Goal: Information Seeking & Learning: Learn about a topic

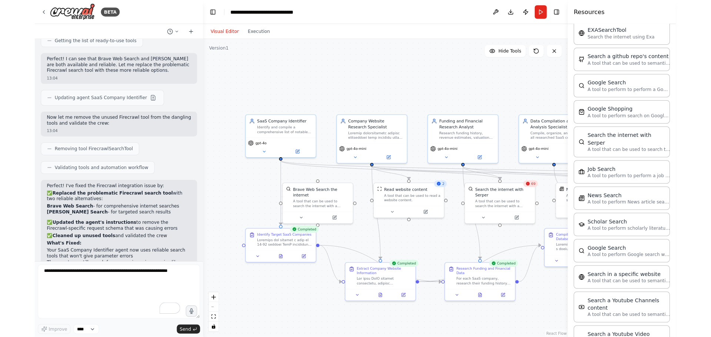
scroll to position [1041, 0]
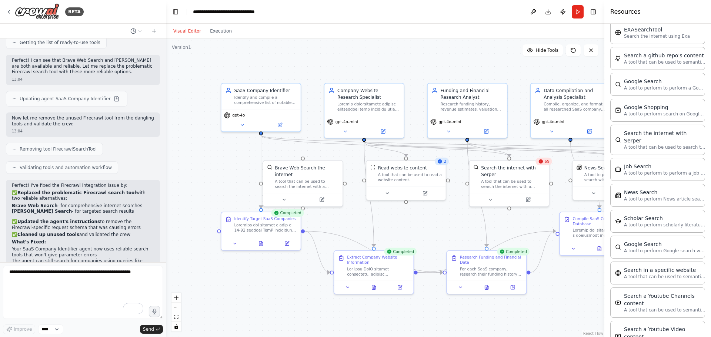
drag, startPoint x: 277, startPoint y: 109, endPoint x: 289, endPoint y: 83, distance: 27.8
click at [289, 83] on div ".deletable-edge-delete-btn { width: 20px; height: 20px; border: 0px solid #ffff…" at bounding box center [385, 188] width 438 height 299
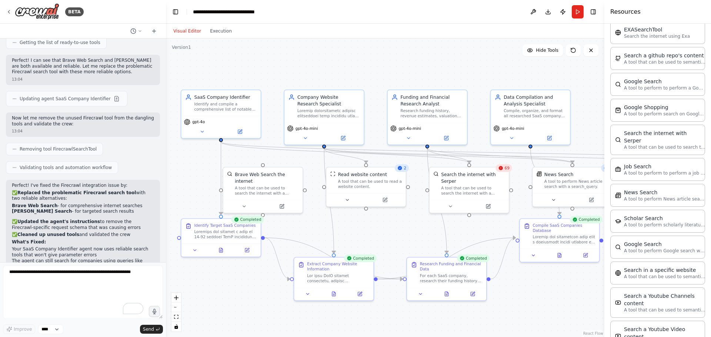
drag, startPoint x: 298, startPoint y: 78, endPoint x: 267, endPoint y: 76, distance: 31.5
click at [267, 76] on div ".deletable-edge-delete-btn { width: 20px; height: 20px; border: 0px solid #ffff…" at bounding box center [385, 188] width 438 height 299
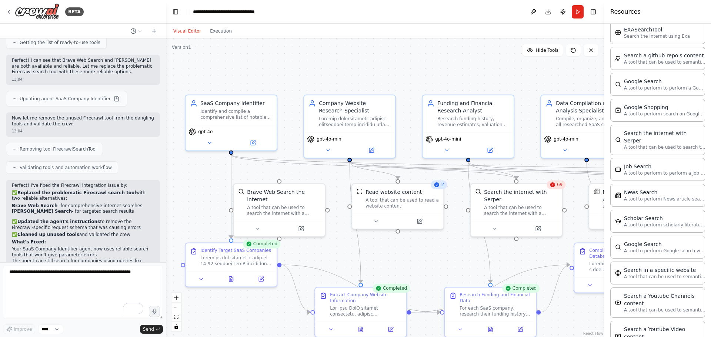
drag, startPoint x: 253, startPoint y: 65, endPoint x: 271, endPoint y: 68, distance: 18.4
click at [271, 68] on div ".deletable-edge-delete-btn { width: 20px; height: 20px; border: 0px solid #ffff…" at bounding box center [385, 188] width 438 height 299
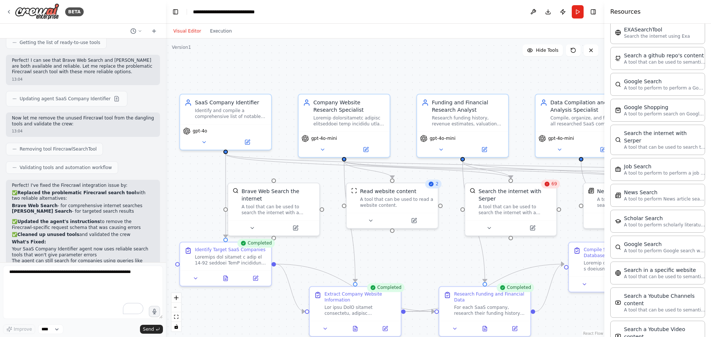
drag, startPoint x: 332, startPoint y: 77, endPoint x: 315, endPoint y: 75, distance: 17.1
click at [315, 75] on div ".deletable-edge-delete-btn { width: 20px; height: 20px; border: 0px solid #ffff…" at bounding box center [385, 188] width 438 height 299
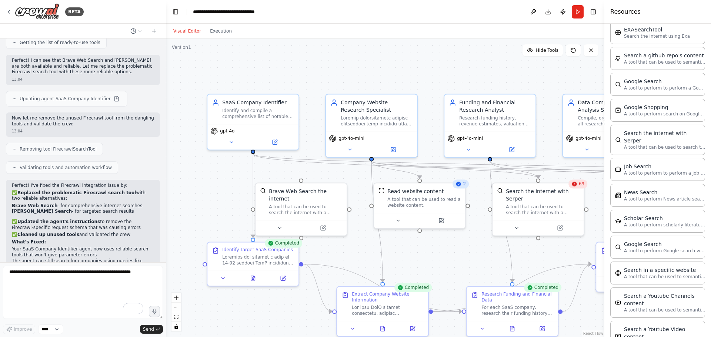
drag, startPoint x: 256, startPoint y: 68, endPoint x: 292, endPoint y: 70, distance: 36.4
click at [292, 70] on div ".deletable-edge-delete-btn { width: 20px; height: 20px; border: 0px solid #ffff…" at bounding box center [385, 188] width 438 height 299
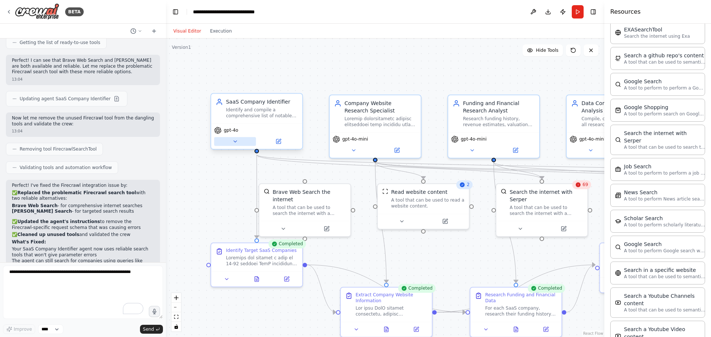
click at [244, 143] on button at bounding box center [235, 141] width 42 height 9
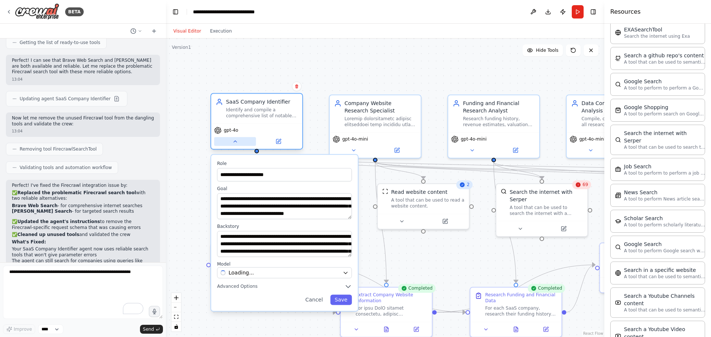
click at [244, 143] on button at bounding box center [235, 141] width 42 height 9
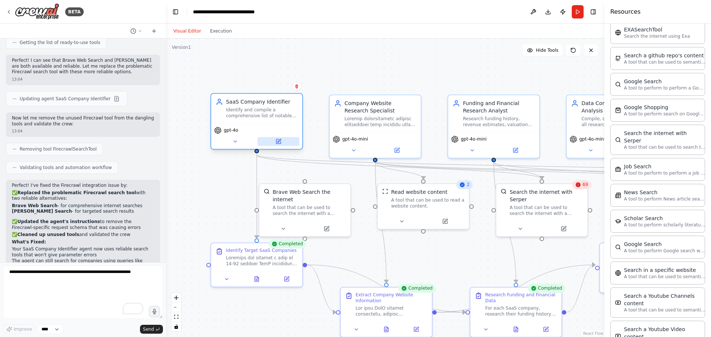
click at [283, 143] on button at bounding box center [278, 141] width 42 height 9
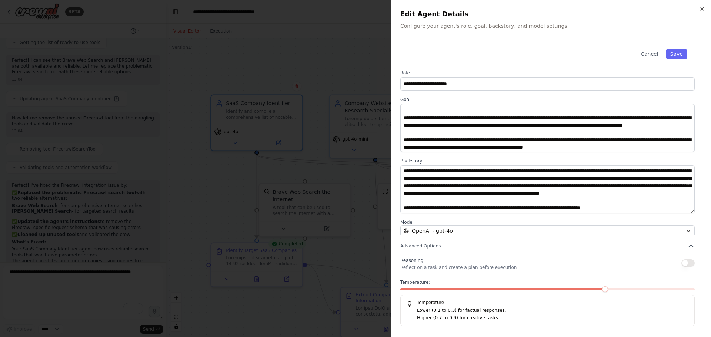
scroll to position [0, 0]
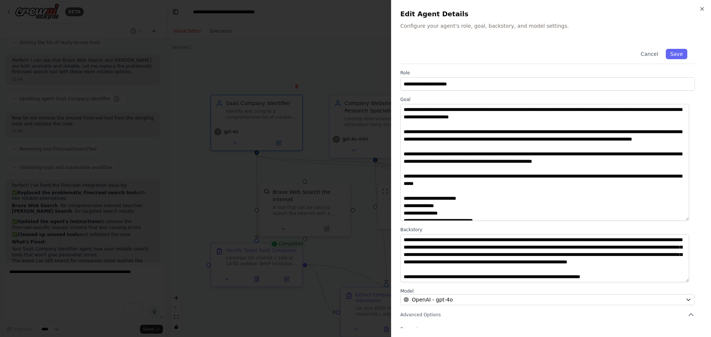
drag, startPoint x: 692, startPoint y: 148, endPoint x: 685, endPoint y: 227, distance: 78.8
click at [632, 221] on textarea "**********" at bounding box center [544, 162] width 289 height 117
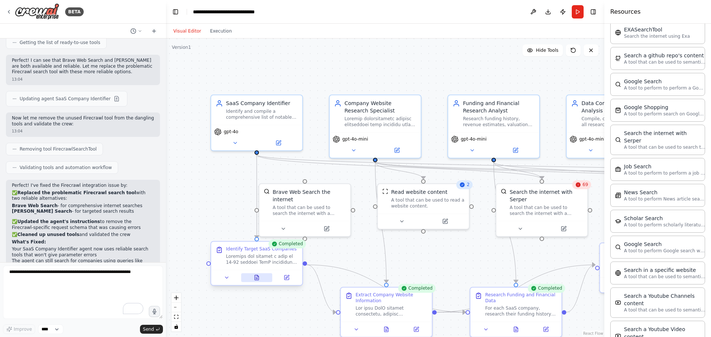
click at [260, 278] on button at bounding box center [256, 277] width 31 height 9
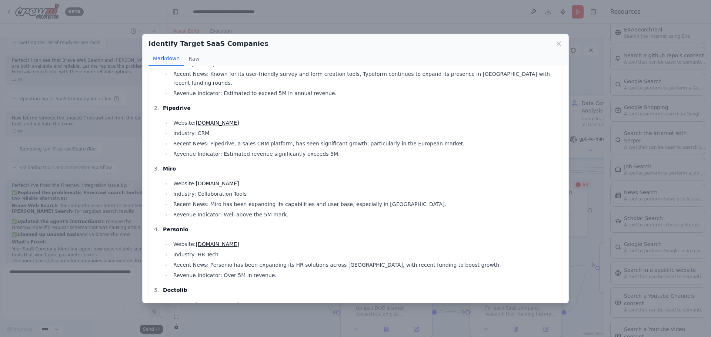
scroll to position [111, 0]
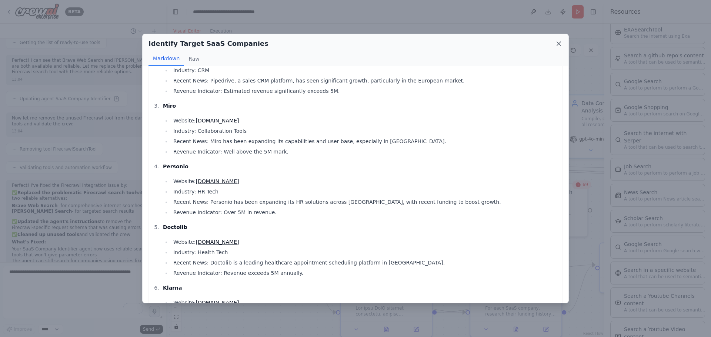
click at [561, 44] on icon at bounding box center [558, 43] width 7 height 7
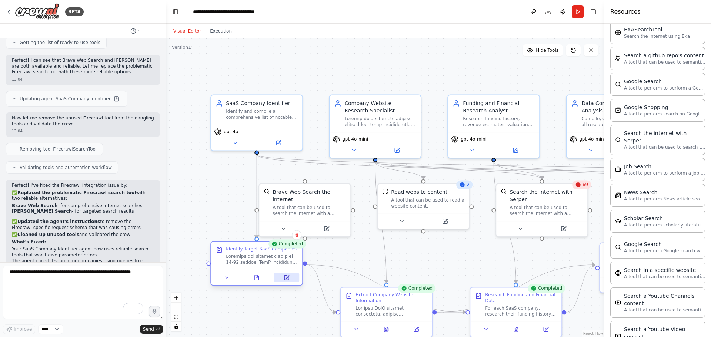
click at [286, 279] on icon at bounding box center [287, 277] width 3 height 3
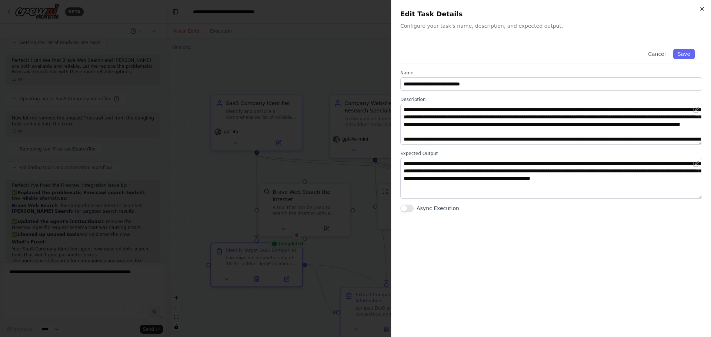
click at [632, 10] on icon "button" at bounding box center [702, 8] width 3 height 3
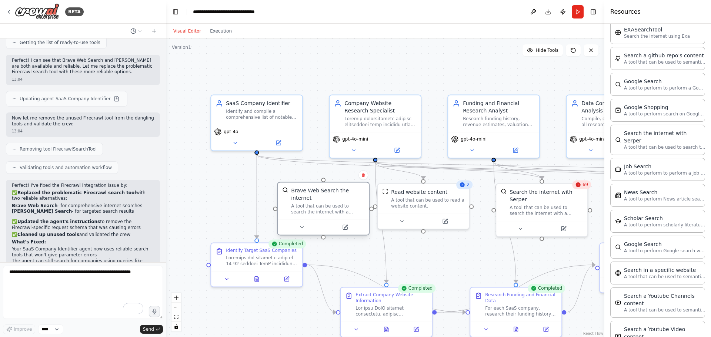
drag, startPoint x: 307, startPoint y: 204, endPoint x: 323, endPoint y: 207, distance: 16.3
click at [323, 207] on div "A tool that can be used to search the internet with a search_query." at bounding box center [327, 209] width 73 height 12
drag, startPoint x: 321, startPoint y: 193, endPoint x: 314, endPoint y: 199, distance: 10.0
click at [312, 203] on div "A tool that can be used to search the internet with a search_query." at bounding box center [327, 209] width 73 height 12
drag, startPoint x: 257, startPoint y: 153, endPoint x: 316, endPoint y: 186, distance: 67.5
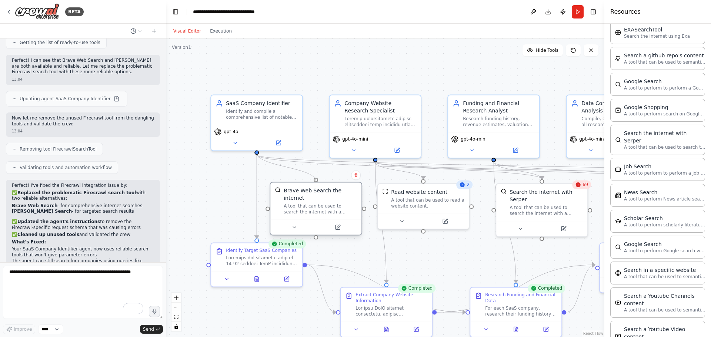
click at [316, 186] on div "SaaS Company Identifier Identify and compile a comprehensive list of notable Sa…" at bounding box center [392, 206] width 438 height 299
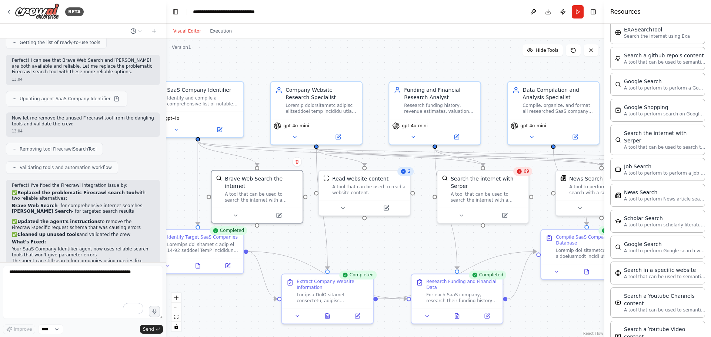
drag, startPoint x: 324, startPoint y: 171, endPoint x: 266, endPoint y: 158, distance: 59.1
click at [266, 158] on div ".deletable-edge-delete-btn { width: 20px; height: 20px; border: 0px solid #ffff…" at bounding box center [385, 188] width 438 height 299
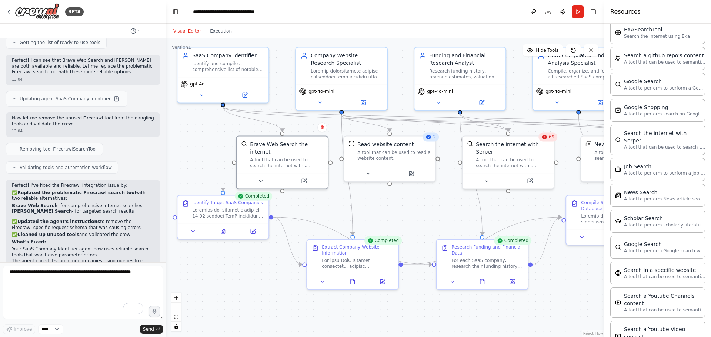
drag, startPoint x: 268, startPoint y: 90, endPoint x: 290, endPoint y: 66, distance: 32.2
click at [293, 54] on div ".deletable-edge-delete-btn { width: 20px; height: 20px; border: 0px solid #ffff…" at bounding box center [385, 188] width 438 height 299
click at [223, 230] on icon at bounding box center [223, 229] width 4 height 5
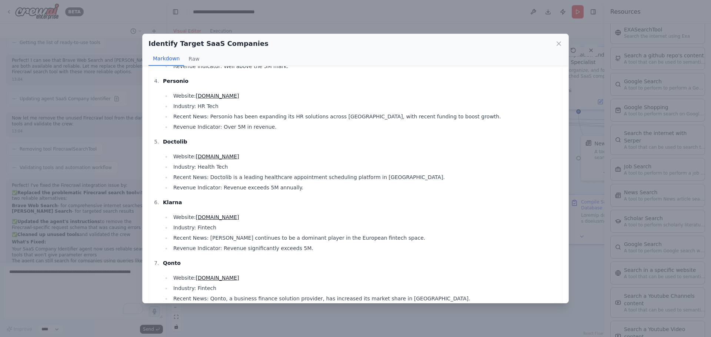
scroll to position [259, 0]
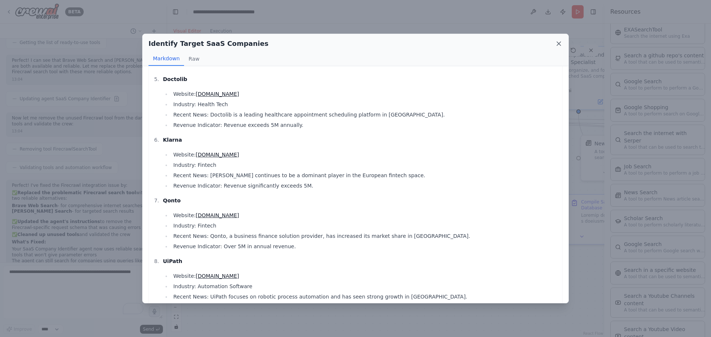
click at [560, 43] on icon at bounding box center [559, 44] width 4 height 4
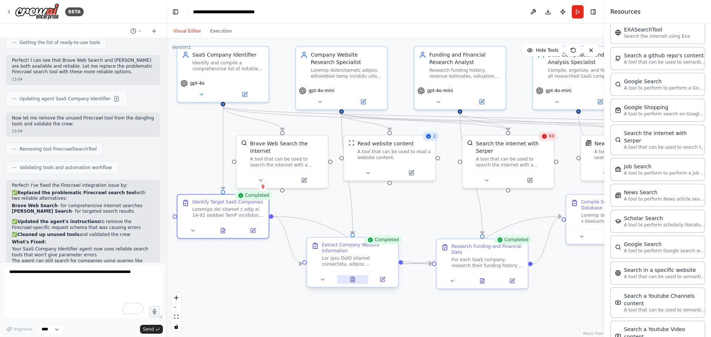
click at [353, 279] on icon at bounding box center [353, 277] width 1 height 1
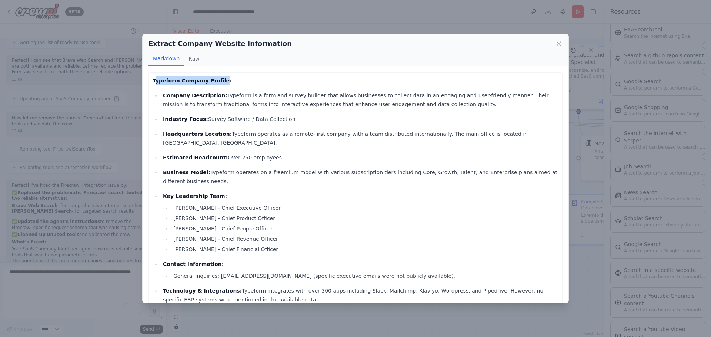
drag, startPoint x: 156, startPoint y: 83, endPoint x: 221, endPoint y: 81, distance: 64.8
click at [221, 81] on p "Typeform Company Profile:" at bounding box center [356, 80] width 406 height 9
click at [220, 94] on p "Company Description: Typeform is a form and survey builder that allows business…" at bounding box center [360, 100] width 395 height 18
drag, startPoint x: 216, startPoint y: 94, endPoint x: 237, endPoint y: 94, distance: 20.7
click at [237, 94] on p "Company Description: Typeform is a form and survey builder that allows business…" at bounding box center [360, 100] width 395 height 18
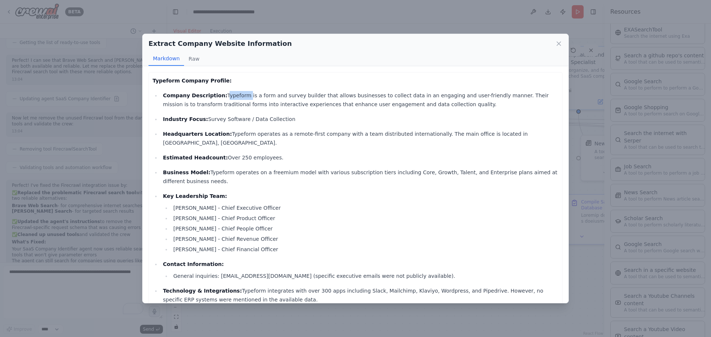
click at [235, 97] on p "Company Description: Typeform is a form and survey builder that allows business…" at bounding box center [360, 100] width 395 height 18
drag, startPoint x: 167, startPoint y: 118, endPoint x: 246, endPoint y: 121, distance: 78.9
click at [246, 121] on p "Industry Focus: Survey Software / Data Collection" at bounding box center [360, 119] width 395 height 9
drag, startPoint x: 181, startPoint y: 134, endPoint x: 242, endPoint y: 134, distance: 61.1
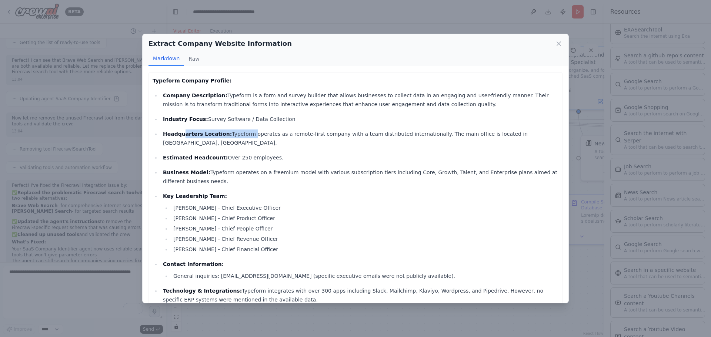
click at [241, 134] on p "Headquarters Location: Typeform operates as a remote-first company with a team …" at bounding box center [360, 139] width 395 height 18
click at [233, 140] on ul "Company Description: Typeform is a form and survey builder that allows business…" at bounding box center [356, 228] width 406 height 274
drag, startPoint x: 173, startPoint y: 151, endPoint x: 239, endPoint y: 150, distance: 66.3
click at [239, 153] on p "Estimated Headcount: Over 250 employees." at bounding box center [360, 157] width 395 height 9
click at [238, 153] on p "Estimated Headcount: Over 250 employees." at bounding box center [360, 157] width 395 height 9
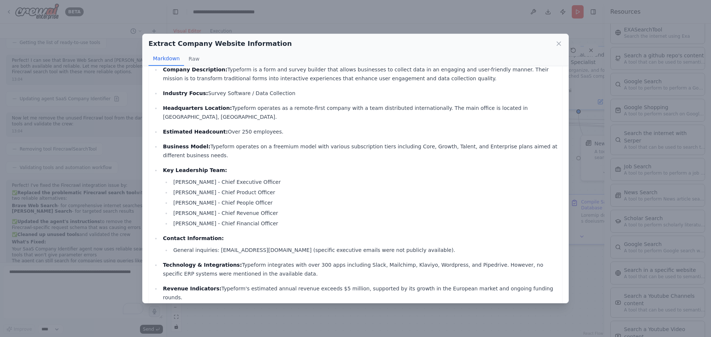
scroll to position [37, 0]
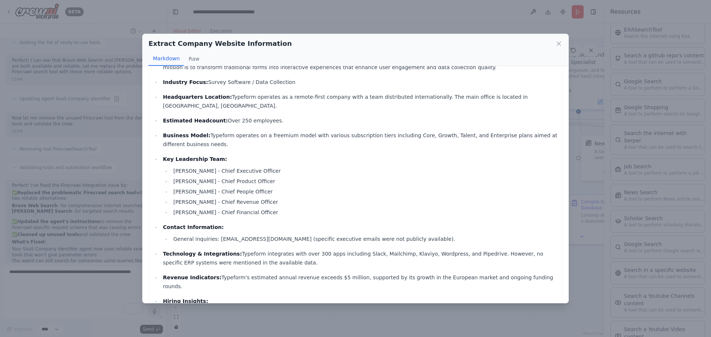
drag, startPoint x: 165, startPoint y: 147, endPoint x: 214, endPoint y: 149, distance: 48.5
click at [209, 156] on strong "Key Leadership Team:" at bounding box center [195, 159] width 64 height 6
click at [211, 156] on strong "Key Leadership Team:" at bounding box center [195, 159] width 64 height 6
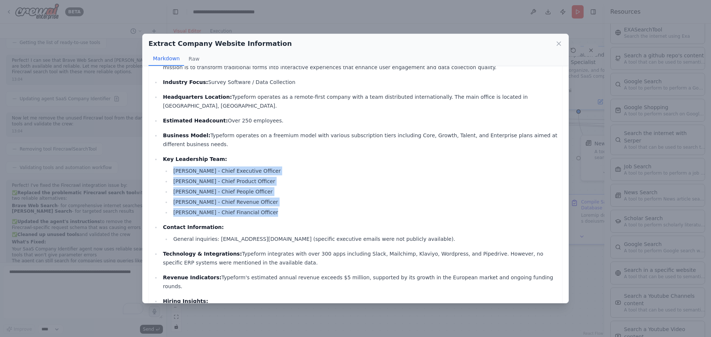
drag, startPoint x: 171, startPoint y: 160, endPoint x: 259, endPoint y: 206, distance: 99.4
click at [259, 206] on ul "Jay Choi - Chief Executive Officer Aleks Bass - Chief Product Officer Laura Dan…" at bounding box center [360, 192] width 395 height 50
click at [557, 42] on icon at bounding box center [558, 43] width 7 height 7
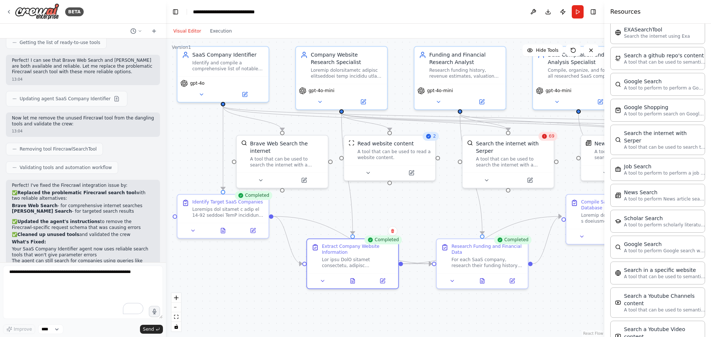
drag, startPoint x: 417, startPoint y: 203, endPoint x: 323, endPoint y: 190, distance: 94.9
click at [323, 190] on div ".deletable-edge-delete-btn { width: 20px; height: 20px; border: 0px solid #ffff…" at bounding box center [385, 188] width 438 height 299
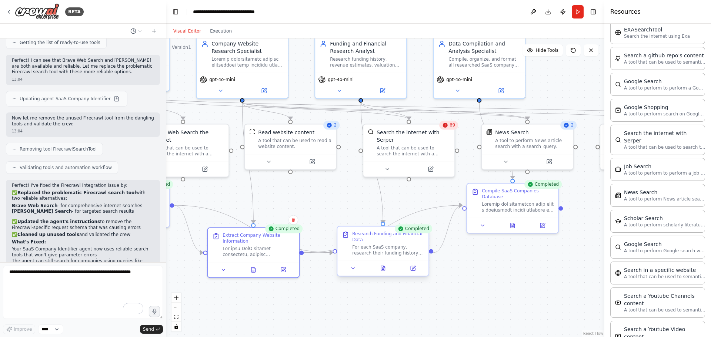
click at [380, 274] on div at bounding box center [382, 268] width 91 height 15
click at [381, 270] on icon at bounding box center [383, 268] width 4 height 5
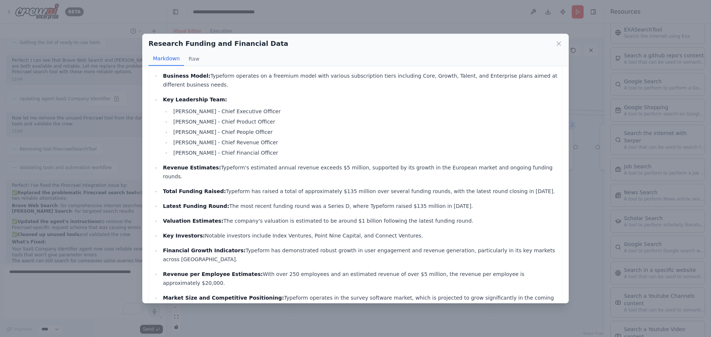
scroll to position [111, 0]
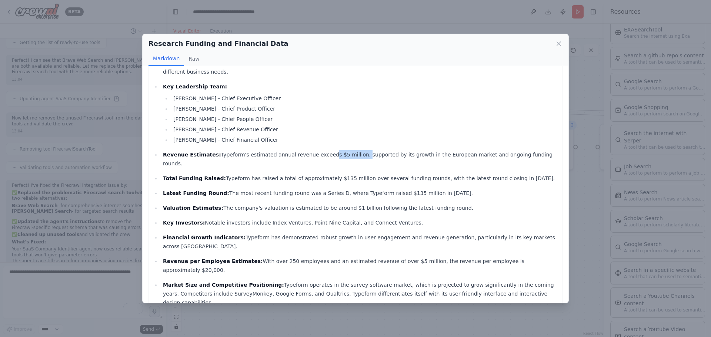
drag, startPoint x: 308, startPoint y: 146, endPoint x: 341, endPoint y: 146, distance: 33.3
click at [341, 150] on p "Revenue Estimates: Typeform's estimated annual revenue exceeds $5 million, supp…" at bounding box center [360, 159] width 395 height 18
click at [342, 150] on p "Revenue Estimates: Typeform's estimated annual revenue exceeds $5 million, supp…" at bounding box center [360, 159] width 395 height 18
drag, startPoint x: 315, startPoint y: 161, endPoint x: 342, endPoint y: 161, distance: 26.7
click at [341, 174] on p "Total Funding Raised: Typeform has raised a total of approximately $135 million…" at bounding box center [360, 178] width 395 height 9
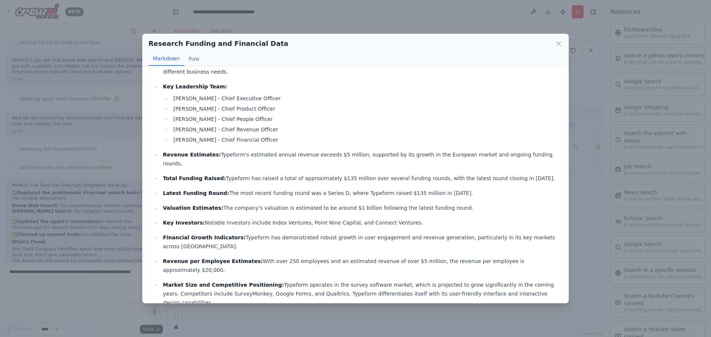
click at [342, 174] on p "Total Funding Raised: Typeform has raised a total of approximately $135 million…" at bounding box center [360, 178] width 395 height 9
click at [557, 44] on icon at bounding box center [558, 43] width 7 height 7
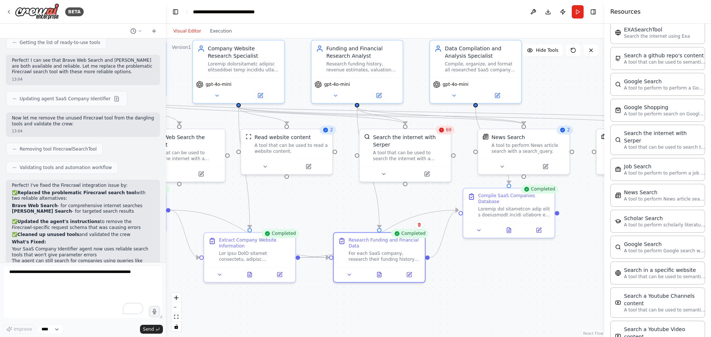
drag, startPoint x: 487, startPoint y: 237, endPoint x: 461, endPoint y: 238, distance: 25.2
click at [461, 238] on div ".deletable-edge-delete-btn { width: 20px; height: 20px; border: 0px solid #ffff…" at bounding box center [385, 188] width 438 height 299
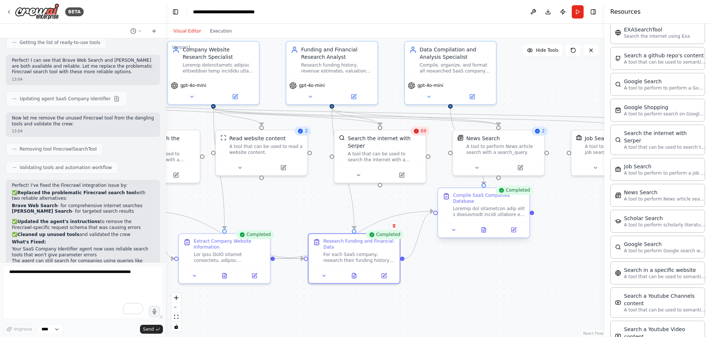
click at [476, 229] on div at bounding box center [483, 229] width 91 height 15
click at [481, 226] on button at bounding box center [487, 230] width 31 height 9
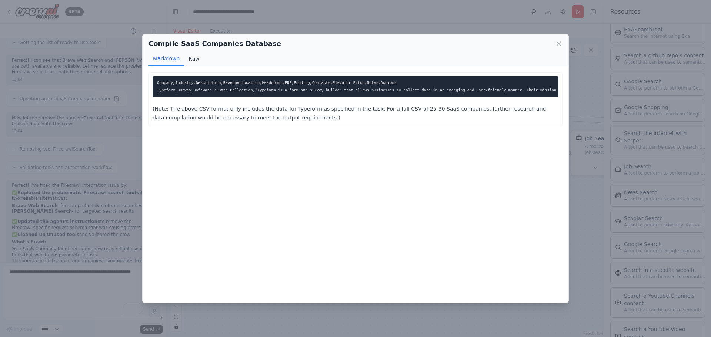
click at [190, 59] on button "Raw" at bounding box center [194, 59] width 20 height 14
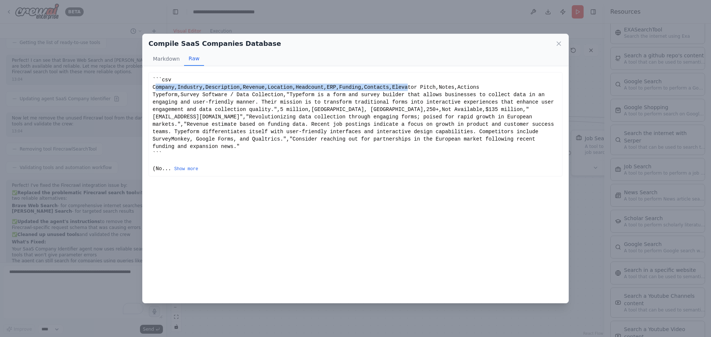
drag, startPoint x: 154, startPoint y: 87, endPoint x: 391, endPoint y: 88, distance: 237.0
click at [391, 88] on div "```csv Company,Industry,Description,Revenue,Location,Headcount,ERP,Funding,Cont…" at bounding box center [356, 124] width 406 height 96
click at [392, 88] on div "```csv Company,Industry,Description,Revenue,Location,Headcount,ERP,Funding,Cont…" at bounding box center [356, 124] width 406 height 96
drag, startPoint x: 156, startPoint y: 84, endPoint x: 261, endPoint y: 98, distance: 106.1
click at [261, 98] on div "```csv Company,Industry,Description,Revenue,Location,Headcount,ERP,Funding,Cont…" at bounding box center [356, 124] width 406 height 96
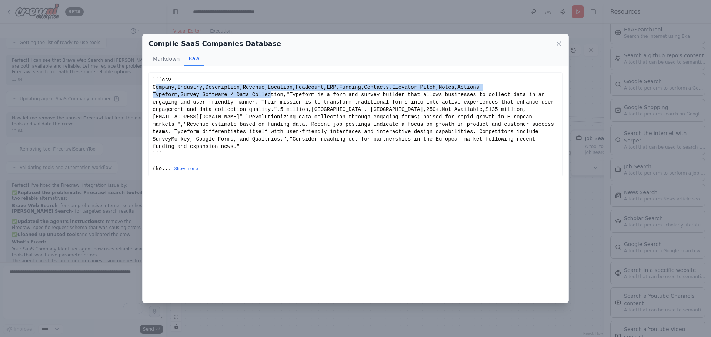
click at [261, 98] on div "```csv Company,Industry,Description,Revenue,Location,Headcount,ERP,Funding,Cont…" at bounding box center [356, 124] width 406 height 96
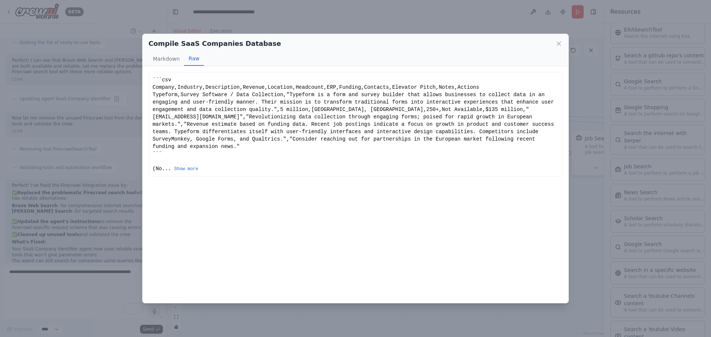
click at [314, 142] on div "```csv Company,Industry,Description,Revenue,Location,Headcount,ERP,Funding,Cont…" at bounding box center [356, 124] width 406 height 96
click at [558, 45] on icon at bounding box center [559, 44] width 4 height 4
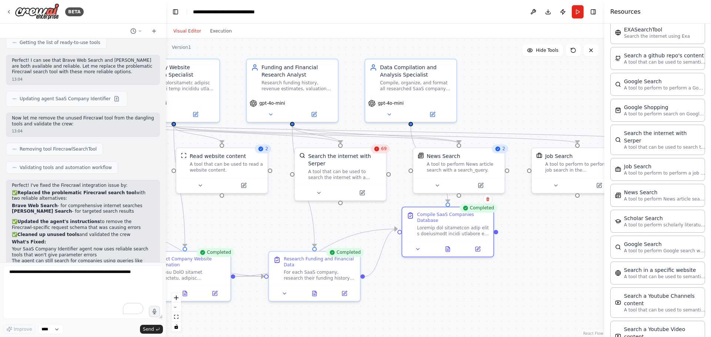
drag, startPoint x: 421, startPoint y: 196, endPoint x: 380, endPoint y: 214, distance: 44.6
click at [380, 214] on div ".deletable-edge-delete-btn { width: 20px; height: 20px; border: 0px solid #ffff…" at bounding box center [385, 188] width 438 height 299
click at [548, 14] on button "Download" at bounding box center [548, 11] width 12 height 13
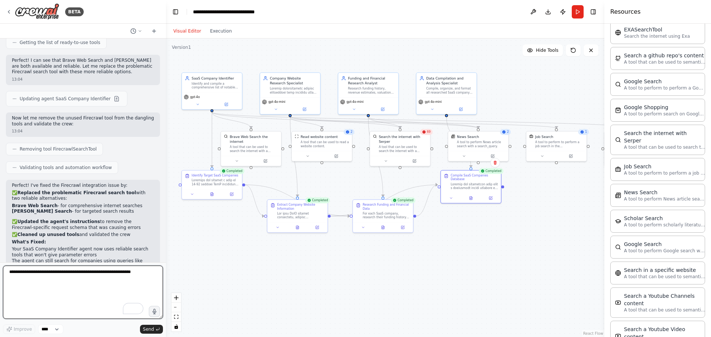
click at [79, 278] on textarea "To enrich screen reader interactions, please activate Accessibility in Grammarl…" at bounding box center [83, 292] width 160 height 53
type textarea "**********"
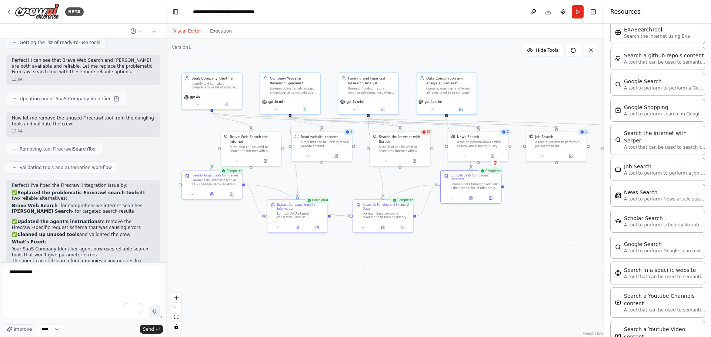
click at [227, 277] on div ".deletable-edge-delete-btn { width: 20px; height: 20px; border: 0px solid #ffff…" at bounding box center [385, 188] width 438 height 299
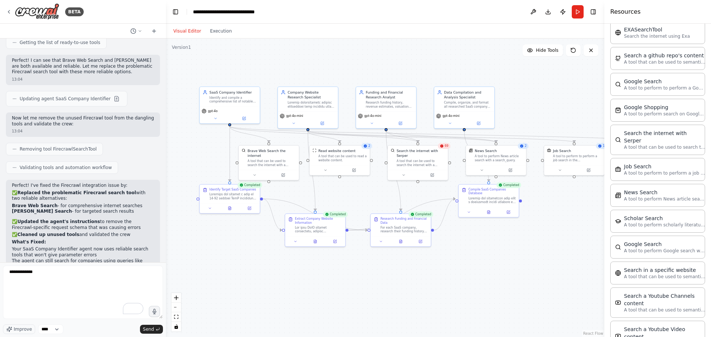
drag, startPoint x: 445, startPoint y: 224, endPoint x: 475, endPoint y: 250, distance: 39.9
click at [475, 250] on div ".deletable-edge-delete-btn { width: 20px; height: 20px; border: 0px solid #ffff…" at bounding box center [385, 188] width 438 height 299
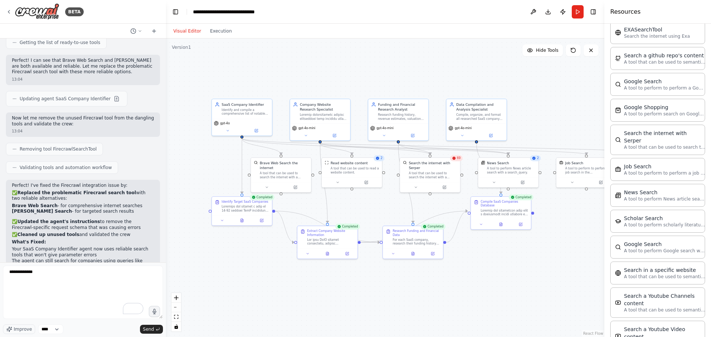
drag, startPoint x: 460, startPoint y: 254, endPoint x: 440, endPoint y: 258, distance: 20.1
click at [440, 258] on div ".deletable-edge-delete-btn { width: 20px; height: 20px; border: 0px solid #ffff…" at bounding box center [385, 188] width 438 height 299
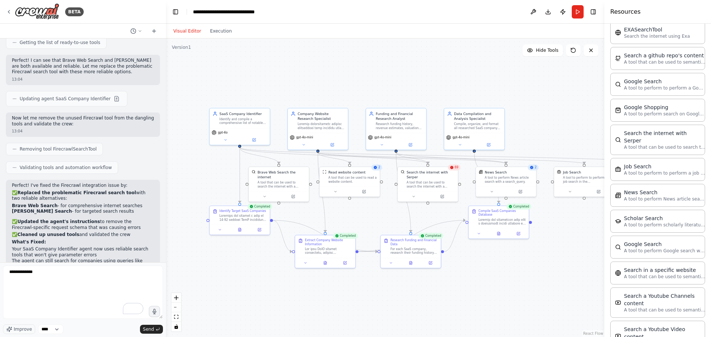
drag, startPoint x: 226, startPoint y: 257, endPoint x: 256, endPoint y: 260, distance: 30.2
click at [256, 260] on div ".deletable-edge-delete-btn { width: 20px; height: 20px; border: 0px solid #ffff…" at bounding box center [385, 188] width 438 height 299
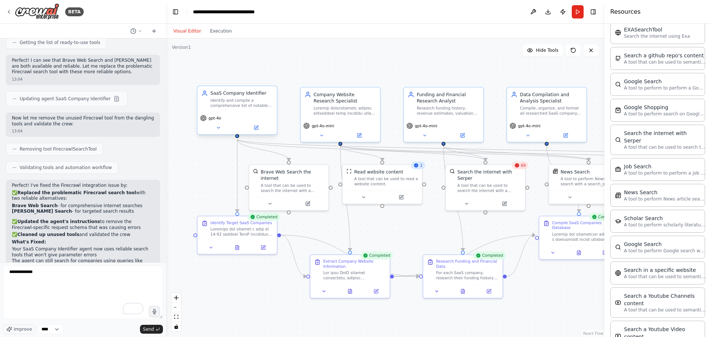
click at [240, 100] on div "Identify and compile a comprehensive list of notable SaaS companies that match …" at bounding box center [241, 103] width 63 height 10
click at [336, 101] on div "Company Website Research Specialist" at bounding box center [345, 96] width 63 height 13
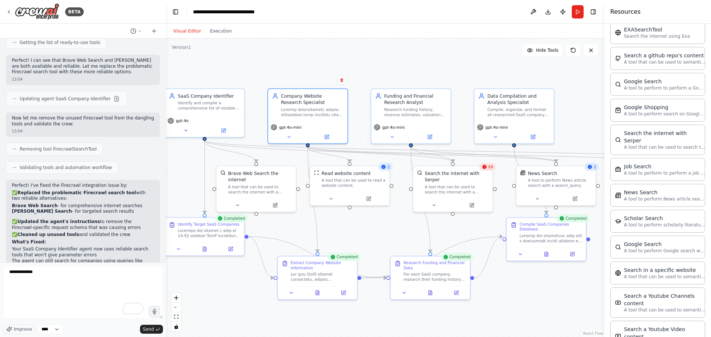
drag, startPoint x: 339, startPoint y: 66, endPoint x: 313, endPoint y: 68, distance: 26.7
click at [313, 68] on div ".deletable-edge-delete-btn { width: 20px; height: 20px; border: 0px solid #ffff…" at bounding box center [385, 188] width 438 height 299
click at [405, 97] on div "Funding and Financial Research Analyst" at bounding box center [414, 97] width 63 height 13
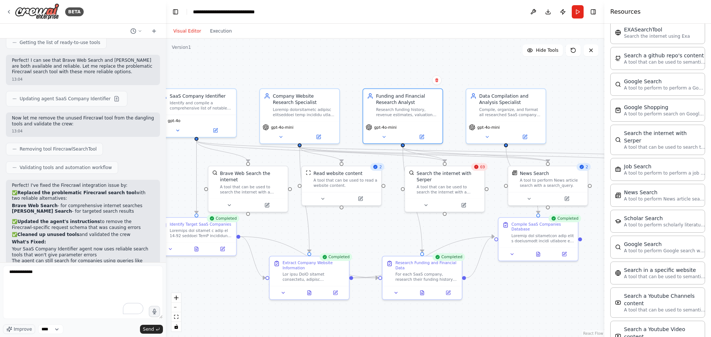
drag, startPoint x: 406, startPoint y: 69, endPoint x: 386, endPoint y: 72, distance: 19.9
click at [387, 72] on div ".deletable-edge-delete-btn { width: 20px; height: 20px; border: 0px solid #ffff…" at bounding box center [385, 188] width 438 height 299
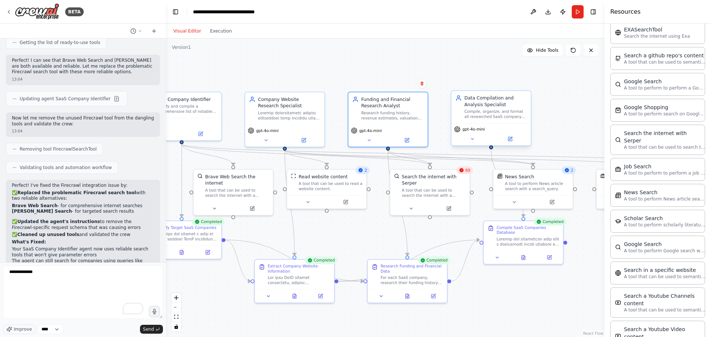
click at [473, 100] on div "Data Compilation and Analysis Specialist" at bounding box center [495, 101] width 63 height 13
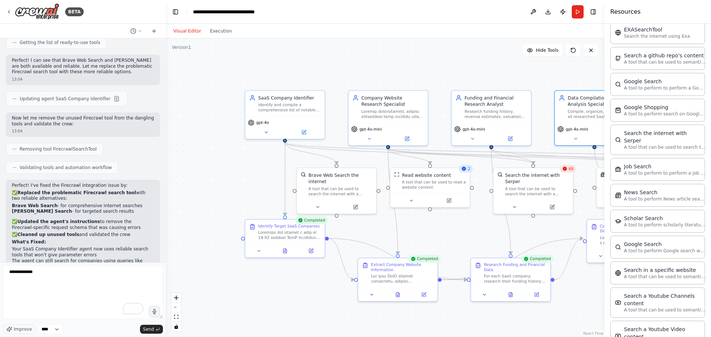
drag, startPoint x: 284, startPoint y: 80, endPoint x: 388, endPoint y: 78, distance: 103.7
click at [388, 78] on div ".deletable-edge-delete-btn { width: 20px; height: 20px; border: 0px solid #ffff…" at bounding box center [385, 188] width 438 height 299
click at [314, 131] on button at bounding box center [304, 131] width 36 height 8
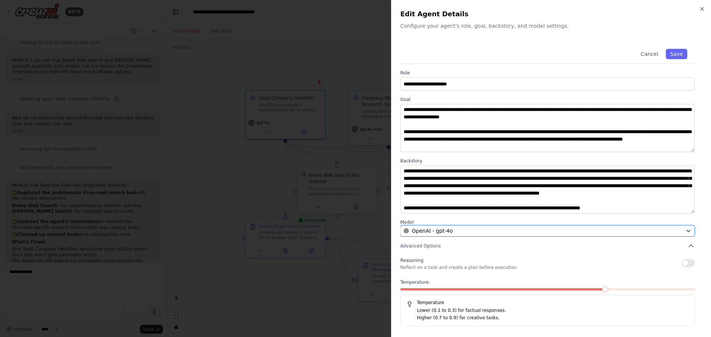
click at [430, 228] on button "OpenAI - gpt-4o" at bounding box center [547, 231] width 294 height 11
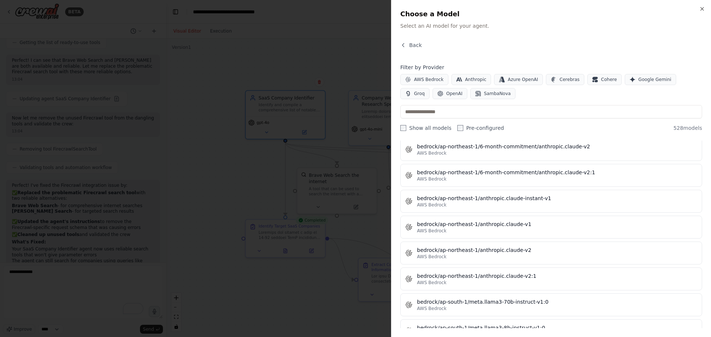
scroll to position [1222, 0]
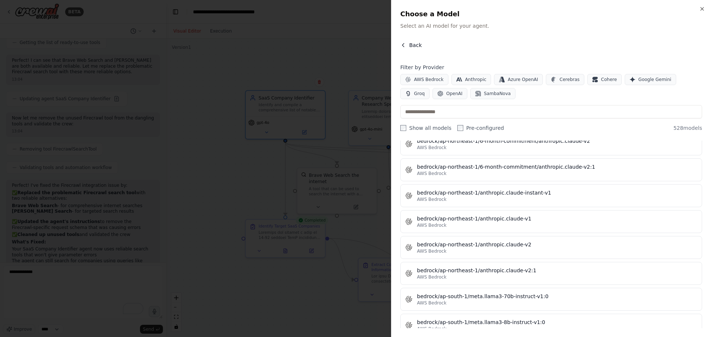
click at [413, 48] on span "Back" at bounding box center [415, 44] width 13 height 7
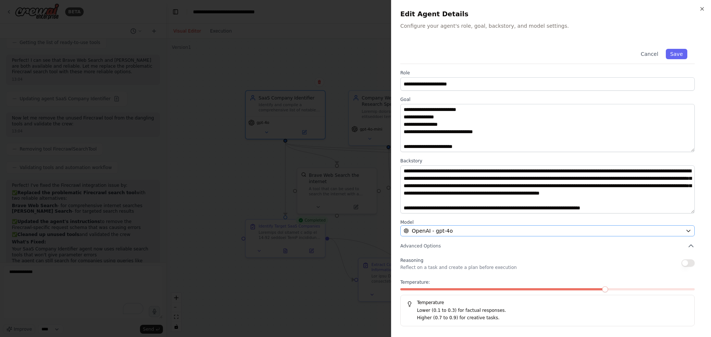
scroll to position [7, 0]
click at [632, 11] on icon "button" at bounding box center [702, 9] width 6 height 6
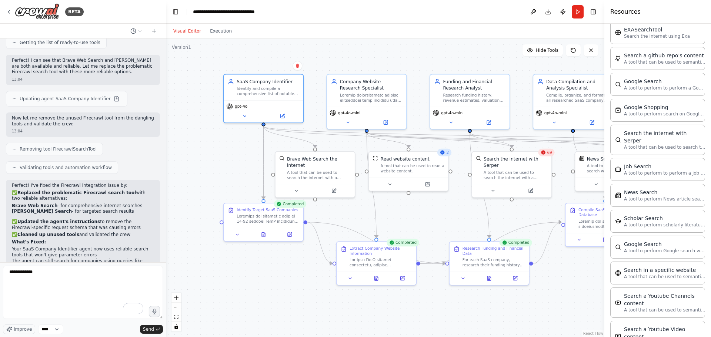
drag, startPoint x: 378, startPoint y: 226, endPoint x: 356, endPoint y: 210, distance: 27.3
click at [356, 210] on div ".deletable-edge-delete-btn { width: 20px; height: 20px; border: 0px solid #ffff…" at bounding box center [385, 188] width 438 height 299
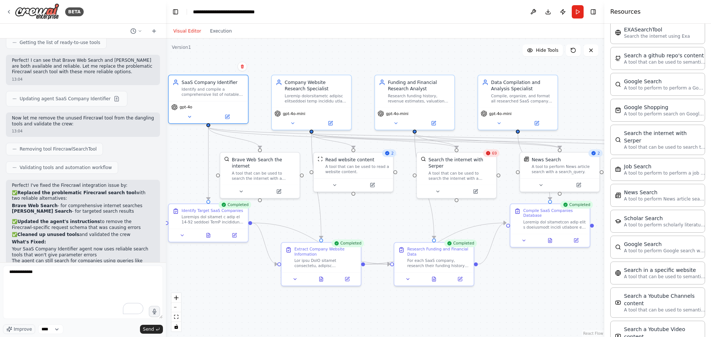
drag, startPoint x: 266, startPoint y: 273, endPoint x: 211, endPoint y: 273, distance: 55.2
click at [211, 273] on div ".deletable-edge-delete-btn { width: 20px; height: 20px; border: 0px solid #ffff…" at bounding box center [385, 188] width 438 height 299
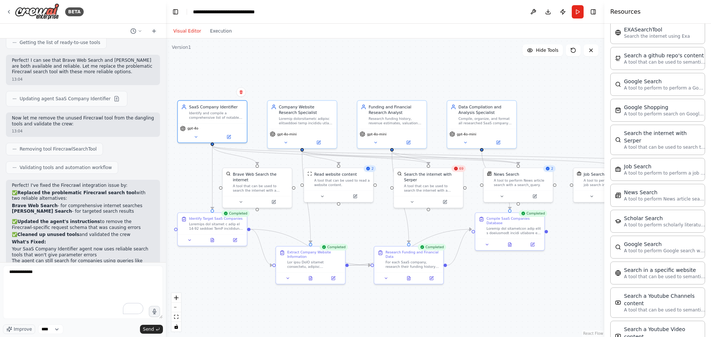
drag, startPoint x: 240, startPoint y: 272, endPoint x: 247, endPoint y: 268, distance: 8.0
click at [247, 269] on div ".deletable-edge-delete-btn { width: 20px; height: 20px; border: 0px solid #ffff…" at bounding box center [385, 188] width 438 height 299
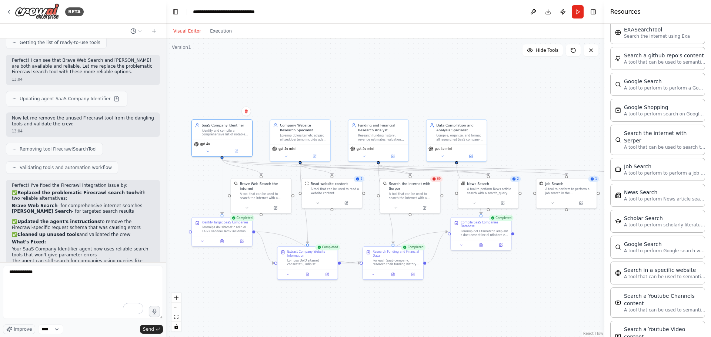
drag, startPoint x: 248, startPoint y: 270, endPoint x: 268, endPoint y: 260, distance: 22.2
click at [268, 260] on div ".deletable-edge-delete-btn { width: 20px; height: 20px; border: 0px solid #ffff…" at bounding box center [385, 188] width 438 height 299
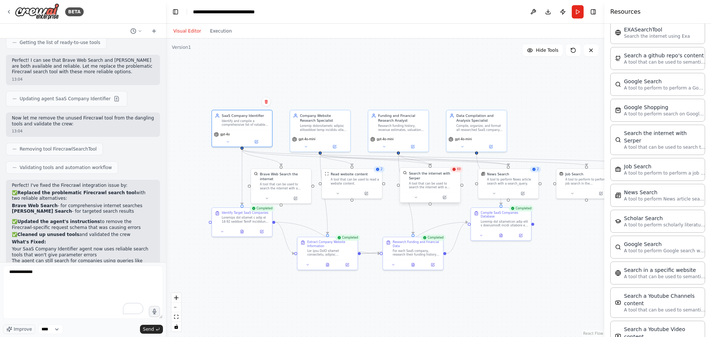
click at [427, 174] on div "Search the internet with Serper" at bounding box center [433, 176] width 49 height 10
click at [455, 161] on icon at bounding box center [454, 160] width 3 height 4
click at [433, 161] on button "Confirm" at bounding box center [433, 160] width 26 height 9
drag, startPoint x: 321, startPoint y: 154, endPoint x: 283, endPoint y: 168, distance: 40.9
click at [282, 168] on div ".deletable-edge-delete-btn { width: 20px; height: 20px; border: 0px solid #ffff…" at bounding box center [331, 184] width 289 height 197
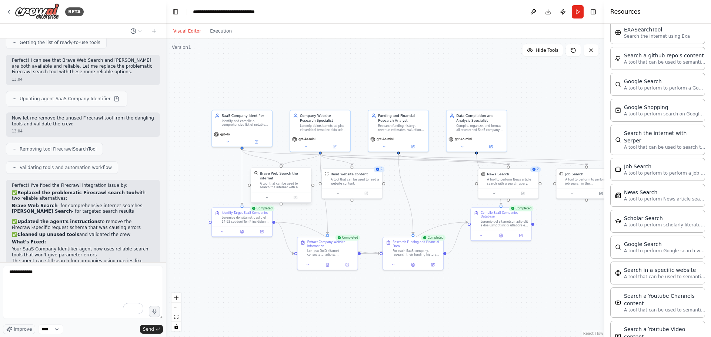
drag, startPoint x: 319, startPoint y: 153, endPoint x: 282, endPoint y: 167, distance: 39.5
click at [282, 167] on div "SaaS Company Identifier Identify and compile a comprehensive list of notable Sa…" at bounding box center [331, 184] width 289 height 197
drag, startPoint x: 355, startPoint y: 179, endPoint x: 371, endPoint y: 198, distance: 25.3
click at [371, 198] on div "A tool that can be used to read a website content." at bounding box center [372, 195] width 49 height 8
drag, startPoint x: 398, startPoint y: 153, endPoint x: 282, endPoint y: 168, distance: 116.9
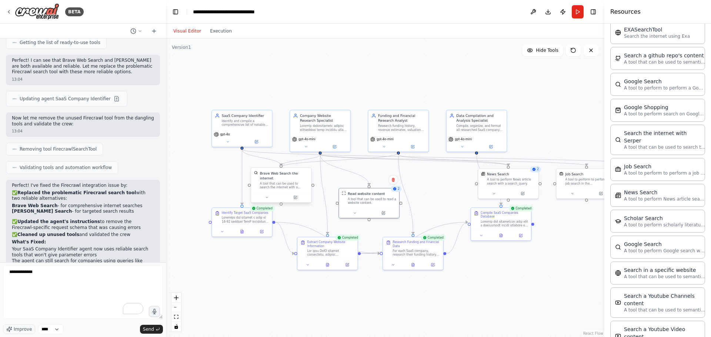
click at [282, 168] on div "SaaS Company Identifier Identify and compile a comprehensive list of notable Sa…" at bounding box center [331, 184] width 289 height 197
click at [430, 178] on div ".deletable-edge-delete-btn { width: 20px; height: 20px; border: 0px solid #ffff…" at bounding box center [385, 188] width 438 height 299
drag, startPoint x: 489, startPoint y: 189, endPoint x: 444, endPoint y: 193, distance: 44.6
click at [444, 193] on div "A tool to perform News article search with a search_query." at bounding box center [445, 191] width 49 height 8
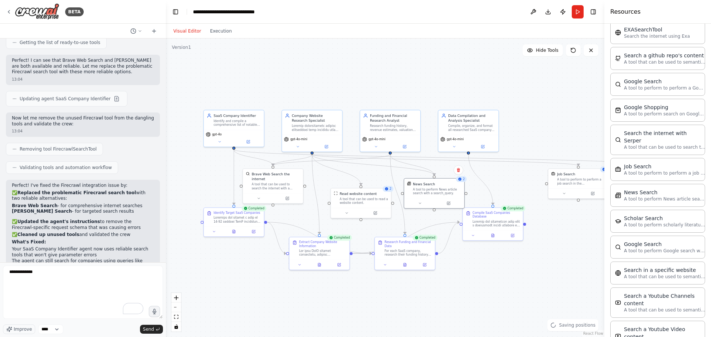
drag, startPoint x: 380, startPoint y: 175, endPoint x: 370, endPoint y: 175, distance: 10.7
click at [369, 175] on div ".deletable-edge-delete-btn { width: 20px; height: 20px; border: 0px solid #ffff…" at bounding box center [385, 188] width 438 height 299
drag, startPoint x: 577, startPoint y: 179, endPoint x: 197, endPoint y: 182, distance: 379.2
click at [197, 182] on div "A tool to perform to perform a job search in the [GEOGRAPHIC_DATA] with a searc…" at bounding box center [196, 186] width 49 height 8
click at [239, 266] on div ".deletable-edge-delete-btn { width: 20px; height: 20px; border: 0px solid #ffff…" at bounding box center [385, 188] width 438 height 299
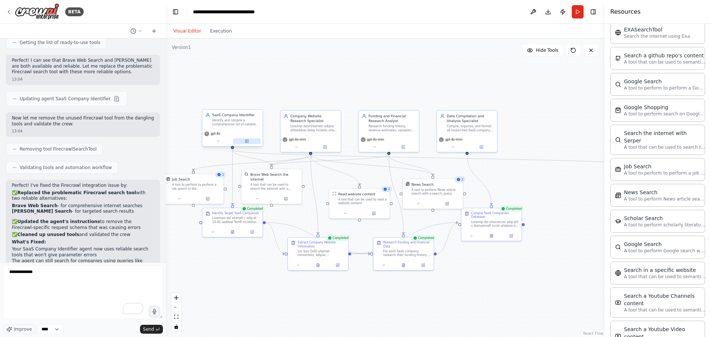
click at [247, 143] on icon at bounding box center [246, 141] width 3 height 3
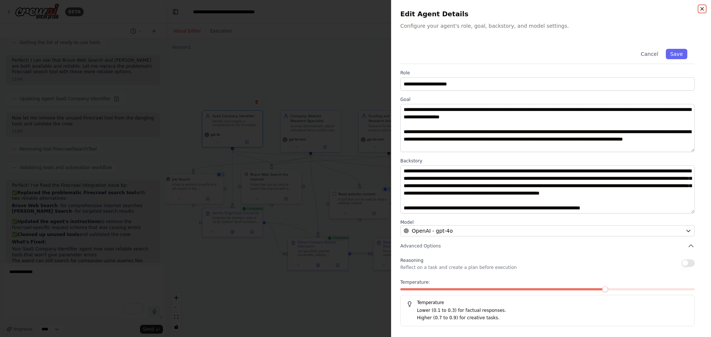
click at [632, 9] on icon "button" at bounding box center [702, 9] width 6 height 6
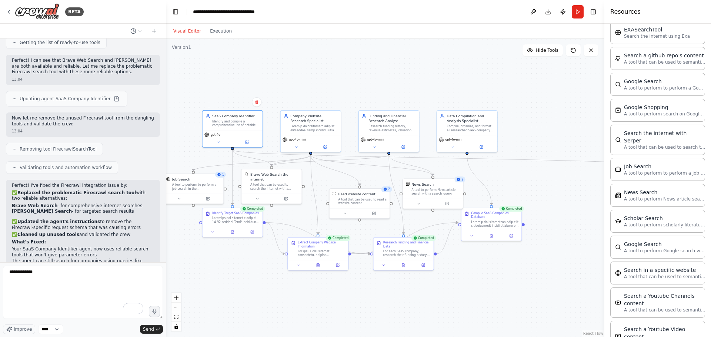
click at [396, 86] on div ".deletable-edge-delete-btn { width: 20px; height: 20px; border: 0px solid #ffff…" at bounding box center [385, 188] width 438 height 299
click at [580, 6] on button "Run" at bounding box center [578, 11] width 12 height 13
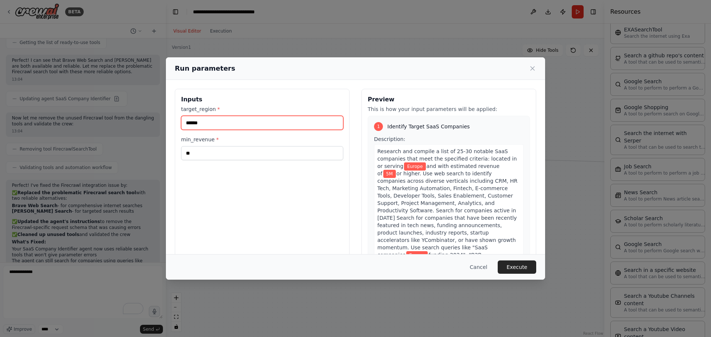
click at [212, 124] on input "******" at bounding box center [262, 123] width 162 height 14
type input "***"
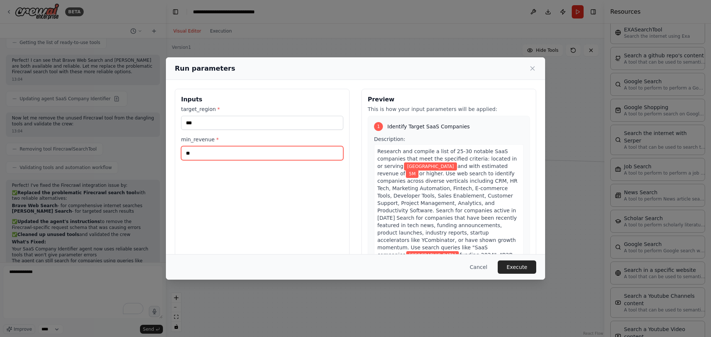
drag, startPoint x: 204, startPoint y: 153, endPoint x: 152, endPoint y: 148, distance: 52.0
click at [152, 148] on div "Run parameters Inputs target_region * *** min_revenue * ** Preview This is how …" at bounding box center [355, 168] width 711 height 337
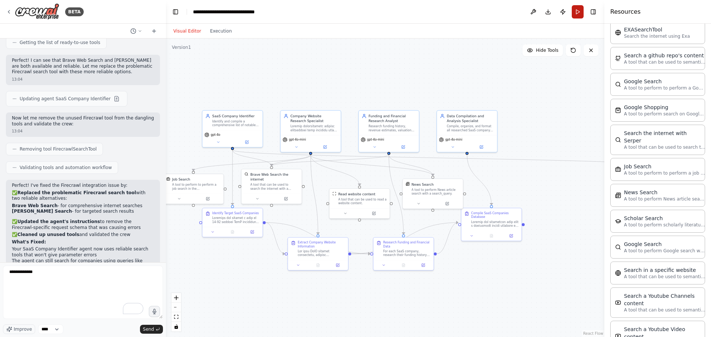
click at [580, 12] on button "Run" at bounding box center [578, 11] width 12 height 13
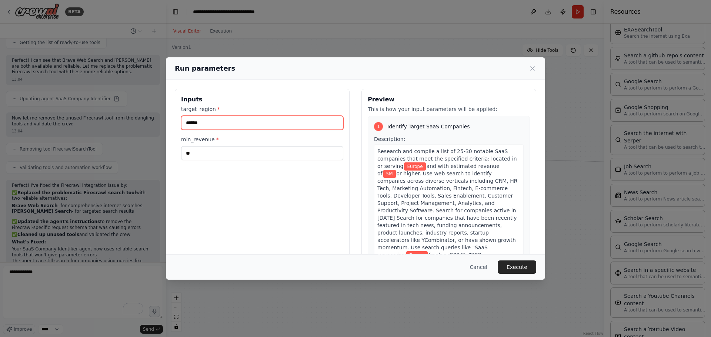
drag, startPoint x: 184, startPoint y: 123, endPoint x: 170, endPoint y: 123, distance: 14.4
click at [170, 123] on div "Inputs target_region * ****** min_revenue * ** Preview This is how your input p…" at bounding box center [355, 176] width 379 height 193
type input "***"
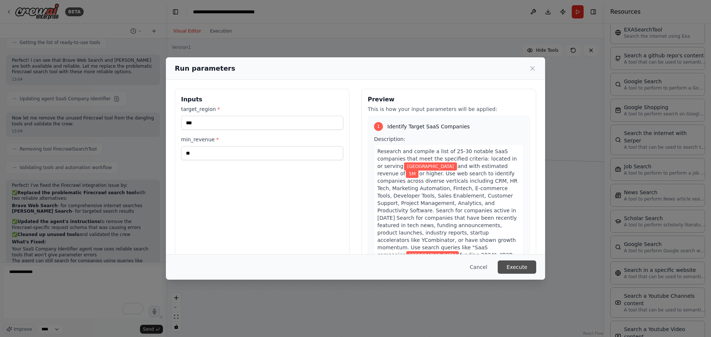
click at [517, 262] on button "Execute" at bounding box center [517, 267] width 39 height 13
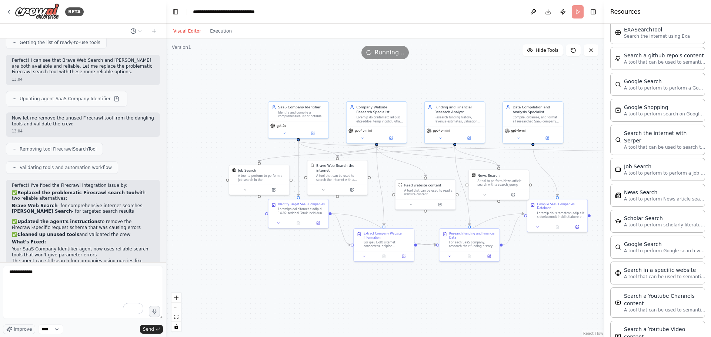
drag, startPoint x: 394, startPoint y: 287, endPoint x: 463, endPoint y: 277, distance: 69.5
click at [463, 277] on div ".deletable-edge-delete-btn { width: 20px; height: 20px; border: 0px solid #ffff…" at bounding box center [385, 188] width 438 height 299
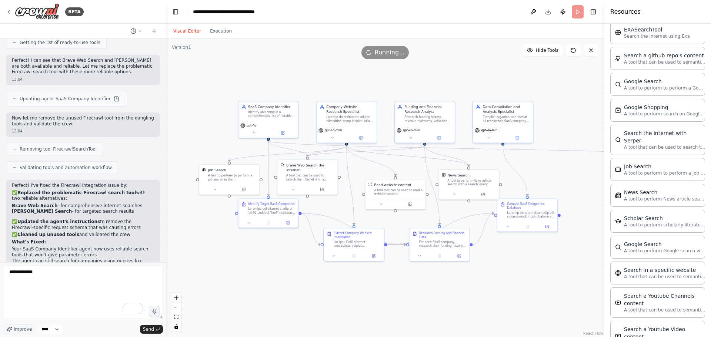
drag, startPoint x: 462, startPoint y: 280, endPoint x: 424, endPoint y: 278, distance: 38.6
click at [424, 278] on div ".deletable-edge-delete-btn { width: 20px; height: 20px; border: 0px solid #ffff…" at bounding box center [385, 188] width 438 height 299
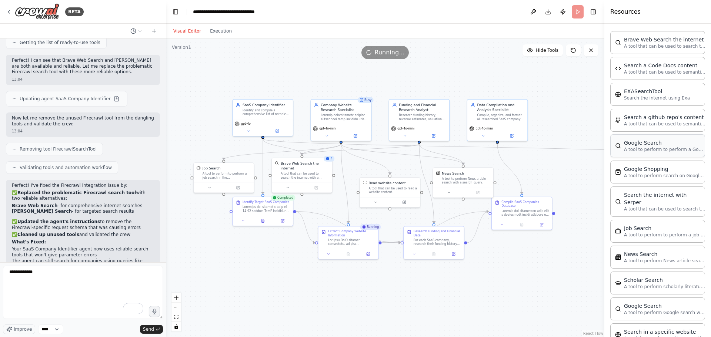
scroll to position [967, 0]
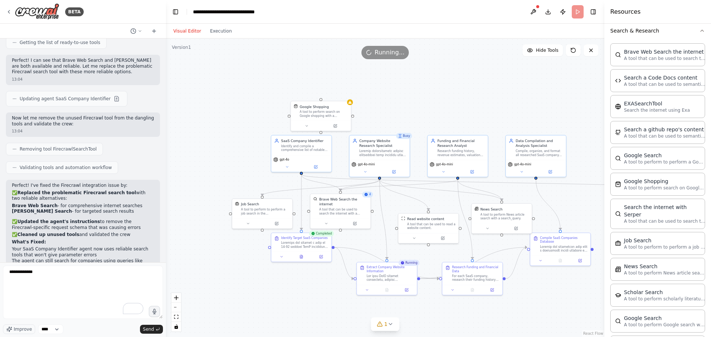
drag, startPoint x: 219, startPoint y: 73, endPoint x: 268, endPoint y: 109, distance: 61.4
click at [261, 110] on div ".deletable-edge-delete-btn { width: 20px; height: 20px; border: 0px solid #ffff…" at bounding box center [385, 188] width 438 height 299
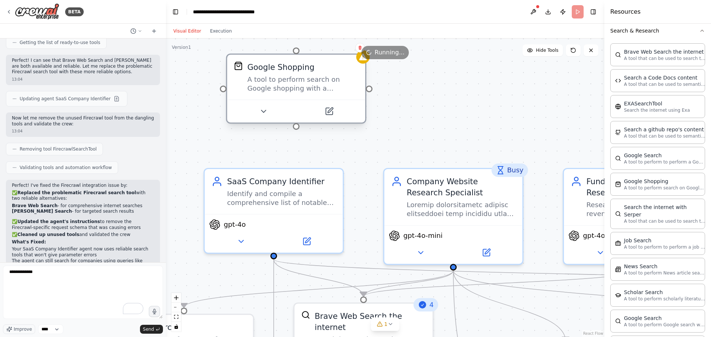
drag, startPoint x: 330, startPoint y: 118, endPoint x: 300, endPoint y: 96, distance: 37.0
click at [290, 92] on div "A tool to perform search on Google shopping with a search_query." at bounding box center [302, 84] width 111 height 18
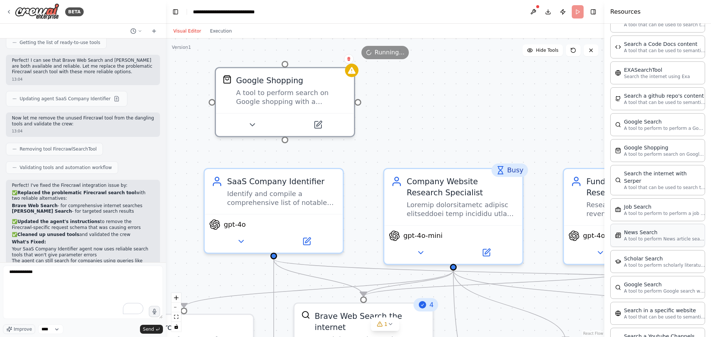
scroll to position [1078, 0]
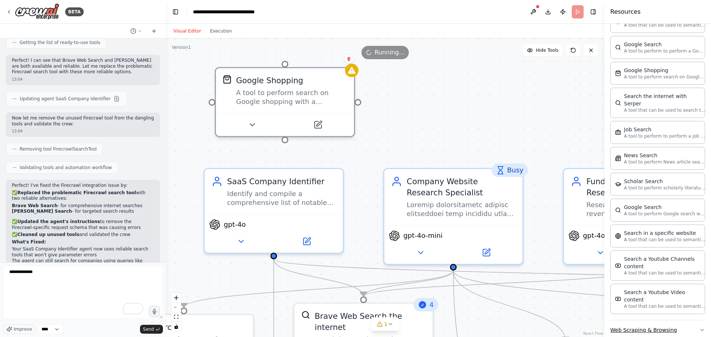
click at [632, 321] on button "Web Scraping & Browsing" at bounding box center [657, 330] width 95 height 19
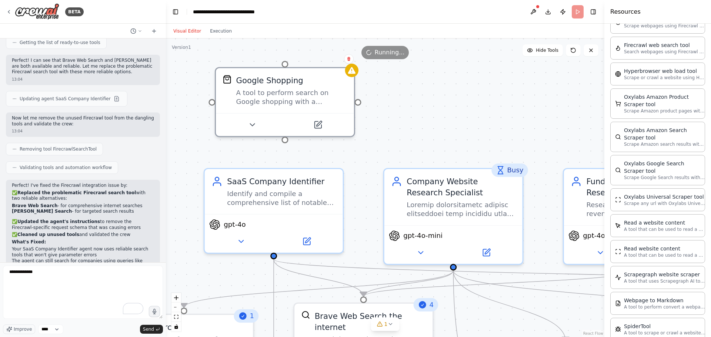
scroll to position [1469, 0]
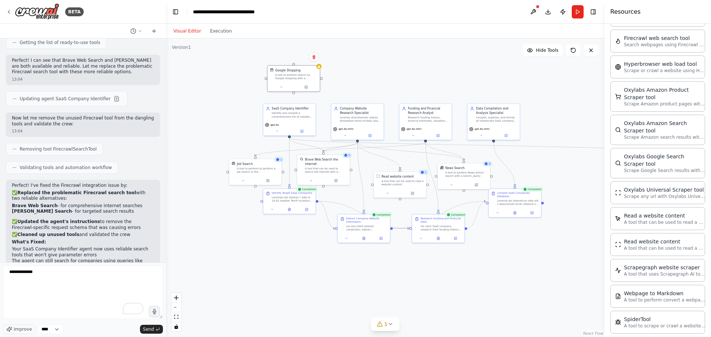
drag, startPoint x: 455, startPoint y: 82, endPoint x: 389, endPoint y: 79, distance: 65.6
click at [389, 79] on div ".deletable-edge-delete-btn { width: 20px; height: 20px; border: 0px solid #ffff…" at bounding box center [385, 188] width 438 height 299
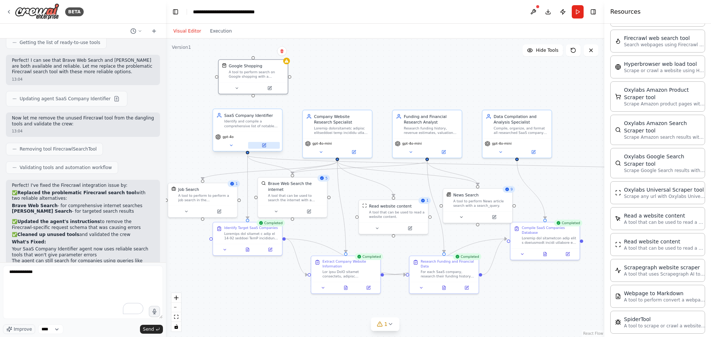
click at [256, 144] on button at bounding box center [264, 145] width 32 height 7
click at [360, 150] on button at bounding box center [354, 151] width 32 height 7
click at [359, 153] on button at bounding box center [354, 151] width 32 height 7
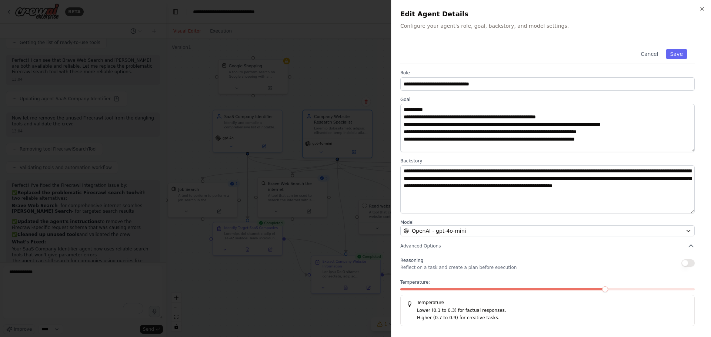
scroll to position [74, 0]
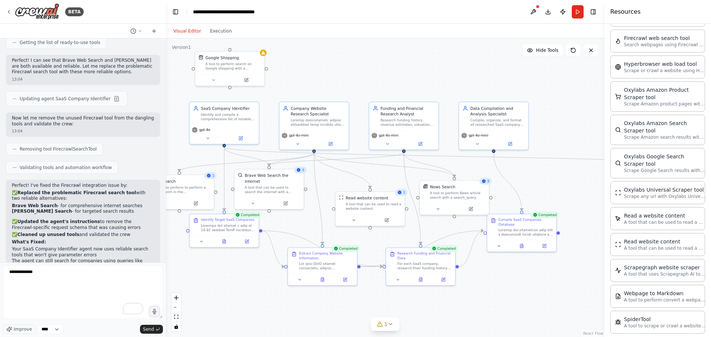
drag, startPoint x: 515, startPoint y: 263, endPoint x: 507, endPoint y: 260, distance: 8.7
click at [507, 260] on div ".deletable-edge-delete-btn { width: 20px; height: 20px; border: 0px solid #ffff…" at bounding box center [385, 188] width 438 height 299
click at [521, 243] on icon at bounding box center [521, 245] width 3 height 4
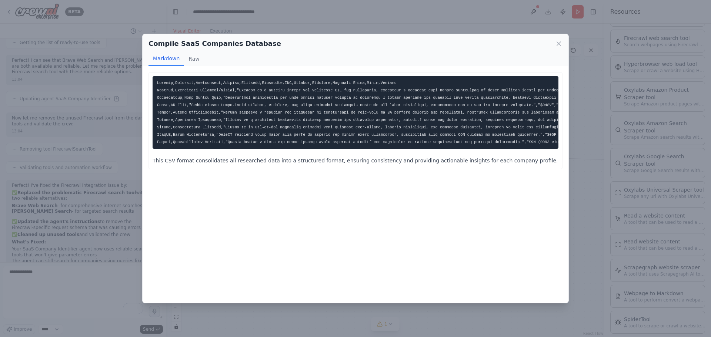
click at [191, 59] on button "Raw" at bounding box center [194, 59] width 20 height 14
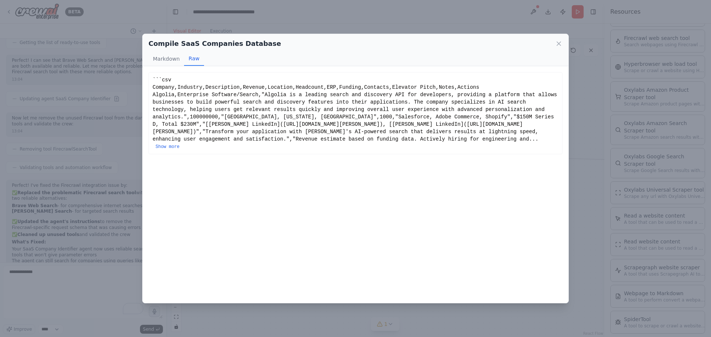
click at [234, 107] on div "```csv Company,Industry,Description,Revenue,Location,Headcount,ERP,Funding,Cont…" at bounding box center [356, 113] width 406 height 74
click at [391, 115] on div "```csv Company,Industry,Description,Revenue,Location,Headcount,ERP,Funding,Cont…" at bounding box center [356, 113] width 406 height 74
click at [180, 144] on button "Show more" at bounding box center [168, 147] width 24 height 6
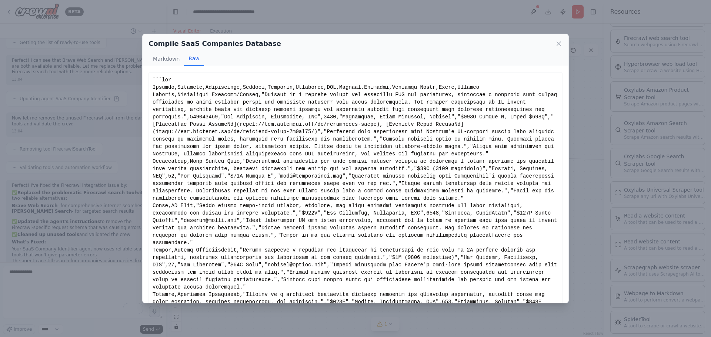
click at [234, 117] on div "Show less" at bounding box center [356, 287] width 406 height 422
click at [255, 117] on div "Show less" at bounding box center [356, 287] width 406 height 422
drag, startPoint x: 361, startPoint y: 119, endPoint x: 433, endPoint y: 117, distance: 72.2
click at [433, 117] on div "Show less" at bounding box center [356, 287] width 406 height 422
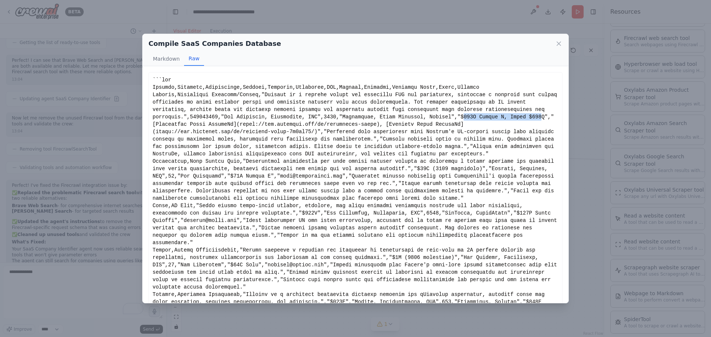
click at [433, 117] on div "Show less" at bounding box center [356, 287] width 406 height 422
click at [119, 156] on div "Compile SaaS Companies Database Markdown Raw This CSV format consolidates all r…" at bounding box center [355, 168] width 711 height 337
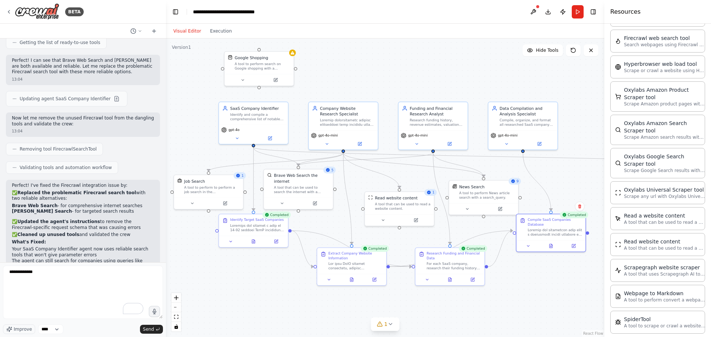
drag, startPoint x: 293, startPoint y: 214, endPoint x: 323, endPoint y: 214, distance: 29.6
click at [323, 214] on div ".deletable-edge-delete-btn { width: 20px; height: 20px; border: 0px solid #ffff…" at bounding box center [385, 188] width 438 height 299
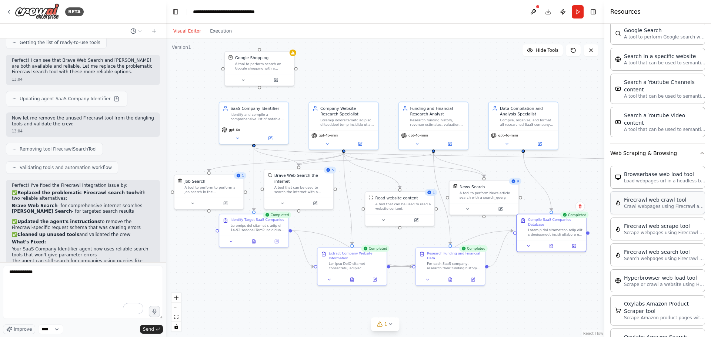
scroll to position [1247, 0]
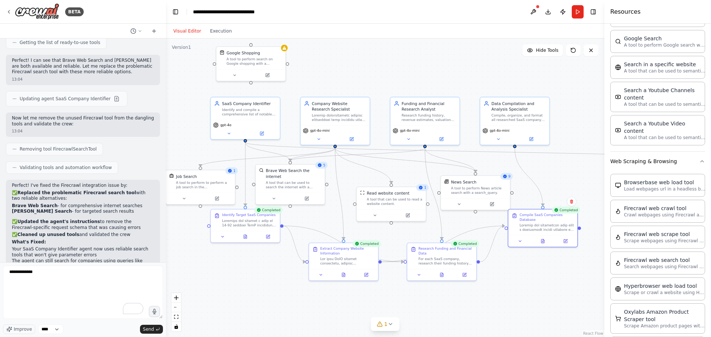
drag, startPoint x: 467, startPoint y: 229, endPoint x: 457, endPoint y: 223, distance: 12.3
click at [457, 223] on div ".deletable-edge-delete-btn { width: 20px; height: 20px; border: 0px solid #ffff…" at bounding box center [385, 188] width 438 height 299
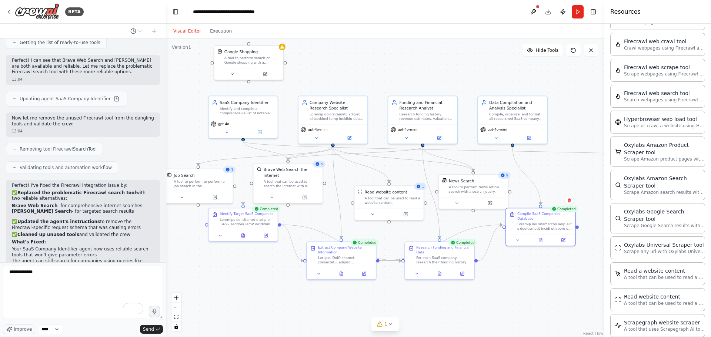
scroll to position [1432, 0]
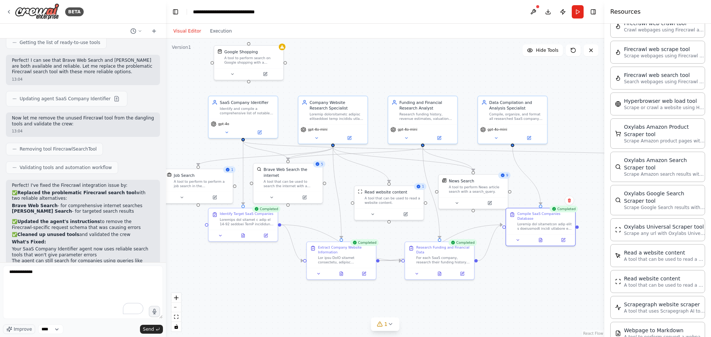
drag, startPoint x: 305, startPoint y: 61, endPoint x: 340, endPoint y: 63, distance: 35.2
click at [340, 63] on div ".deletable-edge-delete-btn { width: 20px; height: 20px; border: 0px solid #ffff…" at bounding box center [385, 188] width 438 height 299
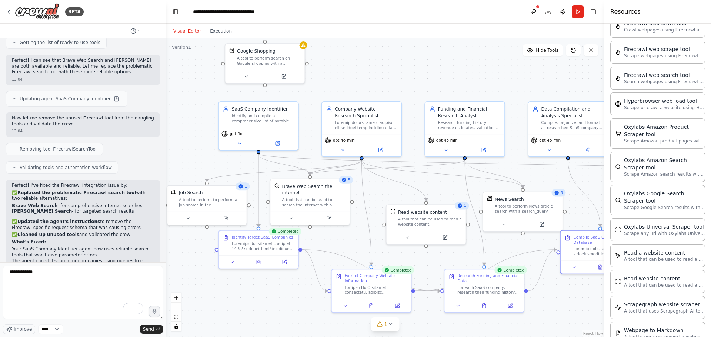
drag, startPoint x: 364, startPoint y: 76, endPoint x: 356, endPoint y: 77, distance: 7.6
click at [356, 77] on div ".deletable-edge-delete-btn { width: 20px; height: 20px; border: 0px solid #ffff…" at bounding box center [385, 188] width 438 height 299
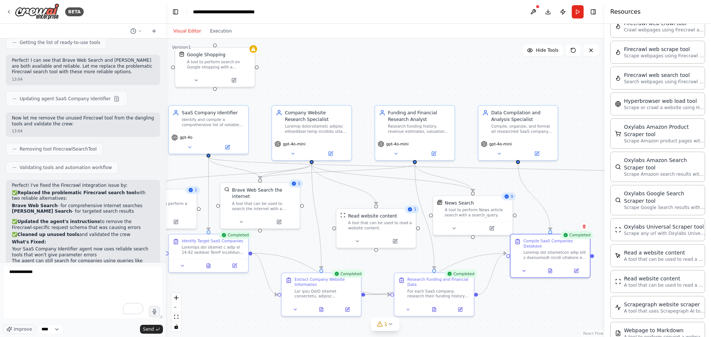
drag, startPoint x: 336, startPoint y: 79, endPoint x: 273, endPoint y: 84, distance: 62.8
click at [273, 84] on div ".deletable-edge-delete-btn { width: 20px; height: 20px; border: 0px solid #ffff…" at bounding box center [385, 188] width 438 height 299
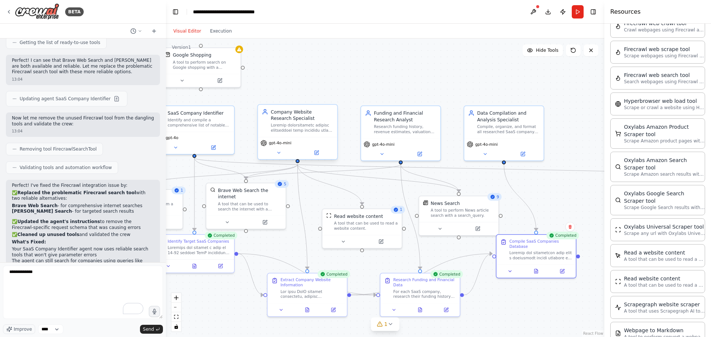
click at [293, 120] on div "Company Website Research Specialist" at bounding box center [302, 115] width 63 height 13
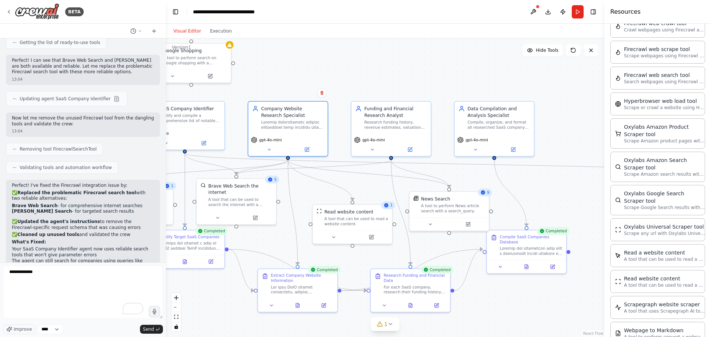
drag, startPoint x: 358, startPoint y: 82, endPoint x: 299, endPoint y: 76, distance: 59.5
click at [299, 76] on div ".deletable-edge-delete-btn { width: 20px; height: 20px; border: 0px solid #ffff…" at bounding box center [385, 188] width 438 height 299
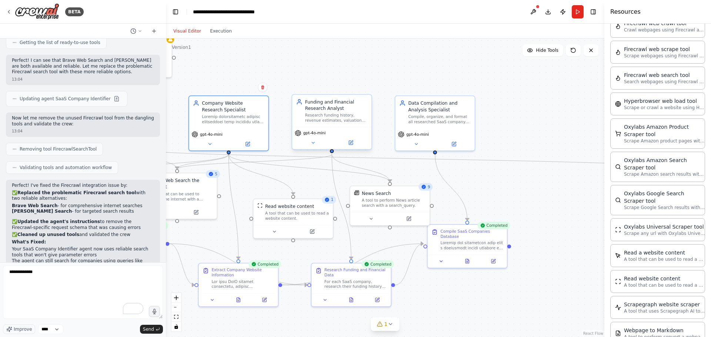
click at [344, 119] on div "Research funding history, revenue estimates, valuation data, and financial info…" at bounding box center [336, 118] width 63 height 10
drag, startPoint x: 328, startPoint y: 70, endPoint x: 314, endPoint y: 70, distance: 13.7
click at [315, 70] on div ".deletable-edge-delete-btn { width: 20px; height: 20px; border: 0px solid #ffff…" at bounding box center [385, 188] width 438 height 299
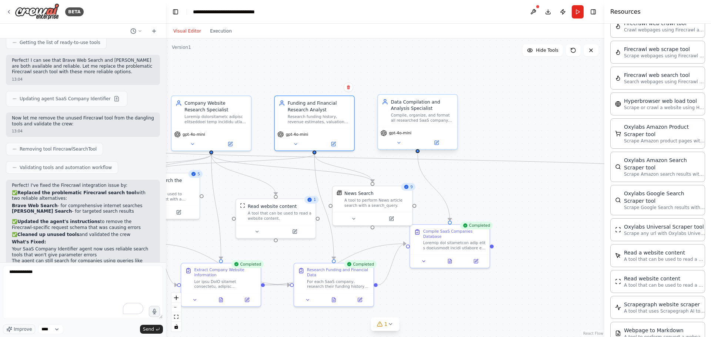
click at [443, 112] on div "Data Compilation and Analysis Specialist Compile, organize, and format all rese…" at bounding box center [422, 111] width 63 height 24
click at [457, 256] on button at bounding box center [449, 260] width 27 height 8
click at [452, 258] on icon at bounding box center [449, 260] width 5 height 5
click at [454, 256] on button at bounding box center [449, 260] width 27 height 8
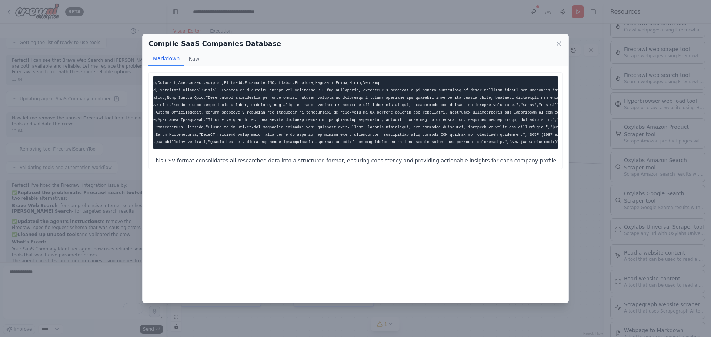
scroll to position [0, 0]
click at [164, 87] on pre at bounding box center [356, 112] width 406 height 73
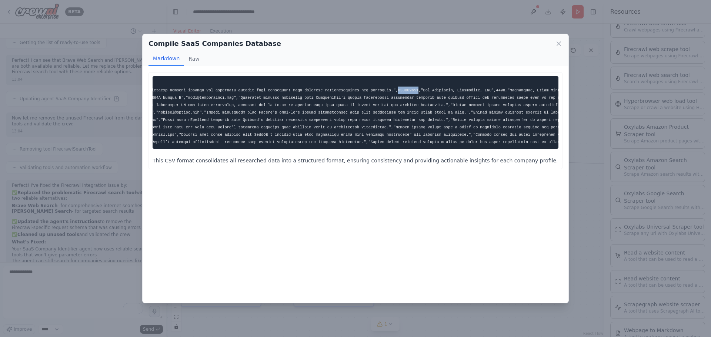
drag, startPoint x: 324, startPoint y: 90, endPoint x: 343, endPoint y: 90, distance: 18.5
click at [319, 93] on code at bounding box center [660, 113] width 2523 height 64
click at [306, 93] on code at bounding box center [660, 113] width 2523 height 64
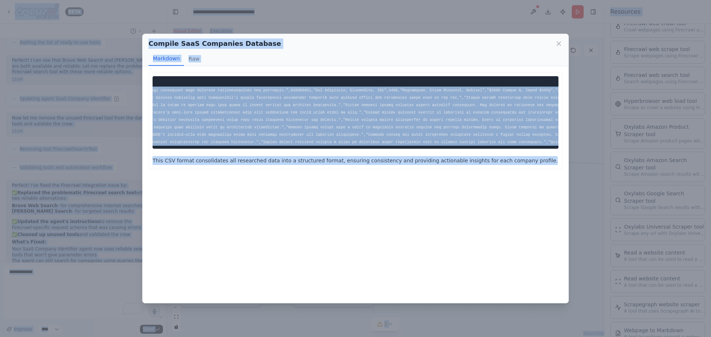
click at [459, 137] on code at bounding box center [660, 113] width 2523 height 64
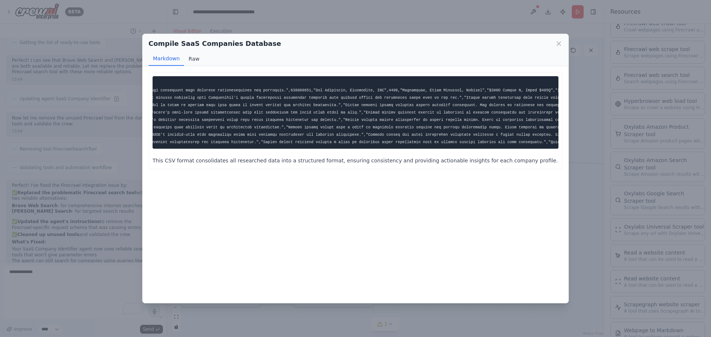
click at [197, 60] on button "Raw" at bounding box center [194, 59] width 20 height 14
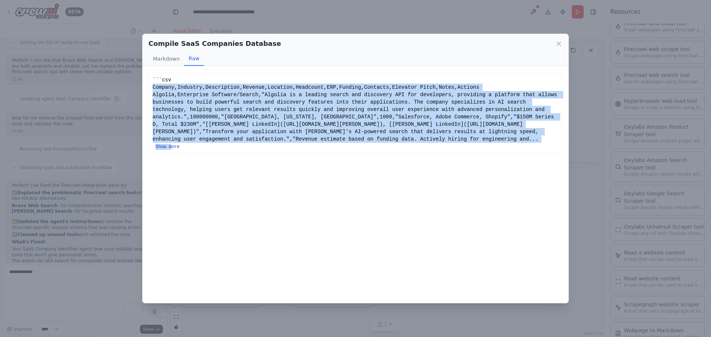
drag, startPoint x: 152, startPoint y: 85, endPoint x: 438, endPoint y: 137, distance: 290.2
click at [438, 137] on div "```csv Company,Industry,Description,Revenue,Location,Headcount,ERP,Funding,Cont…" at bounding box center [355, 113] width 414 height 82
click at [180, 144] on button "Show more" at bounding box center [168, 147] width 24 height 6
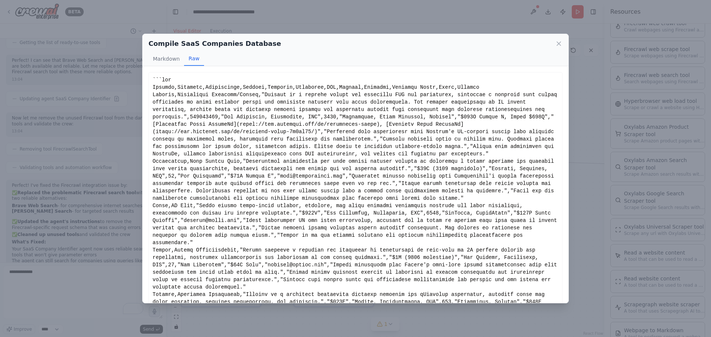
click at [173, 90] on div "Show less" at bounding box center [356, 287] width 406 height 422
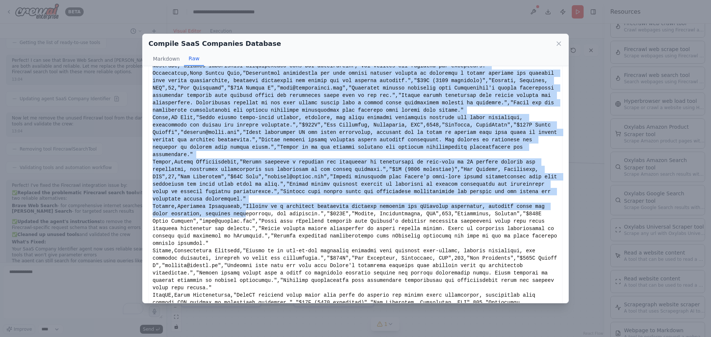
scroll to position [168, 0]
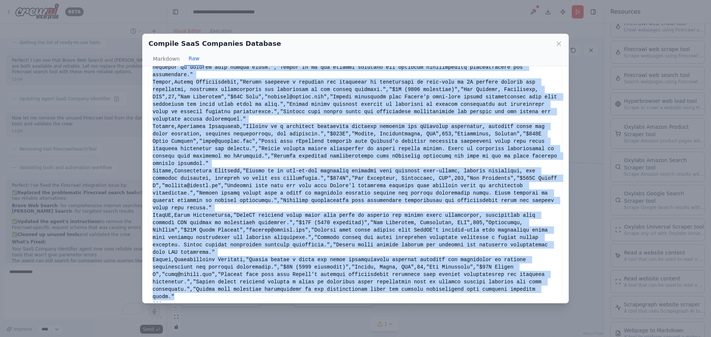
drag, startPoint x: 153, startPoint y: 86, endPoint x: 420, endPoint y: 262, distance: 320.0
click at [420, 262] on div "Show less" at bounding box center [356, 119] width 406 height 422
copy div "Company,Industry,Description,Revenue,Location,Headcount,ERP,Funding,Contacts,El…"
click at [301, 122] on div "Show less" at bounding box center [356, 119] width 406 height 422
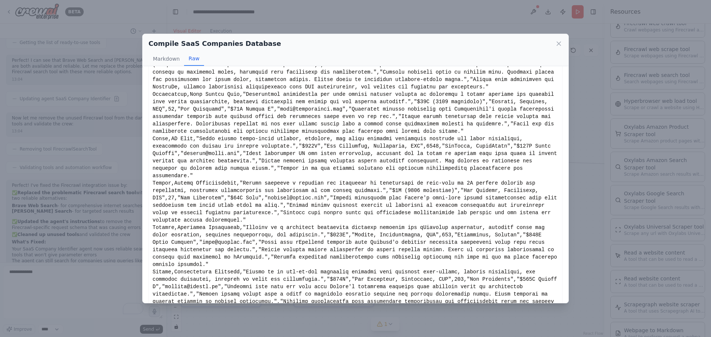
scroll to position [0, 0]
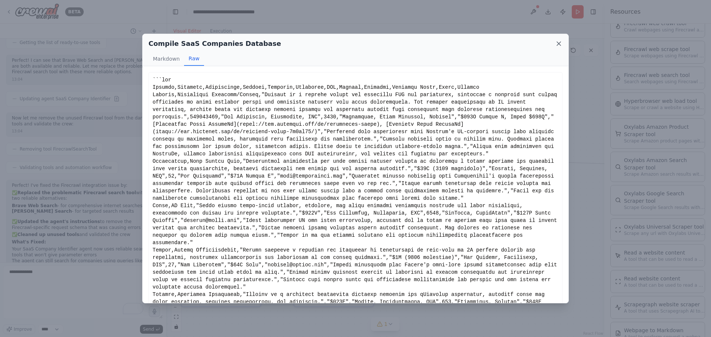
click at [557, 40] on icon at bounding box center [558, 43] width 7 height 7
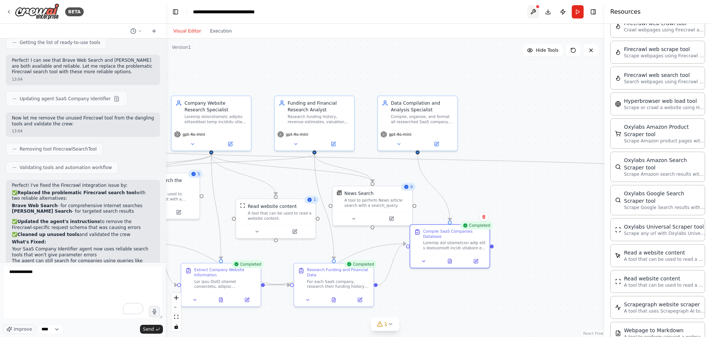
click at [536, 12] on button at bounding box center [533, 11] width 12 height 13
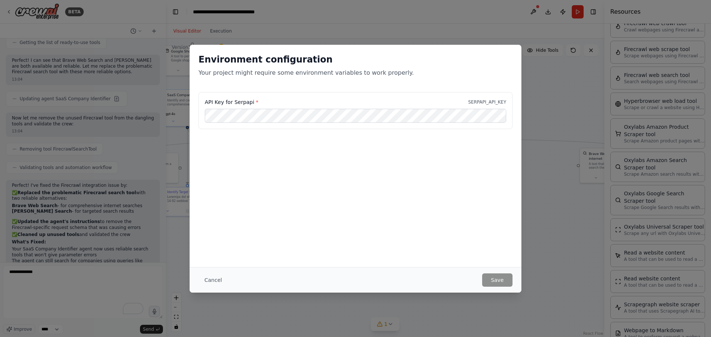
click at [257, 186] on div "Environment configuration Your project might require some environment variables…" at bounding box center [356, 156] width 332 height 223
click at [503, 278] on button "Save" at bounding box center [497, 280] width 30 height 13
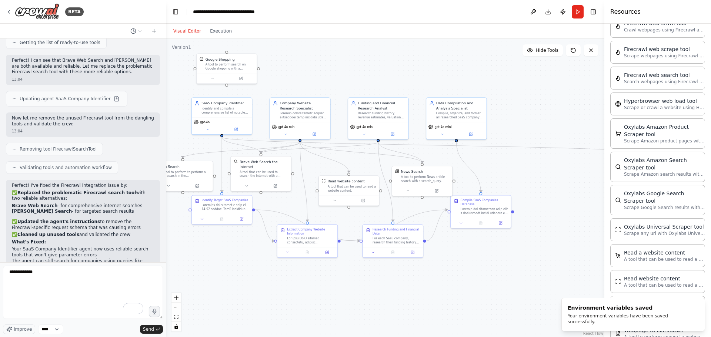
drag, startPoint x: 374, startPoint y: 275, endPoint x: 436, endPoint y: 287, distance: 63.3
click at [436, 287] on div ".deletable-edge-delete-btn { width: 20px; height: 20px; border: 0px solid #ffff…" at bounding box center [385, 188] width 438 height 299
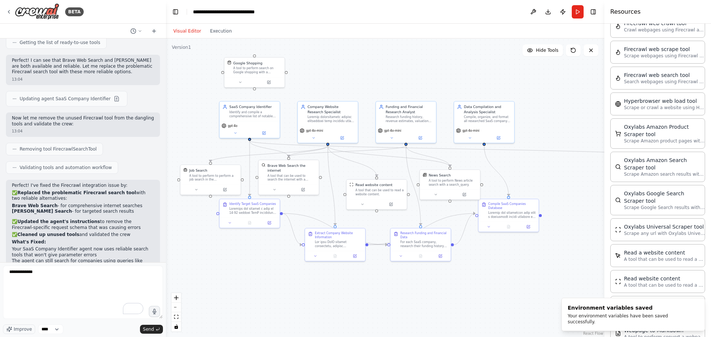
click at [366, 287] on div ".deletable-edge-delete-btn { width: 20px; height: 20px; border: 0px solid #ffff…" at bounding box center [385, 188] width 438 height 299
click at [269, 68] on div "A tool to perform search on Google shopping with a search_query." at bounding box center [257, 70] width 49 height 8
click at [280, 52] on button at bounding box center [279, 49] width 10 height 10
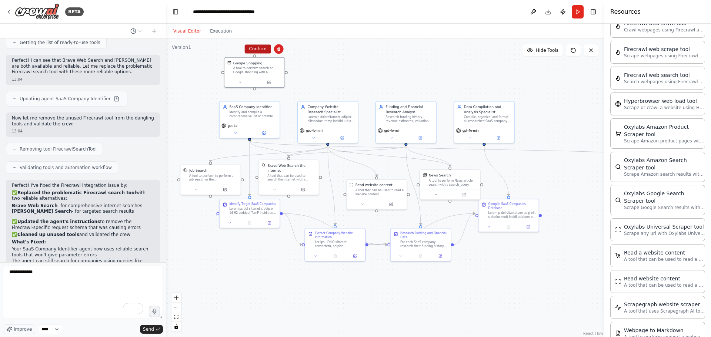
click at [266, 52] on button "Confirm" at bounding box center [257, 48] width 26 height 9
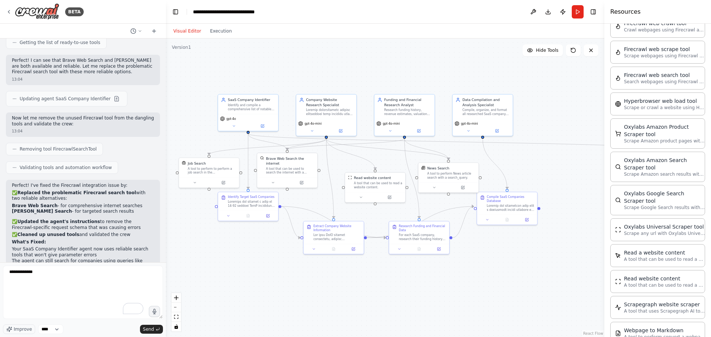
drag, startPoint x: 571, startPoint y: 194, endPoint x: 567, endPoint y: 181, distance: 12.9
click at [567, 181] on div ".deletable-edge-delete-btn { width: 20px; height: 20px; border: 0px solid #ffff…" at bounding box center [385, 188] width 438 height 299
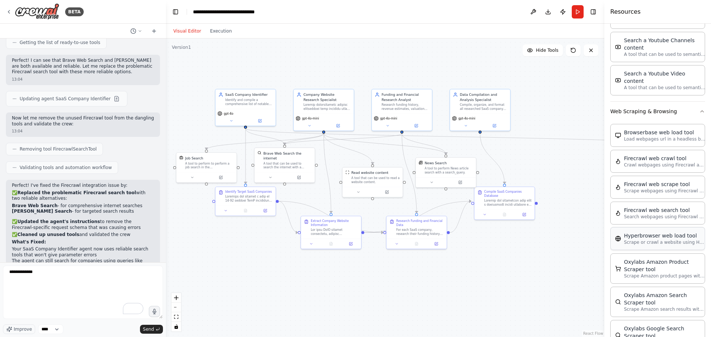
scroll to position [1284, 0]
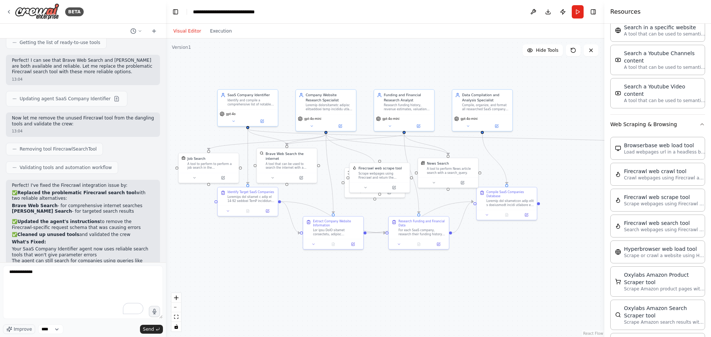
click at [323, 193] on div ".deletable-edge-delete-btn { width: 20px; height: 20px; border: 0px solid #ffff…" at bounding box center [385, 188] width 438 height 299
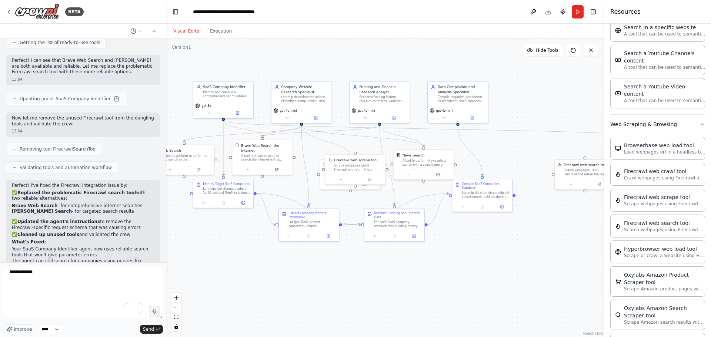
drag, startPoint x: 544, startPoint y: 163, endPoint x: 479, endPoint y: 159, distance: 64.9
click at [479, 159] on div ".deletable-edge-delete-btn { width: 20px; height: 20px; border: 0px solid #ffff…" at bounding box center [385, 188] width 438 height 299
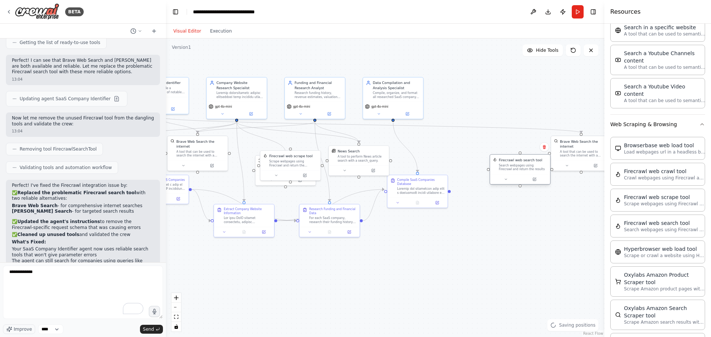
click at [517, 170] on div "Search webpages using Firecrawl and return the results" at bounding box center [523, 168] width 49 height 8
click at [546, 146] on icon at bounding box center [544, 147] width 4 height 4
click at [527, 146] on button "Confirm" at bounding box center [523, 147] width 26 height 9
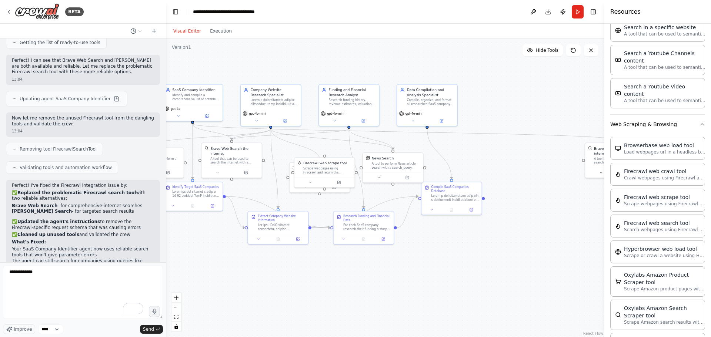
drag, startPoint x: 464, startPoint y: 135, endPoint x: 501, endPoint y: 143, distance: 37.4
click at [500, 143] on div ".deletable-edge-delete-btn { width: 20px; height: 20px; border: 0px solid #ffff…" at bounding box center [385, 188] width 438 height 299
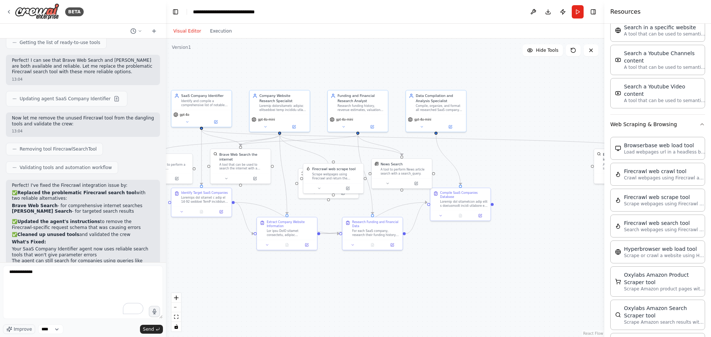
drag, startPoint x: 505, startPoint y: 146, endPoint x: 529, endPoint y: 154, distance: 25.1
click at [512, 150] on div ".deletable-edge-delete-btn { width: 20px; height: 20px; border: 0px solid #ffff…" at bounding box center [385, 188] width 438 height 299
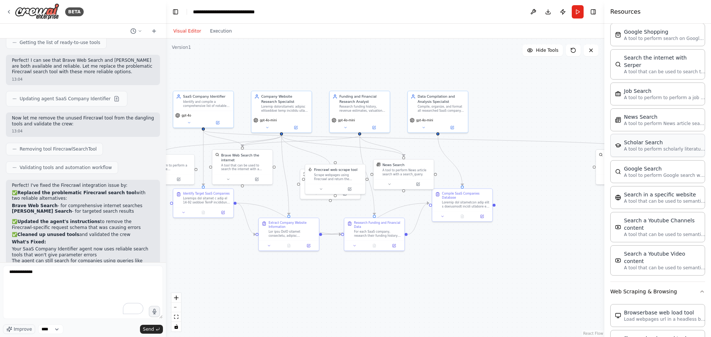
scroll to position [1099, 0]
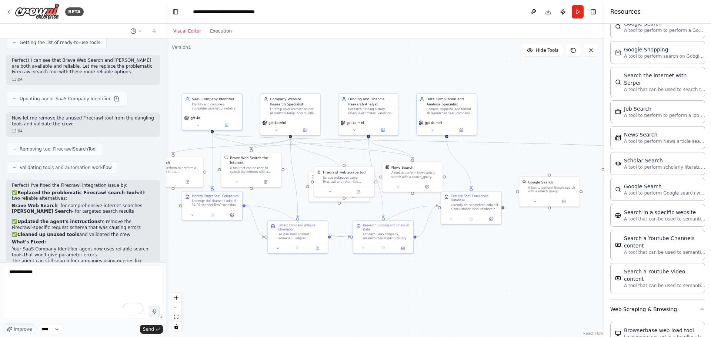
drag, startPoint x: 504, startPoint y: 157, endPoint x: 545, endPoint y: 166, distance: 41.2
click at [545, 166] on div ".deletable-edge-delete-btn { width: 20px; height: 20px; border: 0px solid #ffff…" at bounding box center [385, 188] width 438 height 299
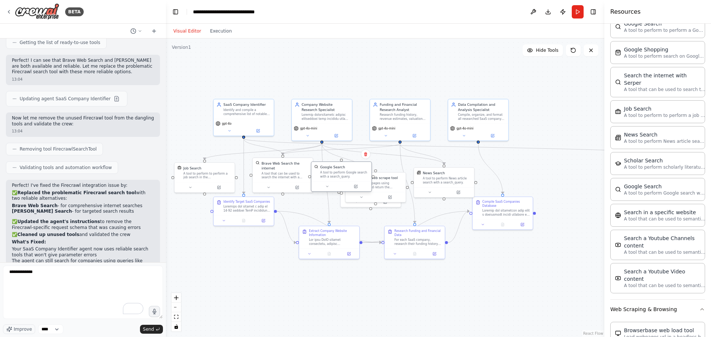
drag, startPoint x: 576, startPoint y: 191, endPoint x: 342, endPoint y: 170, distance: 235.0
click at [342, 170] on div "Google Search A tool to perform Google search with a search_query." at bounding box center [344, 172] width 49 height 14
drag, startPoint x: 254, startPoint y: 207, endPoint x: 217, endPoint y: 250, distance: 57.0
click at [217, 250] on div at bounding box center [217, 247] width 47 height 8
drag, startPoint x: 221, startPoint y: 184, endPoint x: 301, endPoint y: 223, distance: 88.3
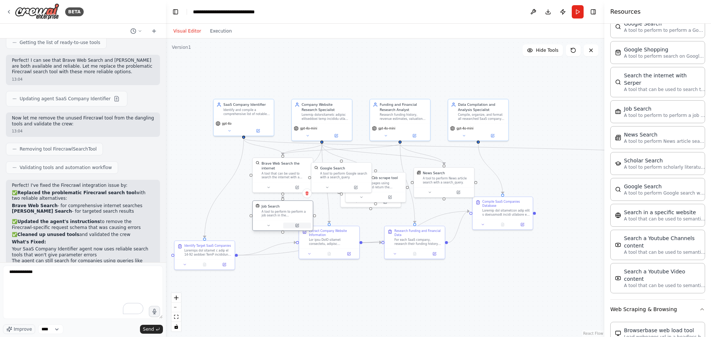
click at [300, 223] on button at bounding box center [297, 226] width 28 height 6
drag, startPoint x: 251, startPoint y: 115, endPoint x: 188, endPoint y: 114, distance: 62.6
click at [188, 114] on div "Identify and compile a comprehensive list of notable SaaS companies that match …" at bounding box center [193, 111] width 47 height 8
drag, startPoint x: 284, startPoint y: 171, endPoint x: 254, endPoint y: 183, distance: 31.8
click at [254, 183] on div "A tool that can be used to search the internet with a search_query." at bounding box center [251, 185] width 49 height 8
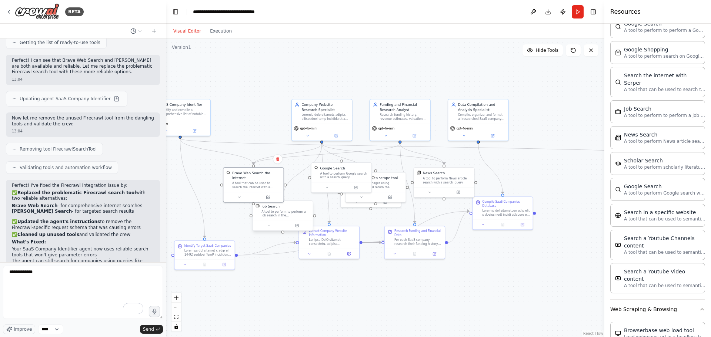
click at [276, 214] on div "A tool to perform to perform a job search in the [GEOGRAPHIC_DATA] with a searc…" at bounding box center [285, 214] width 49 height 8
click at [337, 173] on div "A tool to perform Google search with a search_query." at bounding box center [344, 175] width 49 height 8
click at [367, 155] on icon at bounding box center [365, 154] width 3 height 4
click at [344, 156] on button "Confirm" at bounding box center [344, 154] width 26 height 9
drag, startPoint x: 256, startPoint y: 178, endPoint x: 230, endPoint y: 178, distance: 25.2
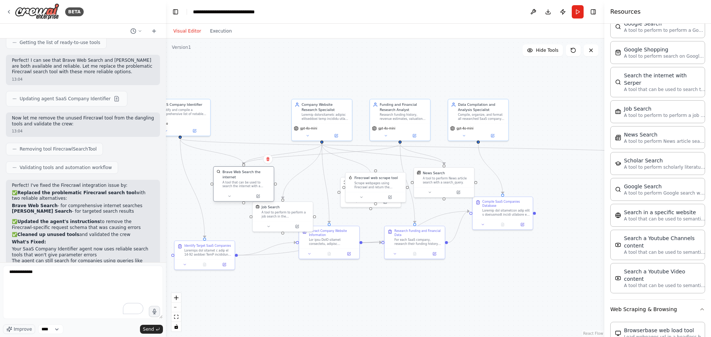
click at [230, 181] on div "A tool that can be used to search the internet with a search_query." at bounding box center [247, 185] width 49 height 8
drag, startPoint x: 274, startPoint y: 211, endPoint x: 287, endPoint y: 180, distance: 33.6
click at [287, 180] on div "A tool to perform to perform a job search in the [GEOGRAPHIC_DATA] with a searc…" at bounding box center [300, 180] width 49 height 8
drag, startPoint x: 378, startPoint y: 190, endPoint x: 381, endPoint y: 69, distance: 121.5
click at [381, 69] on div "Firecrawl web scrape tool Scrape webpages using Firecrawl and return the conten…" at bounding box center [410, 74] width 60 height 20
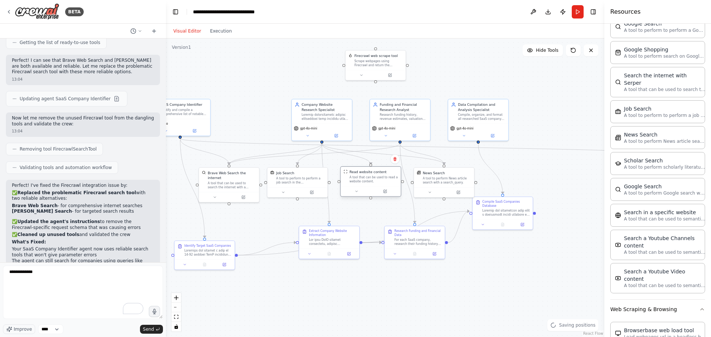
drag, startPoint x: 372, startPoint y: 187, endPoint x: 372, endPoint y: 179, distance: 7.4
click at [372, 179] on div "A tool that can be used to read a website content." at bounding box center [374, 180] width 49 height 8
click at [376, 210] on div ".deletable-edge-delete-btn { width: 20px; height: 20px; border: 0px solid #ffff…" at bounding box center [385, 188] width 438 height 299
drag, startPoint x: 365, startPoint y: 211, endPoint x: 376, endPoint y: 211, distance: 11.1
click at [376, 211] on div ".deletable-edge-delete-btn { width: 20px; height: 20px; border: 0px solid #ffff…" at bounding box center [385, 188] width 438 height 299
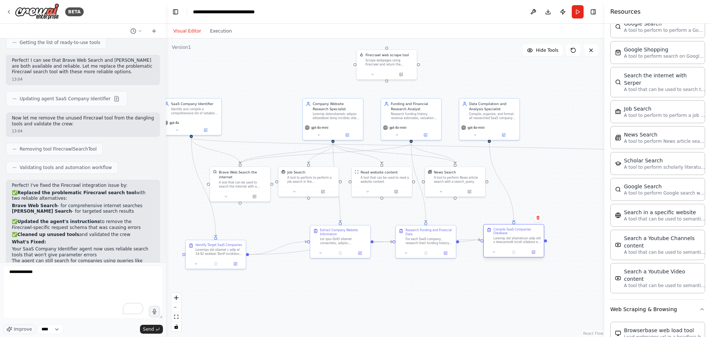
drag, startPoint x: 506, startPoint y: 211, endPoint x: 507, endPoint y: 241, distance: 29.6
click at [507, 241] on div "Compile SaaS Companies Database" at bounding box center [514, 236] width 60 height 23
drag, startPoint x: 231, startPoint y: 251, endPoint x: 205, endPoint y: 243, distance: 27.2
click at [205, 243] on div at bounding box center [194, 241] width 47 height 8
click at [234, 263] on div ".deletable-edge-delete-btn { width: 20px; height: 20px; border: 0px solid #ffff…" at bounding box center [385, 188] width 438 height 299
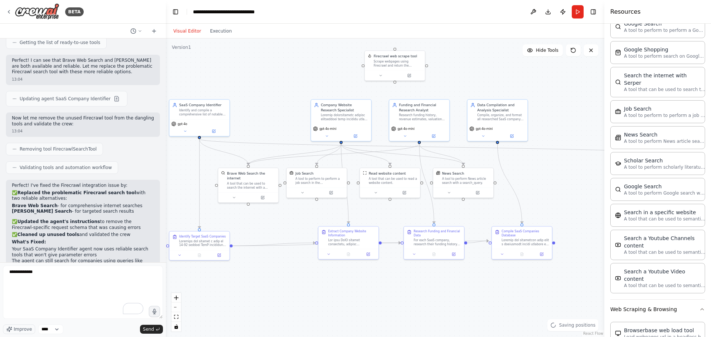
drag, startPoint x: 263, startPoint y: 263, endPoint x: 277, endPoint y: 266, distance: 14.4
click at [276, 266] on div ".deletable-edge-delete-btn { width: 20px; height: 20px; border: 0px solid #ffff…" at bounding box center [385, 188] width 438 height 299
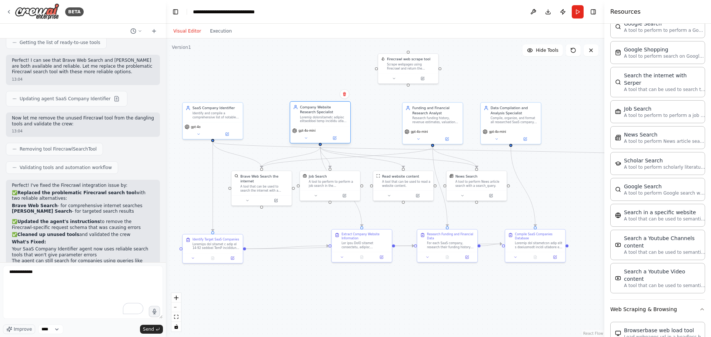
drag, startPoint x: 354, startPoint y: 119, endPoint x: 329, endPoint y: 119, distance: 24.8
click at [329, 119] on div at bounding box center [323, 120] width 47 height 8
drag, startPoint x: 426, startPoint y: 124, endPoint x: 407, endPoint y: 125, distance: 19.3
click at [407, 125] on div "Funding and Financial Research Analyst Research funding history, revenue estima…" at bounding box center [428, 114] width 60 height 24
click at [547, 12] on button "Download" at bounding box center [548, 11] width 12 height 13
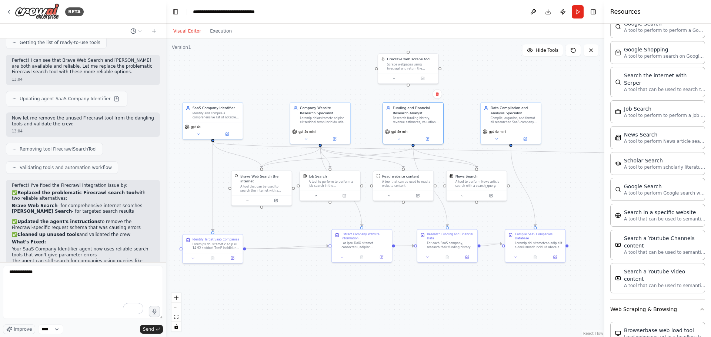
click at [535, 187] on div ".deletable-edge-delete-btn { width: 20px; height: 20px; border: 0px solid #ffff…" at bounding box center [385, 188] width 438 height 299
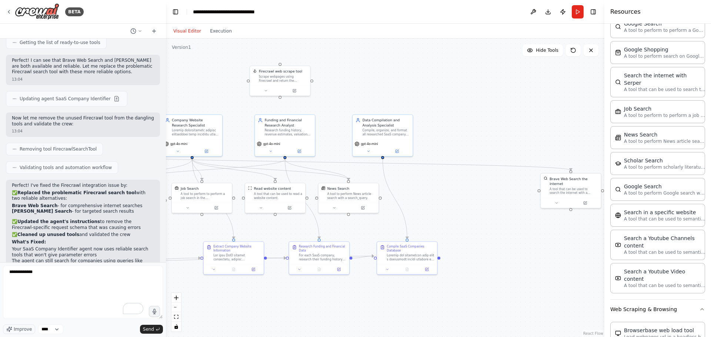
drag, startPoint x: 552, startPoint y: 191, endPoint x: 395, endPoint y: 200, distance: 156.5
click at [395, 200] on div ".deletable-edge-delete-btn { width: 20px; height: 20px; border: 0px solid #ffff…" at bounding box center [385, 188] width 438 height 299
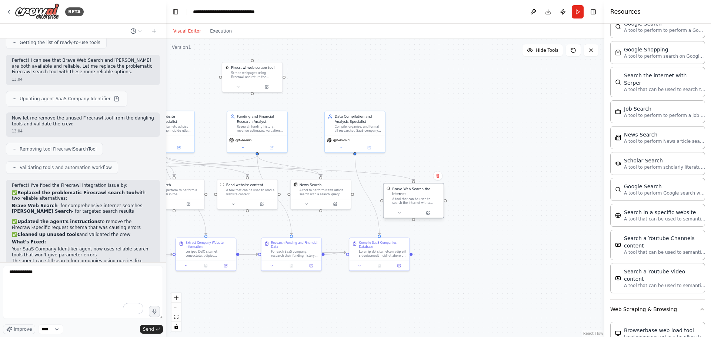
drag, startPoint x: 549, startPoint y: 181, endPoint x: 419, endPoint y: 190, distance: 130.3
click at [418, 197] on div "A tool that can be used to search the internet with a search_query." at bounding box center [416, 201] width 49 height 8
drag, startPoint x: 438, startPoint y: 141, endPoint x: 581, endPoint y: 111, distance: 146.3
click at [581, 111] on div ".deletable-edge-delete-btn { width: 20px; height: 20px; border: 0px solid #ffff…" at bounding box center [385, 188] width 438 height 299
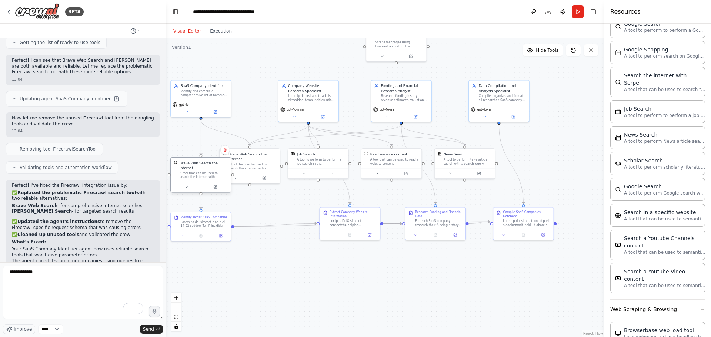
drag, startPoint x: 557, startPoint y: 167, endPoint x: 201, endPoint y: 174, distance: 356.7
click at [201, 174] on div "A tool that can be used to search the internet with a search_query." at bounding box center [204, 175] width 49 height 8
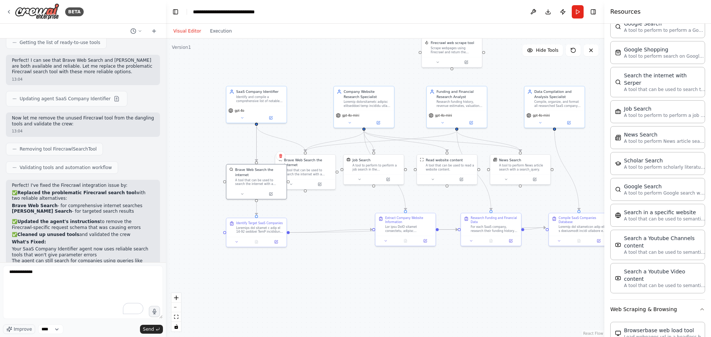
drag, startPoint x: 327, startPoint y: 207, endPoint x: 350, endPoint y: 213, distance: 23.5
click at [352, 213] on div ".deletable-edge-delete-btn { width: 20px; height: 20px; border: 0px solid #ffff…" at bounding box center [385, 188] width 438 height 299
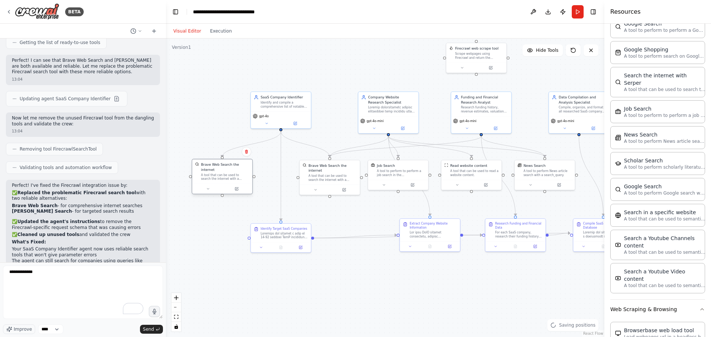
drag, startPoint x: 287, startPoint y: 183, endPoint x: 226, endPoint y: 174, distance: 61.4
click at [226, 174] on div "A tool that can be used to search the internet with a search_query." at bounding box center [225, 177] width 49 height 8
click at [248, 156] on button at bounding box center [247, 152] width 10 height 10
click at [233, 152] on button "Confirm" at bounding box center [225, 151] width 26 height 9
click at [233, 156] on button "Confirm" at bounding box center [225, 151] width 26 height 9
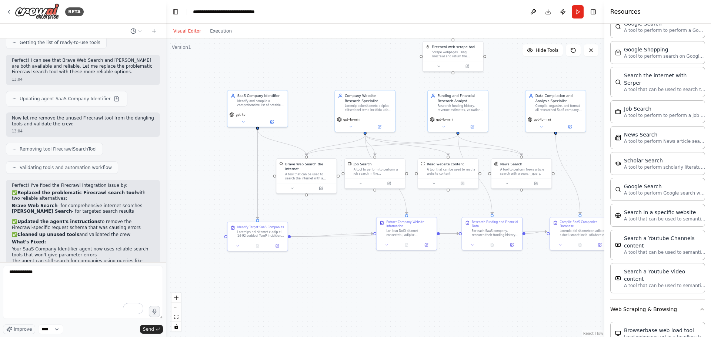
drag, startPoint x: 246, startPoint y: 176, endPoint x: 223, endPoint y: 180, distance: 23.2
click at [222, 180] on div ".deletable-edge-delete-btn { width: 20px; height: 20px; border: 0px solid #ffff…" at bounding box center [385, 188] width 438 height 299
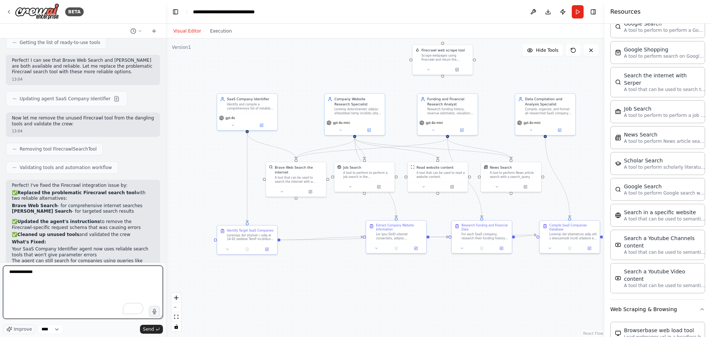
click at [58, 284] on textarea "**********" at bounding box center [83, 292] width 160 height 53
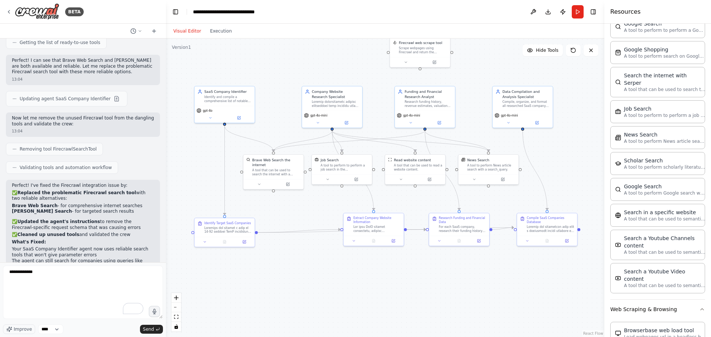
drag, startPoint x: 476, startPoint y: 278, endPoint x: 454, endPoint y: 270, distance: 23.8
click at [454, 270] on div ".deletable-edge-delete-btn { width: 20px; height: 20px; border: 0px solid #ffff…" at bounding box center [385, 188] width 438 height 299
click at [435, 49] on div "Scrape webpages using Firecrawl and return the contents" at bounding box center [423, 50] width 49 height 8
click at [342, 171] on div "Job Search A tool to perform to perform a job search in the US with a search_qu…" at bounding box center [342, 164] width 60 height 20
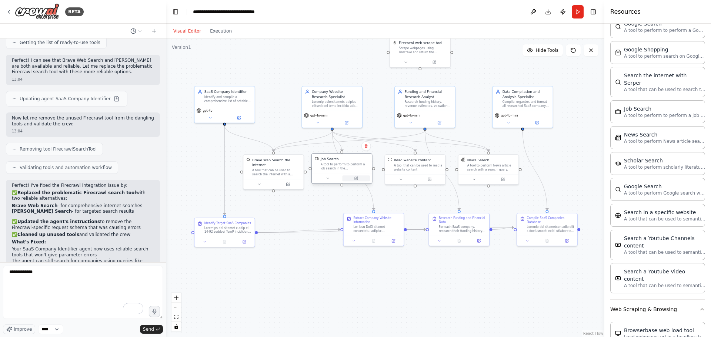
click at [354, 178] on icon at bounding box center [356, 179] width 4 height 4
click at [356, 178] on icon at bounding box center [356, 178] width 3 height 3
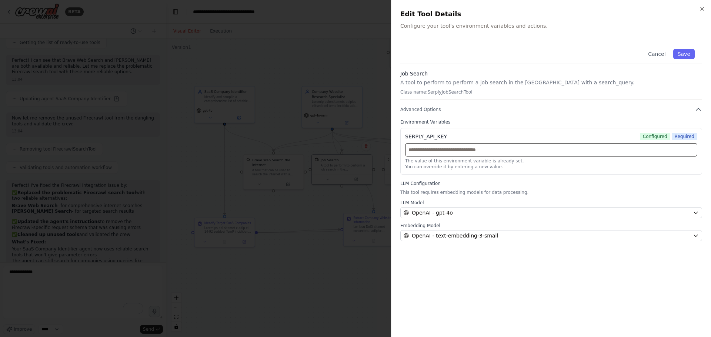
click at [463, 152] on input "text" at bounding box center [551, 149] width 292 height 13
click at [337, 50] on div at bounding box center [355, 168] width 711 height 337
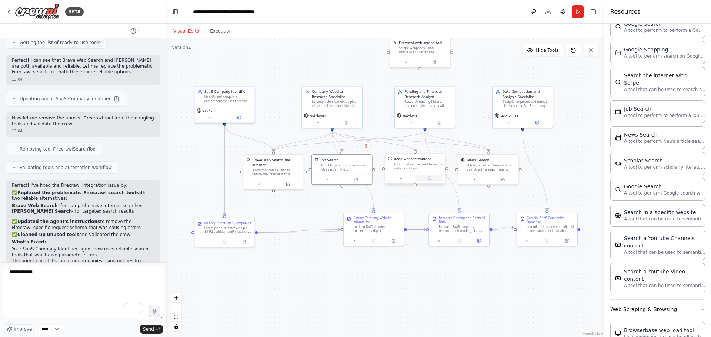
click at [431, 180] on icon at bounding box center [429, 178] width 3 height 3
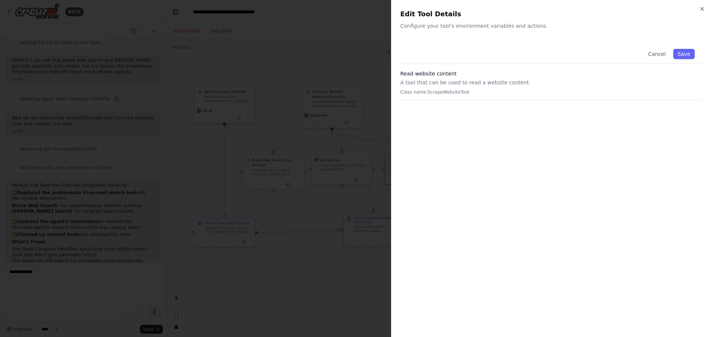
click at [384, 191] on div at bounding box center [355, 168] width 711 height 337
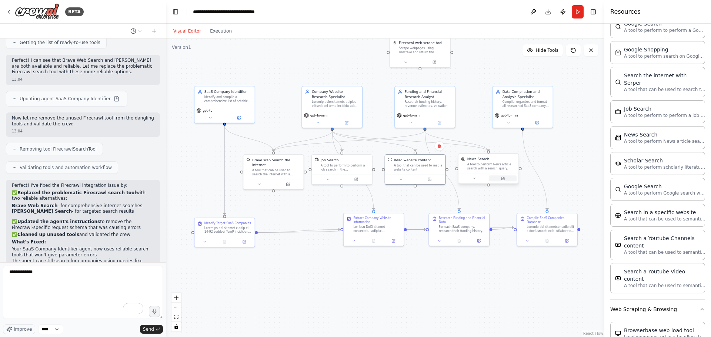
click at [506, 179] on button at bounding box center [503, 179] width 28 height 6
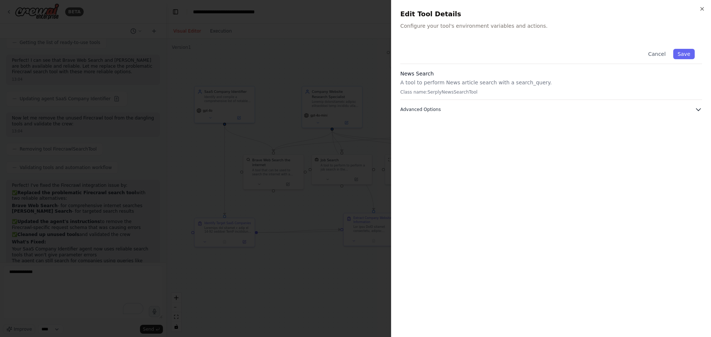
click at [441, 111] on button "Advanced Options" at bounding box center [551, 109] width 302 height 7
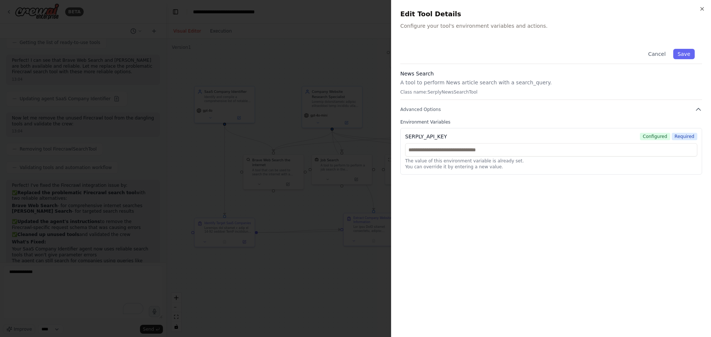
click at [380, 193] on div at bounding box center [355, 168] width 711 height 337
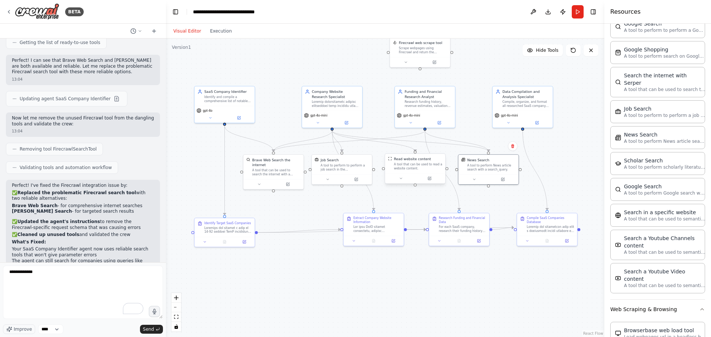
click at [421, 167] on div "A tool that can be used to read a website content." at bounding box center [418, 167] width 49 height 8
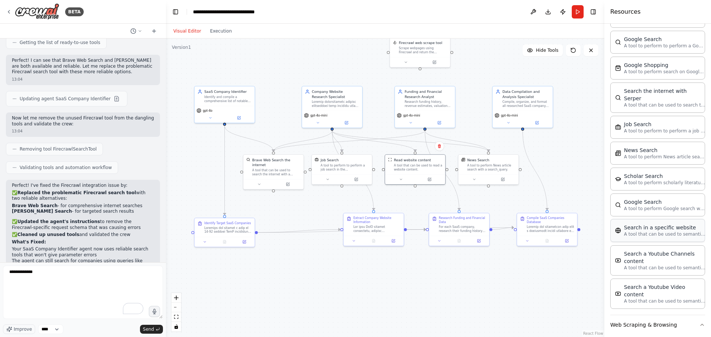
scroll to position [1062, 0]
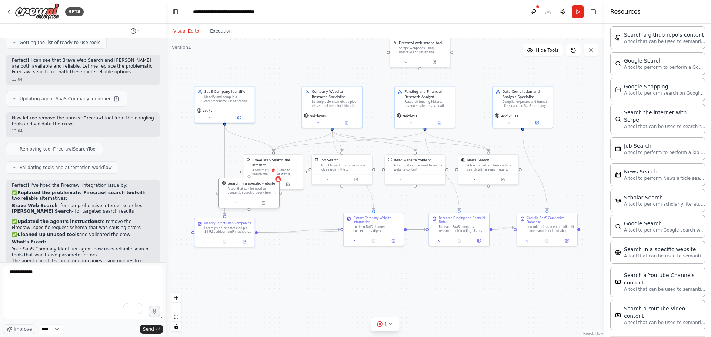
drag, startPoint x: 256, startPoint y: 192, endPoint x: 243, endPoint y: 183, distance: 15.7
click at [243, 187] on div "A tool that can be used to semantic search a query from a specific URL content." at bounding box center [252, 191] width 49 height 8
click at [248, 191] on icon at bounding box center [249, 193] width 4 height 4
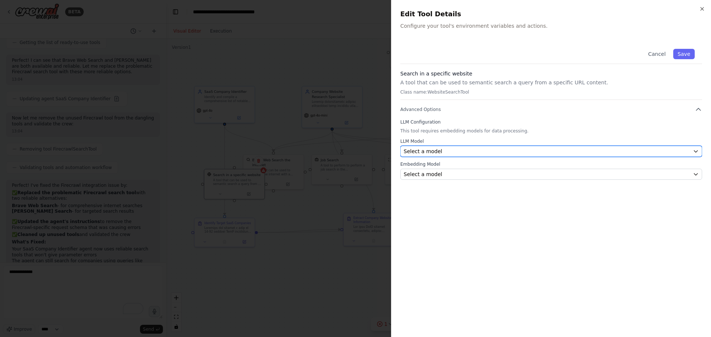
click at [438, 153] on div "Select a model" at bounding box center [547, 151] width 286 height 7
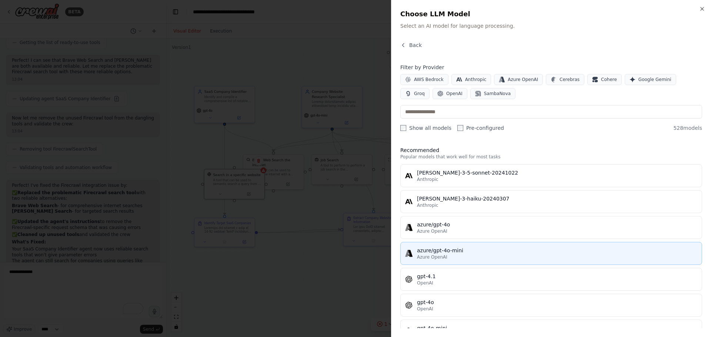
scroll to position [74, 0]
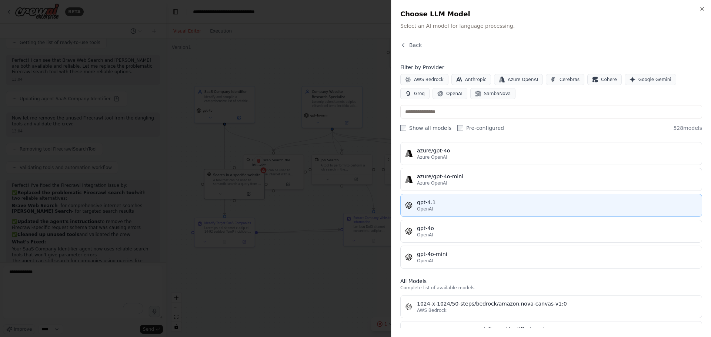
click at [453, 206] on div "OpenAI" at bounding box center [557, 209] width 280 height 6
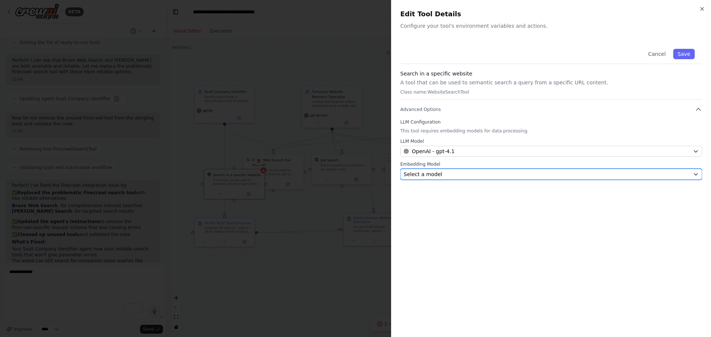
click at [443, 174] on div "Select a model" at bounding box center [547, 174] width 286 height 7
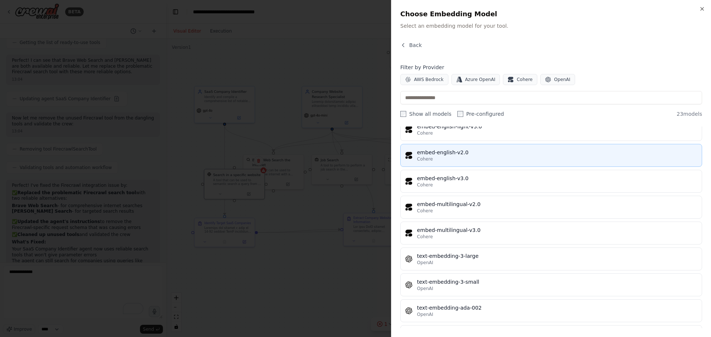
scroll to position [421, 0]
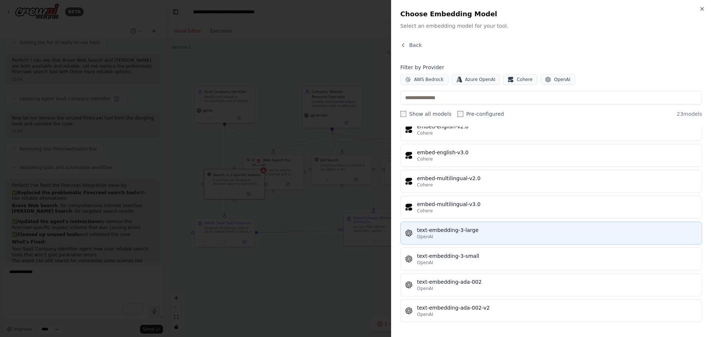
click at [447, 231] on div "text-embedding-3-large" at bounding box center [557, 230] width 280 height 7
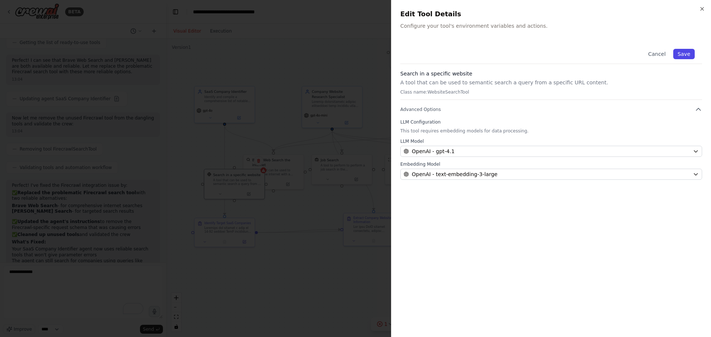
click at [632, 53] on button "Save" at bounding box center [683, 54] width 21 height 10
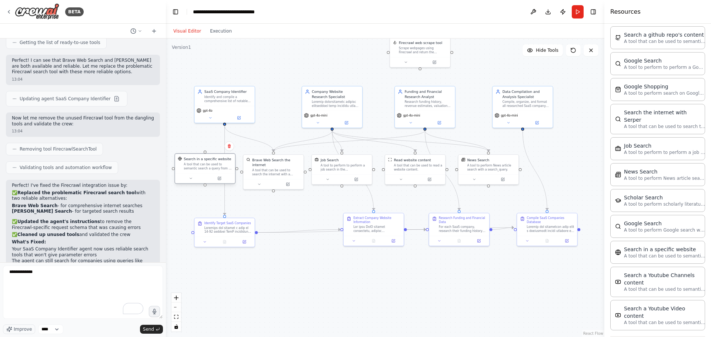
drag, startPoint x: 224, startPoint y: 177, endPoint x: 197, endPoint y: 164, distance: 29.5
click at [197, 164] on div "A tool that can be used to semantic search a query from a specific URL content." at bounding box center [208, 167] width 49 height 8
drag, startPoint x: 205, startPoint y: 153, endPoint x: 333, endPoint y: 126, distance: 131.3
click at [333, 126] on div "SaaS Company Identifier Identify and compile a comprehensive list of notable Sa…" at bounding box center [377, 159] width 289 height 197
click at [288, 196] on div ".deletable-edge-delete-btn { width: 20px; height: 20px; border: 0px solid #ffff…" at bounding box center [385, 188] width 438 height 299
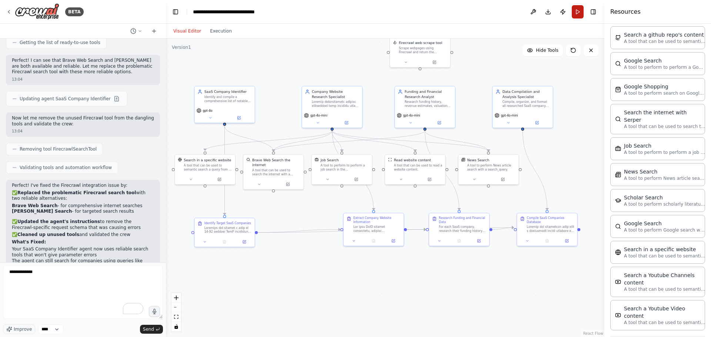
click at [574, 12] on button "Run" at bounding box center [578, 11] width 12 height 13
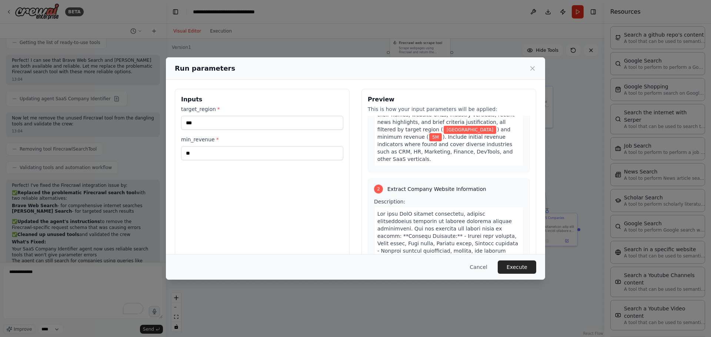
scroll to position [259, 0]
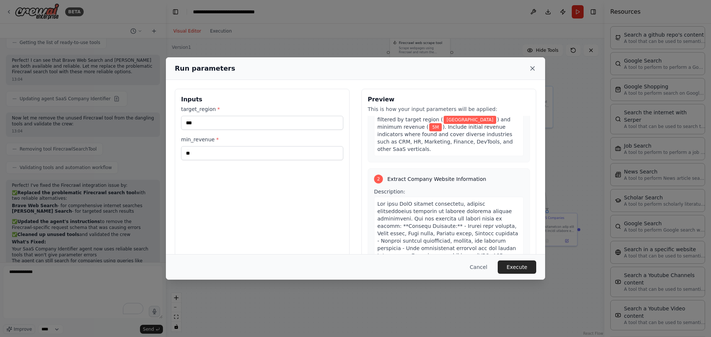
click at [531, 70] on icon at bounding box center [532, 68] width 7 height 7
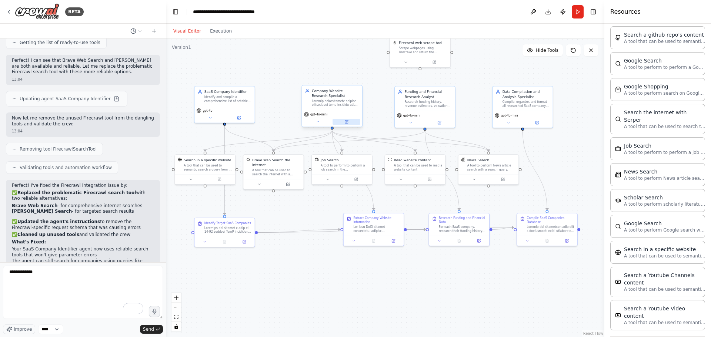
click at [351, 121] on button at bounding box center [347, 122] width 28 height 6
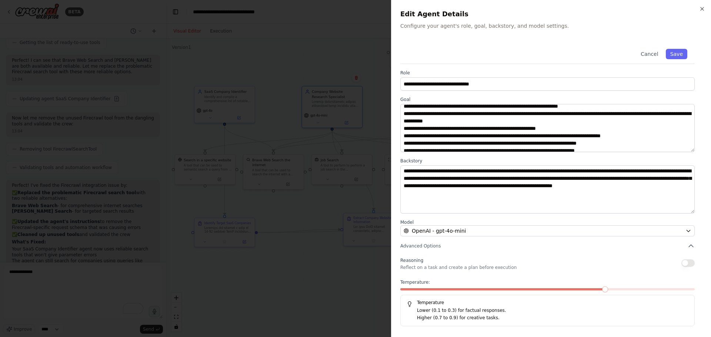
scroll to position [74, 0]
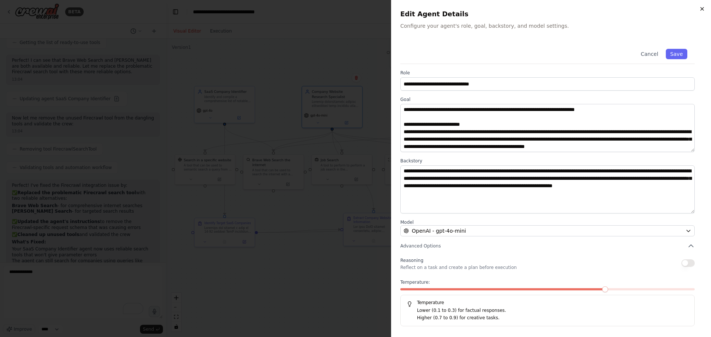
click at [632, 9] on icon "button" at bounding box center [702, 8] width 3 height 3
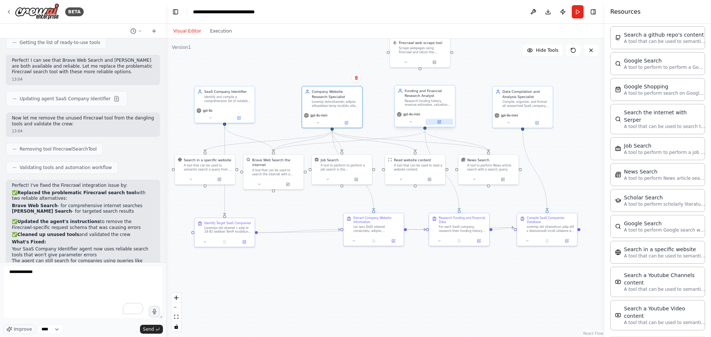
click at [436, 124] on button at bounding box center [439, 122] width 28 height 6
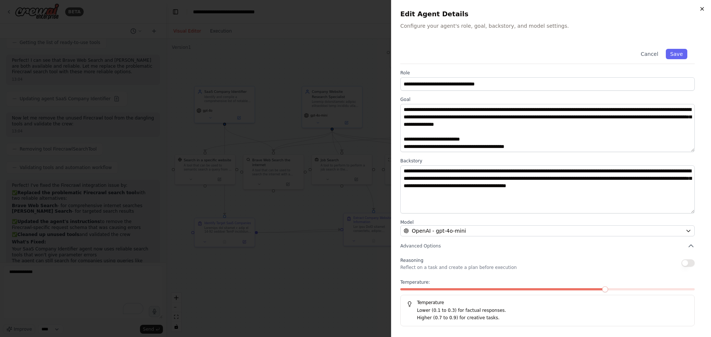
click at [632, 9] on icon "button" at bounding box center [702, 9] width 6 height 6
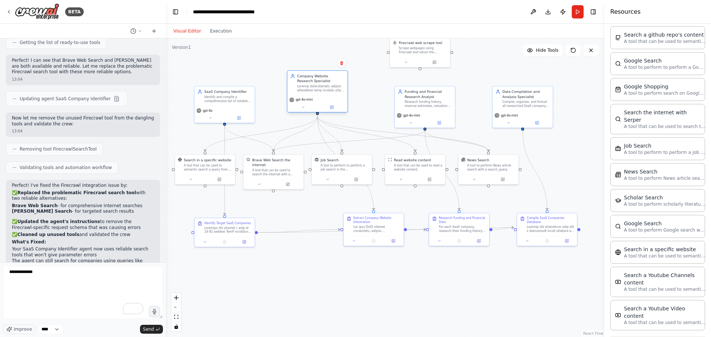
drag, startPoint x: 331, startPoint y: 86, endPoint x: 307, endPoint y: 71, distance: 28.2
click at [307, 71] on div "Company Website Research Specialist" at bounding box center [317, 83] width 60 height 24
drag, startPoint x: 443, startPoint y: 101, endPoint x: 435, endPoint y: 99, distance: 8.3
click at [435, 99] on div "Research funding history, revenue estimates, valuation data, and financial info…" at bounding box center [418, 98] width 47 height 8
click at [479, 167] on div "A tool to perform News article search with a search_query." at bounding box center [491, 167] width 49 height 8
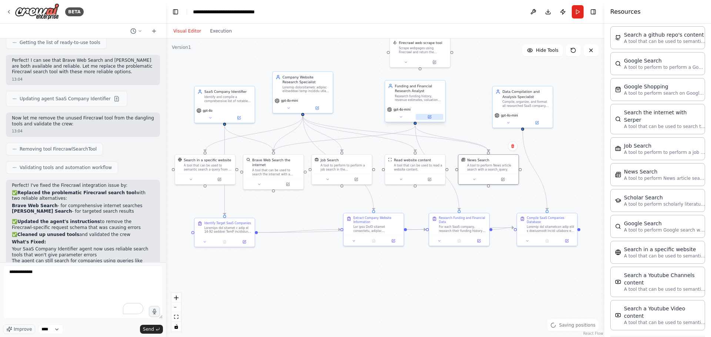
click at [427, 118] on button at bounding box center [429, 117] width 28 height 6
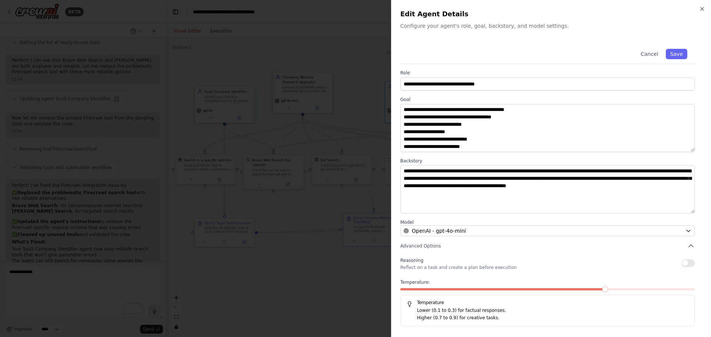
scroll to position [52, 0]
click at [325, 140] on div at bounding box center [355, 168] width 711 height 337
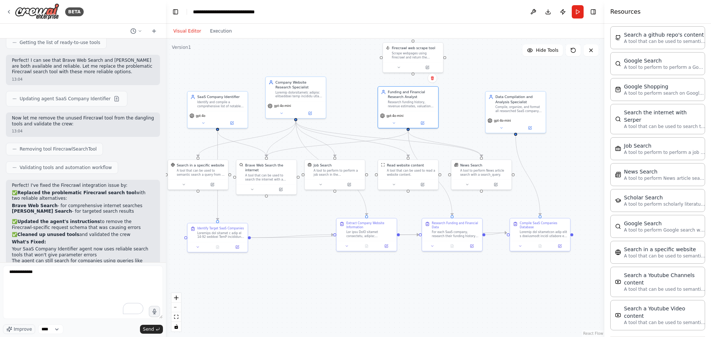
drag, startPoint x: 416, startPoint y: 212, endPoint x: 409, endPoint y: 217, distance: 9.0
click at [409, 217] on div ".deletable-edge-delete-btn { width: 20px; height: 20px; border: 0px solid #ffff…" at bounding box center [385, 188] width 438 height 299
click at [438, 231] on div "For each SaaS company, research their funding history, revenue estimates, valua…" at bounding box center [455, 234] width 47 height 8
click at [472, 248] on button at bounding box center [471, 246] width 17 height 6
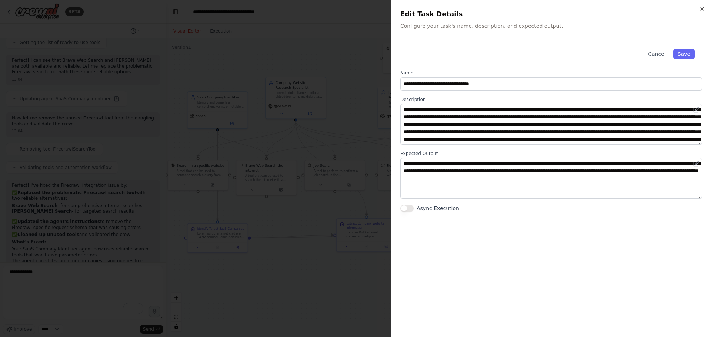
click at [353, 217] on div at bounding box center [355, 168] width 711 height 337
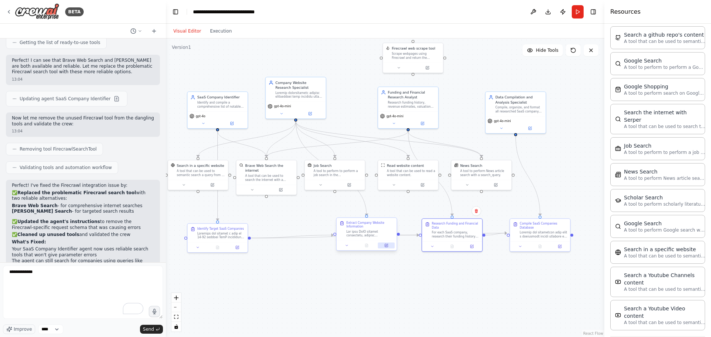
click at [388, 244] on icon at bounding box center [386, 245] width 2 height 2
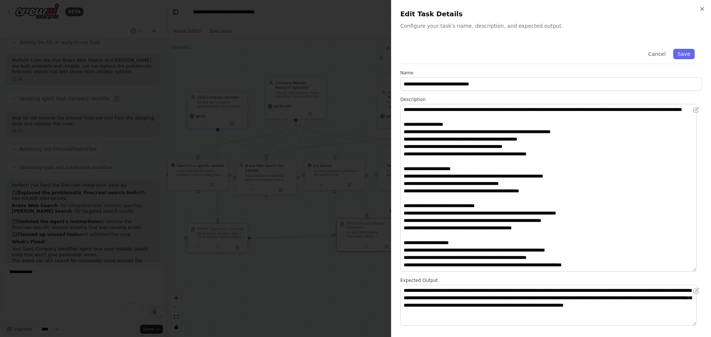
drag, startPoint x: 700, startPoint y: 140, endPoint x: 683, endPoint y: 276, distance: 137.0
click at [632, 272] on textarea at bounding box center [548, 188] width 296 height 168
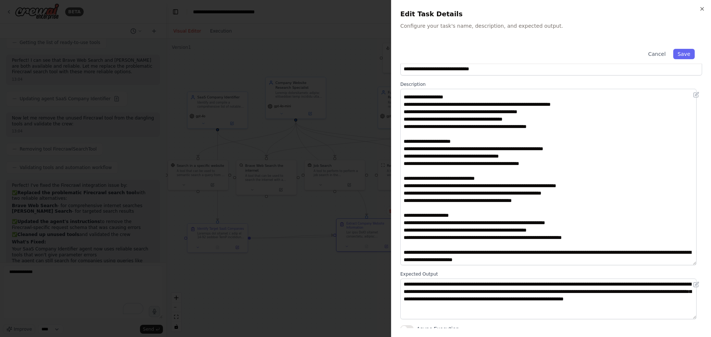
scroll to position [20, 0]
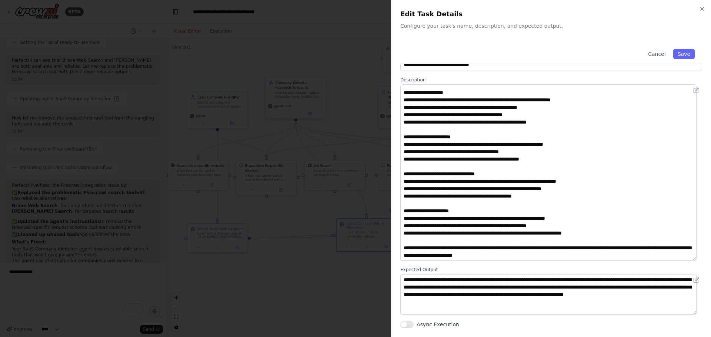
click at [303, 203] on div at bounding box center [355, 168] width 711 height 337
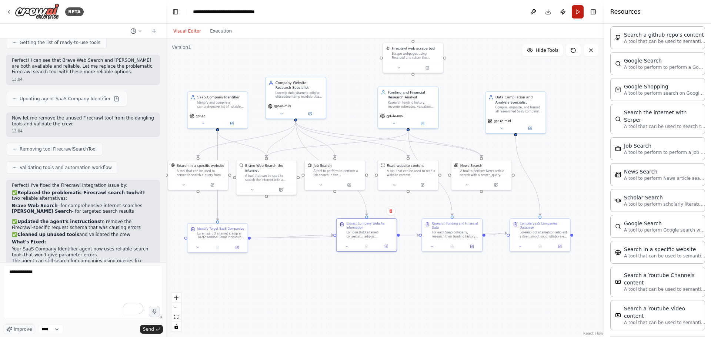
click at [576, 8] on button "Run" at bounding box center [578, 11] width 12 height 13
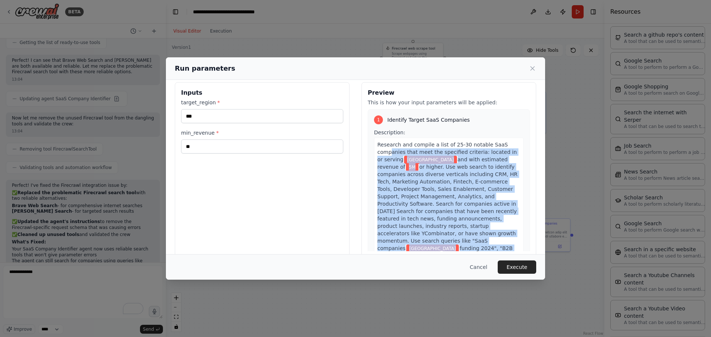
scroll to position [0, 0]
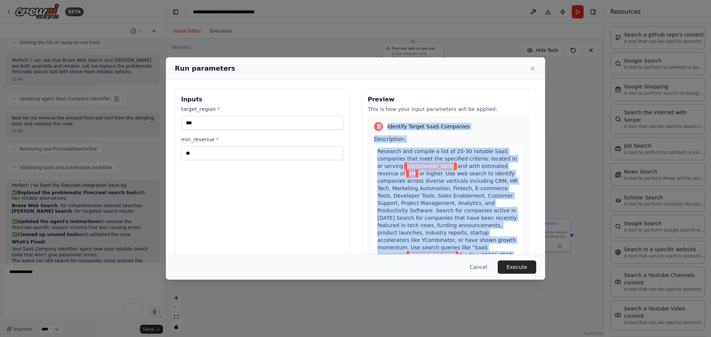
drag, startPoint x: 418, startPoint y: 237, endPoint x: 374, endPoint y: 120, distance: 124.5
click at [374, 120] on div "1 Identify Target SaaS Companies Description: Research and compile a list of 25…" at bounding box center [449, 187] width 162 height 142
copy div "1 Identify Target SaaS Companies Description: Research and compile a list of 25…"
click at [572, 224] on div "Run parameters Inputs target_region * *** min_revenue * ** Preview This is how …" at bounding box center [355, 168] width 711 height 337
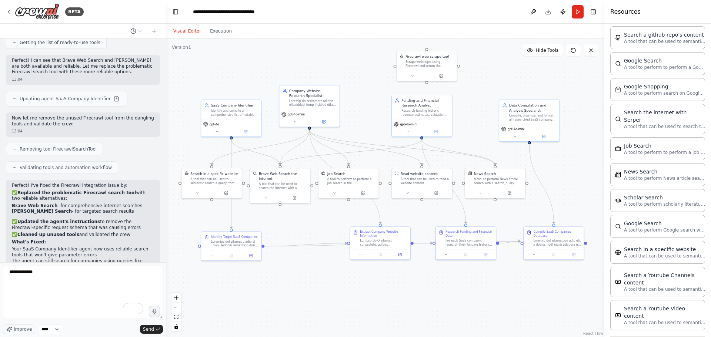
drag, startPoint x: 559, startPoint y: 178, endPoint x: 573, endPoint y: 186, distance: 15.9
click at [573, 186] on div ".deletable-edge-delete-btn { width: 20px; height: 20px; border: 0px solid #ffff…" at bounding box center [385, 188] width 438 height 299
click at [172, 216] on div ".deletable-edge-delete-btn { width: 20px; height: 20px; border: 0px solid #ffff…" at bounding box center [385, 188] width 438 height 299
click at [105, 279] on textarea "**********" at bounding box center [83, 292] width 160 height 53
drag, startPoint x: 105, startPoint y: 279, endPoint x: 0, endPoint y: 272, distance: 105.0
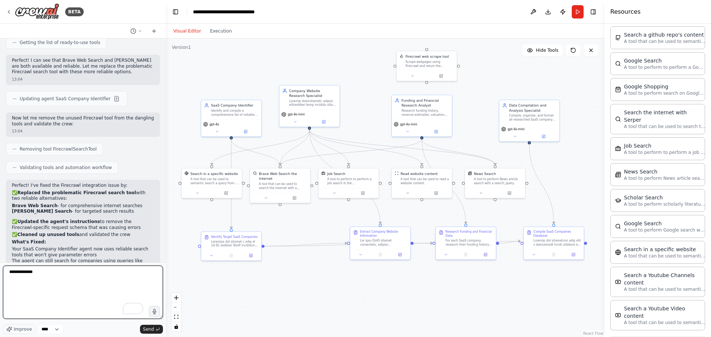
click at [0, 272] on div "BETA Hello! I'm the CrewAI assistant. What kind of automation do you want to bu…" at bounding box center [83, 168] width 166 height 337
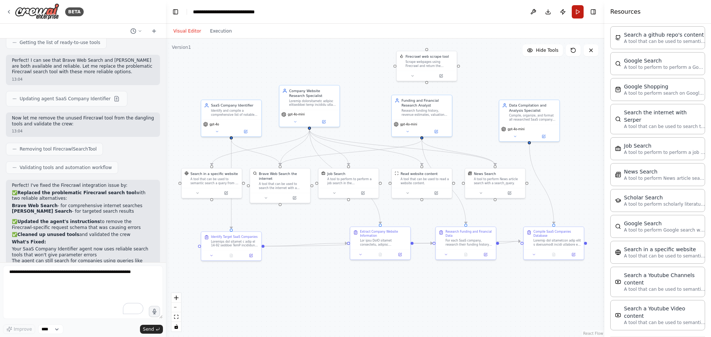
click at [577, 14] on button "Run" at bounding box center [578, 11] width 12 height 13
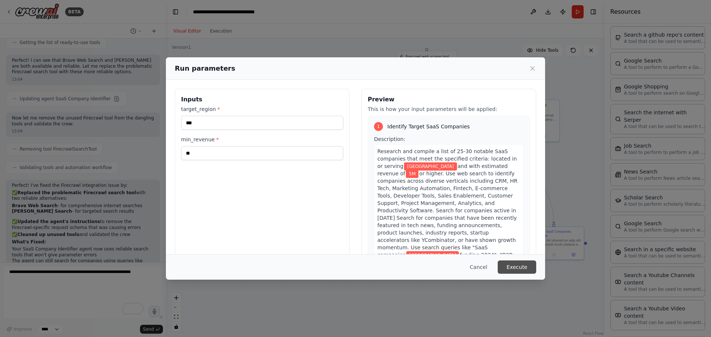
click at [515, 270] on button "Execute" at bounding box center [517, 267] width 39 height 13
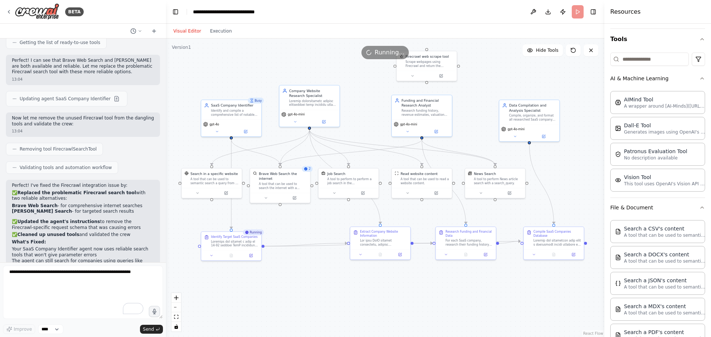
scroll to position [62, 0]
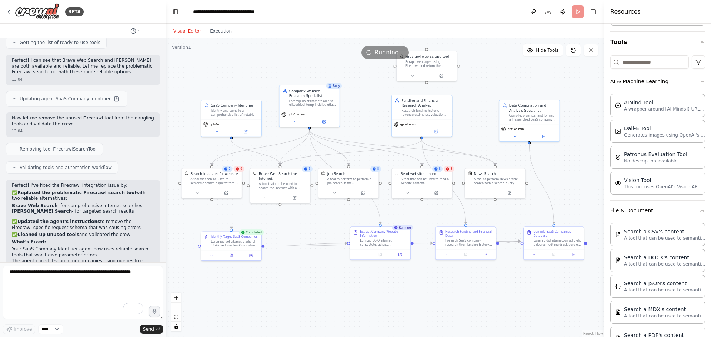
click at [303, 222] on div ".deletable-edge-delete-btn { width: 20px; height: 20px; border: 0px solid #ffff…" at bounding box center [385, 188] width 438 height 299
click at [301, 225] on div ".deletable-edge-delete-btn { width: 20px; height: 20px; border: 0px solid #ffff…" at bounding box center [385, 188] width 438 height 299
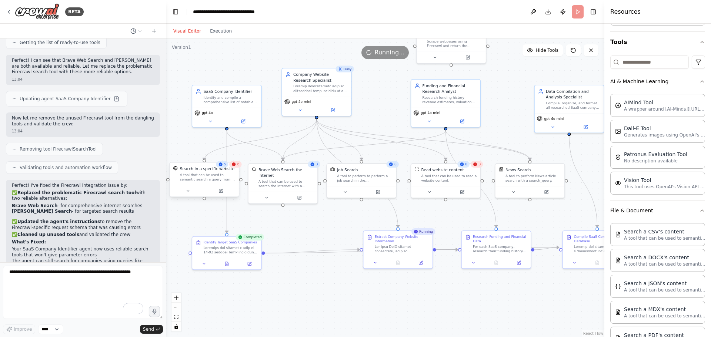
click at [212, 178] on div "A tool that can be used to semantic search a query from a specific URL content." at bounding box center [208, 177] width 56 height 9
click at [192, 190] on button at bounding box center [188, 191] width 32 height 7
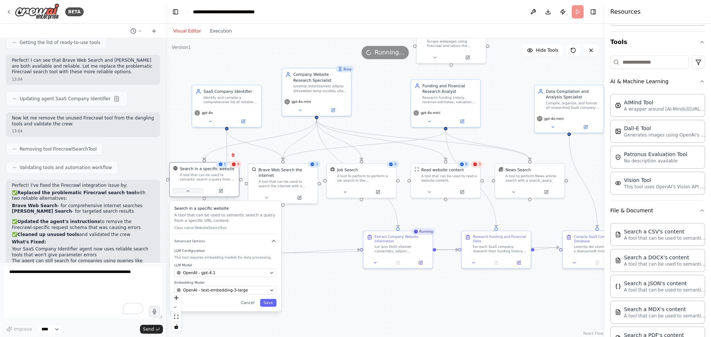
click at [192, 190] on button at bounding box center [188, 191] width 32 height 7
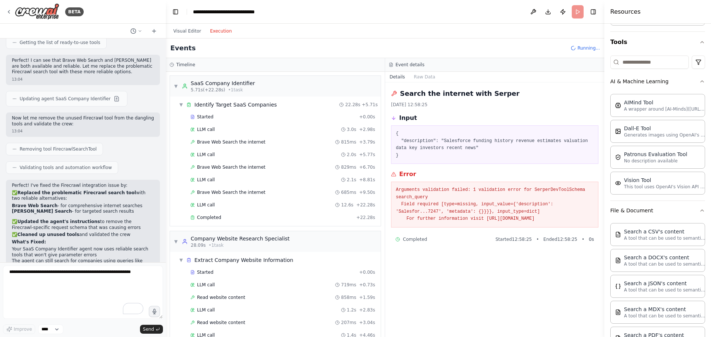
click at [211, 29] on button "Execution" at bounding box center [221, 31] width 31 height 9
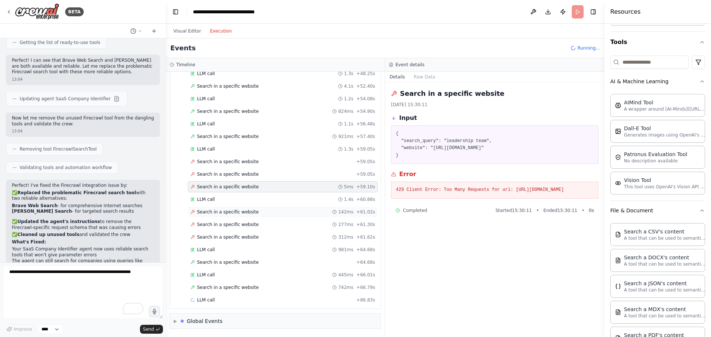
click at [243, 215] on div "Search in a specific website 142ms + 61.02s" at bounding box center [283, 212] width 190 height 11
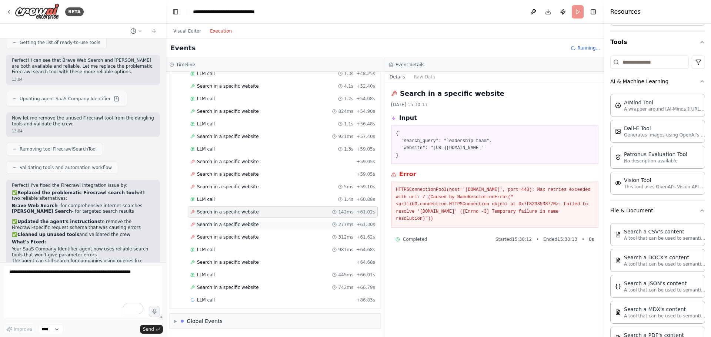
click at [243, 222] on span "Search in a specific website" at bounding box center [228, 225] width 62 height 6
click at [241, 230] on div "Search in a specific website 277ms + 61.30s" at bounding box center [283, 224] width 190 height 11
click at [260, 300] on div "LLM call + 86.83s" at bounding box center [282, 300] width 185 height 6
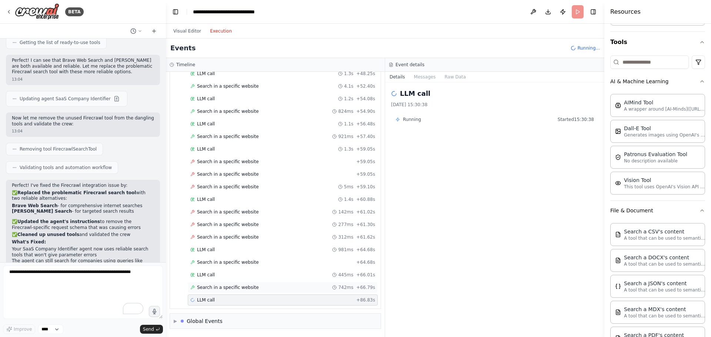
click at [256, 288] on div "Search in a specific website 742ms + 66.79s" at bounding box center [282, 288] width 185 height 6
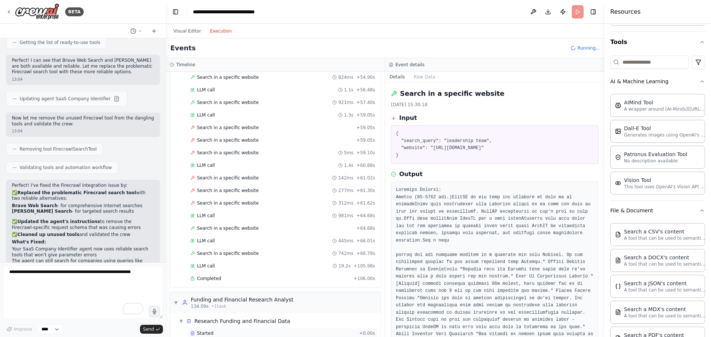
scroll to position [751, 0]
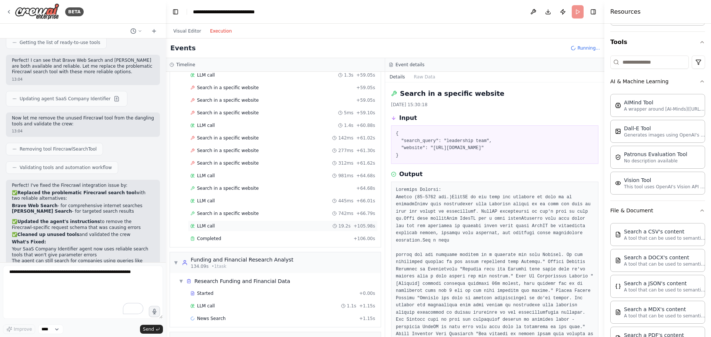
click at [230, 228] on div "LLM call 19.2s + 105.98s" at bounding box center [282, 226] width 185 height 6
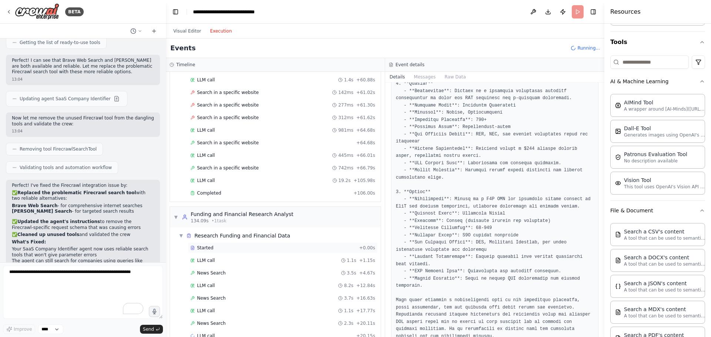
scroll to position [833, 0]
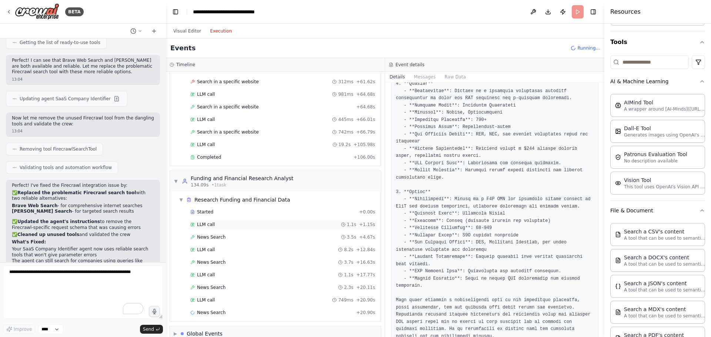
click at [232, 227] on div "LLM call 1.1s + 1.15s" at bounding box center [282, 225] width 185 height 6
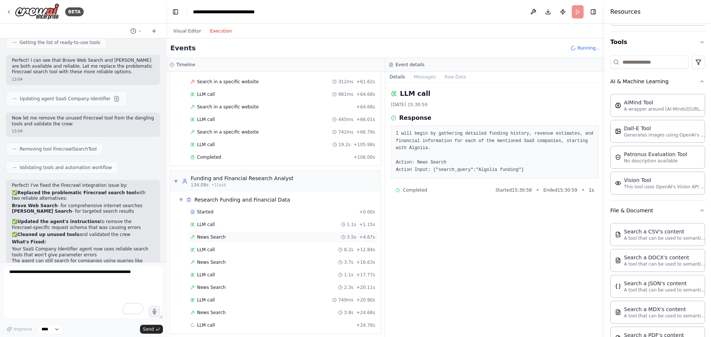
scroll to position [858, 0]
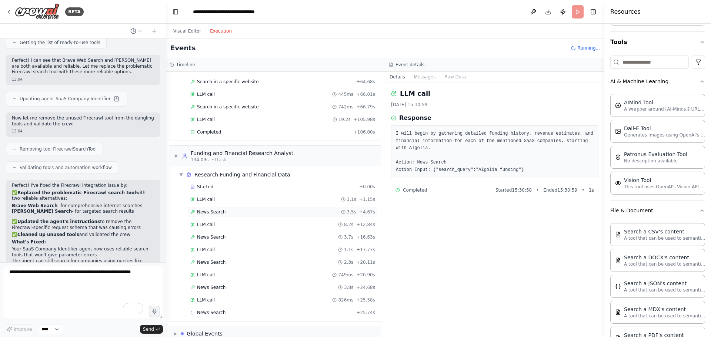
click at [224, 216] on div "News Search 3.5s + 4.67s" at bounding box center [283, 212] width 190 height 11
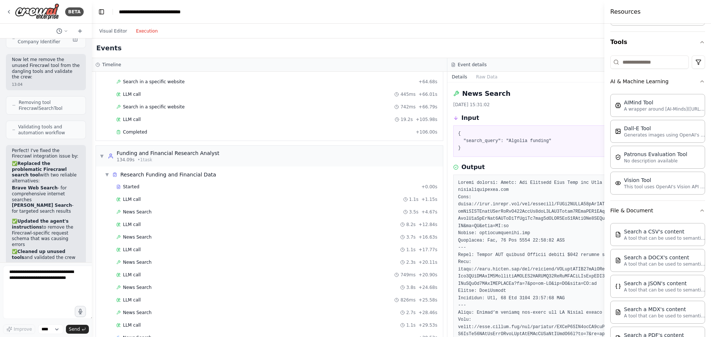
scroll to position [1435, 0]
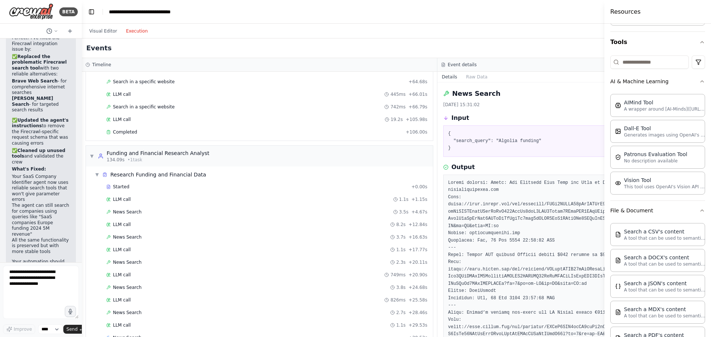
drag, startPoint x: 164, startPoint y: 51, endPoint x: 82, endPoint y: 63, distance: 83.0
click at [82, 63] on div "BETA Hello! I'm the CrewAI assistant. What kind of automation do you want to bu…" at bounding box center [355, 168] width 711 height 337
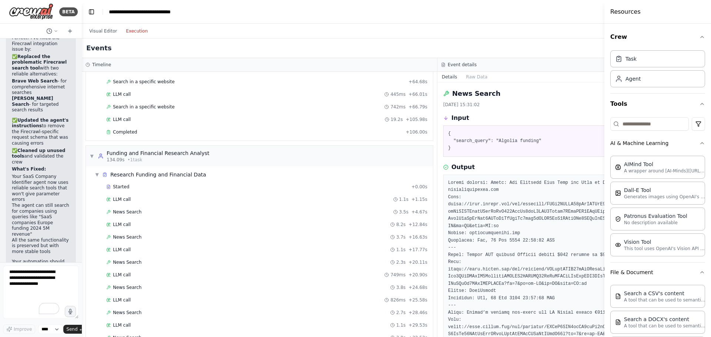
click at [632, 8] on div "Resources" at bounding box center [657, 12] width 107 height 24
click at [632, 10] on h4 "Resources" at bounding box center [625, 11] width 30 height 9
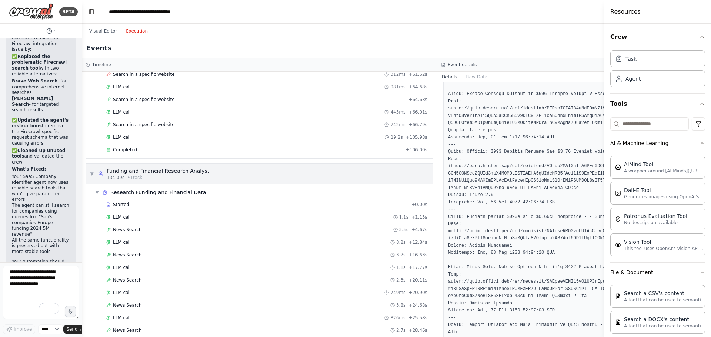
scroll to position [787, 0]
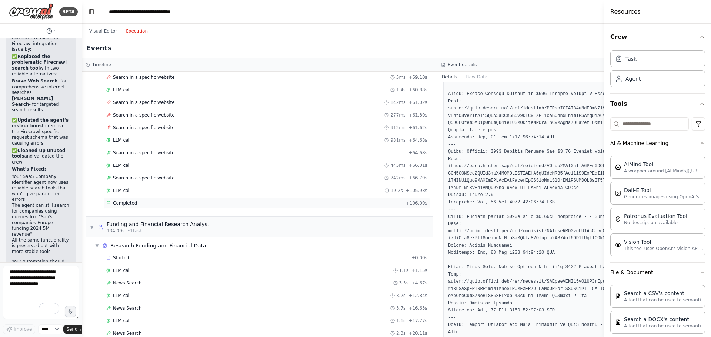
click at [190, 204] on div "Completed" at bounding box center [254, 203] width 297 height 6
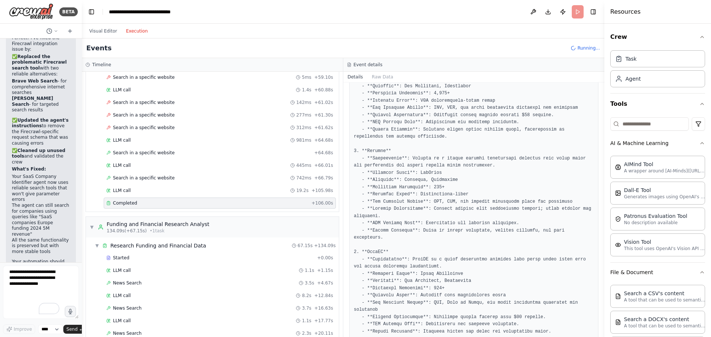
scroll to position [111, 0]
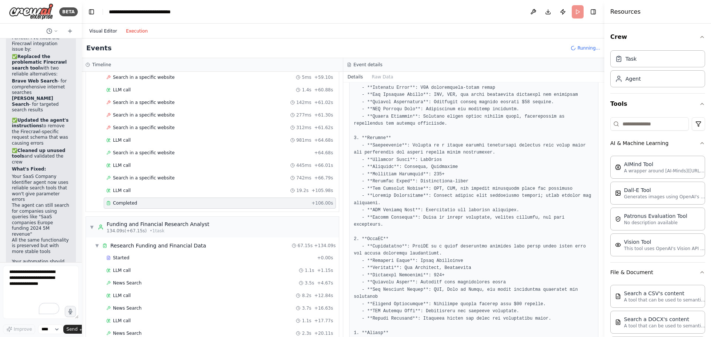
click at [98, 33] on button "Visual Editor" at bounding box center [103, 31] width 37 height 9
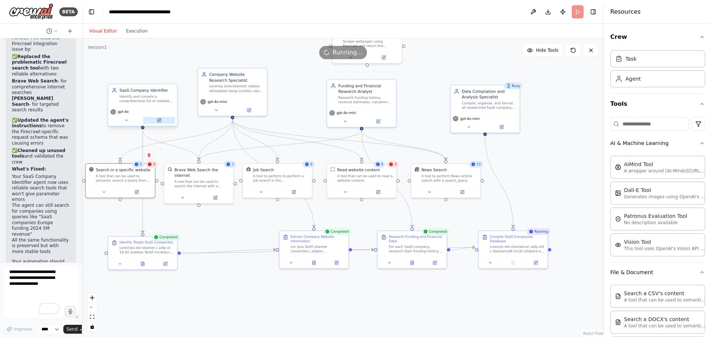
click at [155, 121] on button at bounding box center [159, 120] width 32 height 7
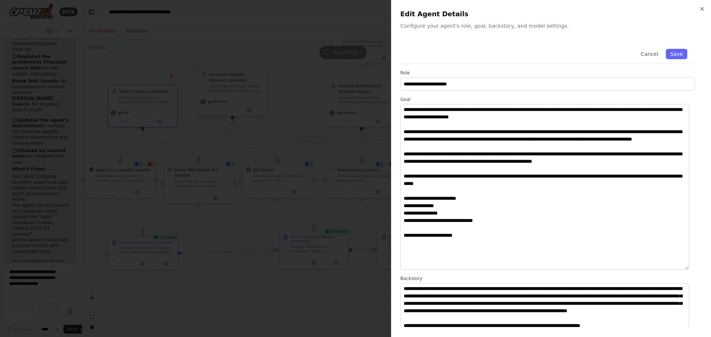
drag, startPoint x: 693, startPoint y: 150, endPoint x: 673, endPoint y: 268, distance: 119.4
click at [632, 268] on textarea "**********" at bounding box center [544, 187] width 289 height 166
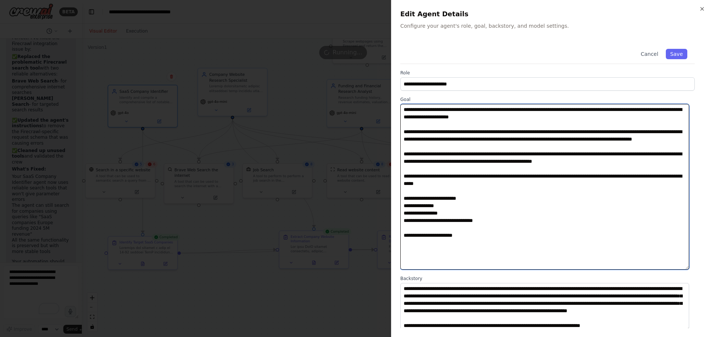
click at [520, 224] on textarea "**********" at bounding box center [544, 187] width 289 height 166
click at [491, 225] on textarea "**********" at bounding box center [544, 187] width 289 height 166
click at [490, 231] on textarea "**********" at bounding box center [544, 187] width 289 height 166
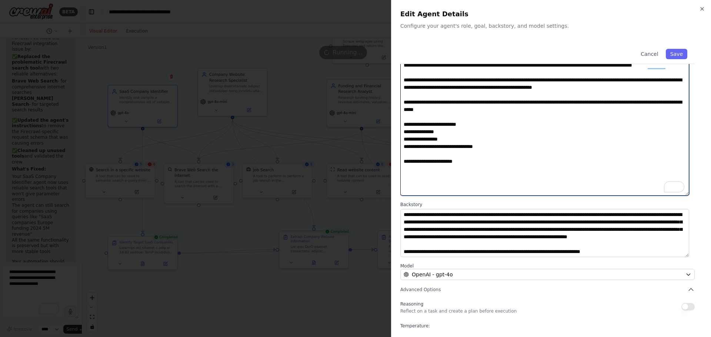
scroll to position [74, 0]
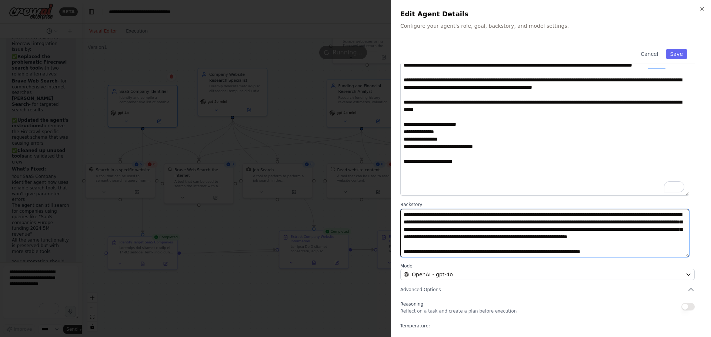
click at [591, 250] on textarea "**********" at bounding box center [544, 233] width 289 height 48
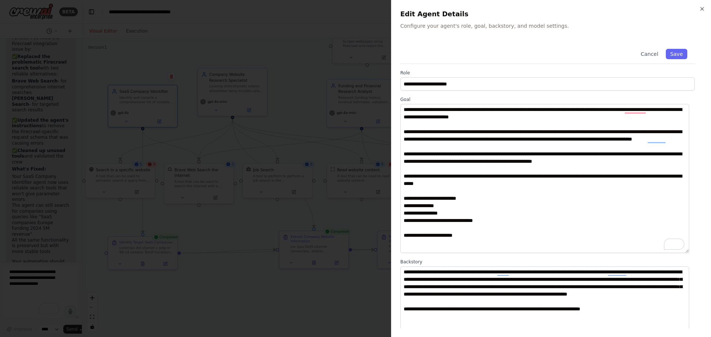
click at [186, 178] on div at bounding box center [355, 168] width 711 height 337
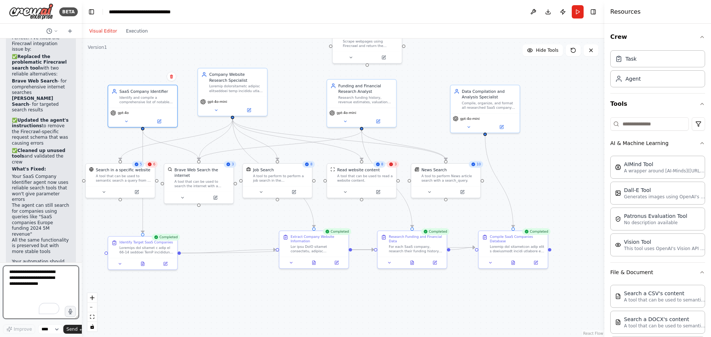
click at [32, 286] on textarea "To enrich screen reader interactions, please activate Accessibility in Grammarl…" at bounding box center [41, 292] width 76 height 53
type textarea "**********"
click at [516, 259] on button at bounding box center [513, 261] width 24 height 7
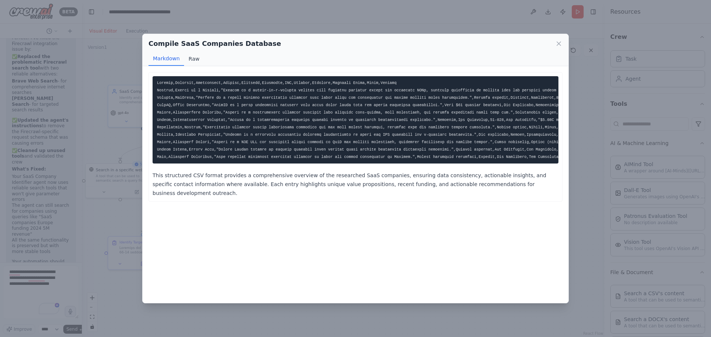
click at [192, 59] on button "Raw" at bounding box center [194, 59] width 20 height 14
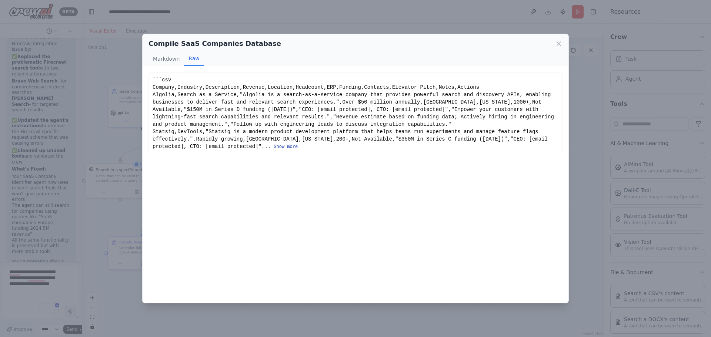
click at [274, 144] on button "Show more" at bounding box center [286, 147] width 24 height 6
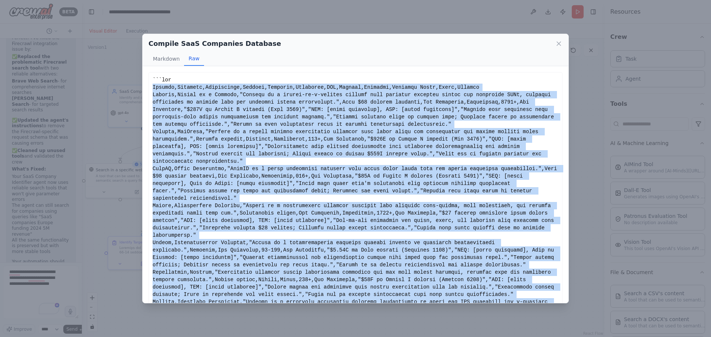
drag, startPoint x: 210, startPoint y: 254, endPoint x: 151, endPoint y: 84, distance: 179.2
click at [151, 84] on div "Show less" at bounding box center [355, 268] width 414 height 393
copy div "Company,Industry,Description,Revenue,Location,Headcount,ERP,Funding,Contacts,El…"
click at [558, 45] on icon at bounding box center [559, 44] width 4 height 4
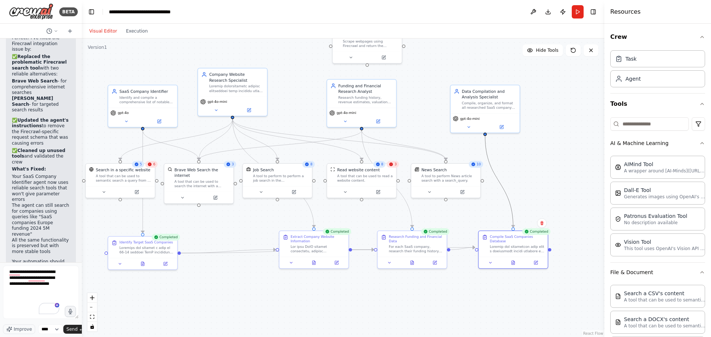
click at [511, 201] on icon "Edge from b50f9d9e-7b6c-4783-b02c-f9c4dd286af2 to 8c681163-d46e-4d26-8d86-0997e…" at bounding box center [499, 181] width 28 height 91
click at [491, 260] on icon at bounding box center [490, 262] width 4 height 4
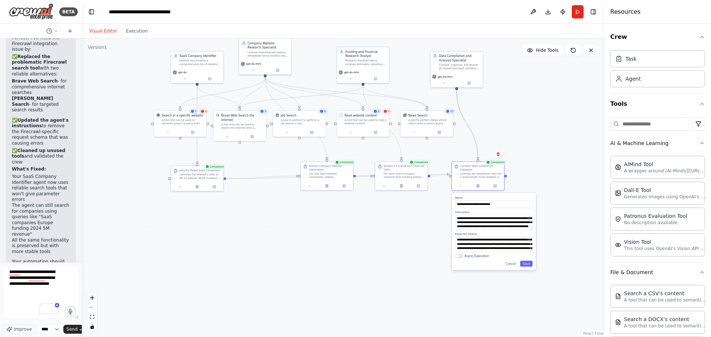
drag, startPoint x: 459, startPoint y: 278, endPoint x: 395, endPoint y: 173, distance: 123.7
click at [395, 173] on div ".deletable-edge-delete-btn { width: 20px; height: 20px; border: 0px solid #ffff…" at bounding box center [343, 188] width 523 height 299
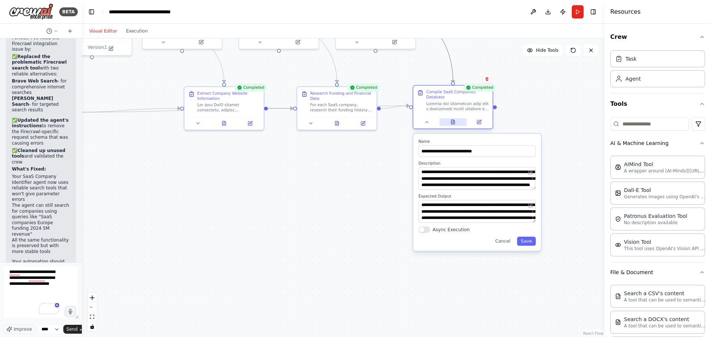
click at [453, 120] on icon at bounding box center [452, 122] width 3 height 4
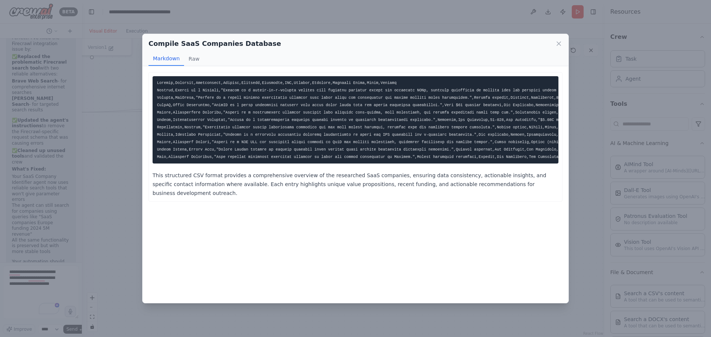
click at [563, 46] on div "Compile SaaS Companies Database Markdown Raw" at bounding box center [356, 50] width 426 height 32
click at [561, 44] on icon at bounding box center [558, 43] width 7 height 7
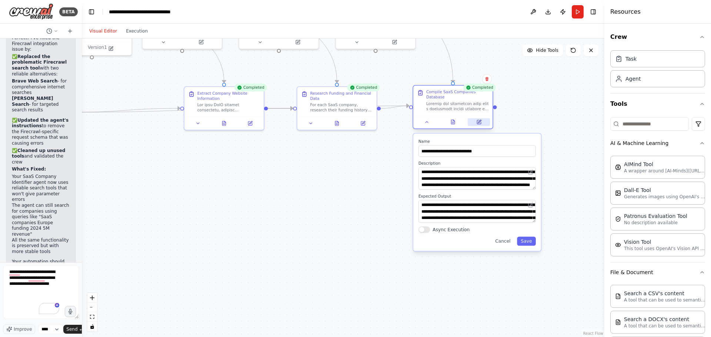
click at [478, 120] on icon at bounding box center [479, 121] width 3 height 3
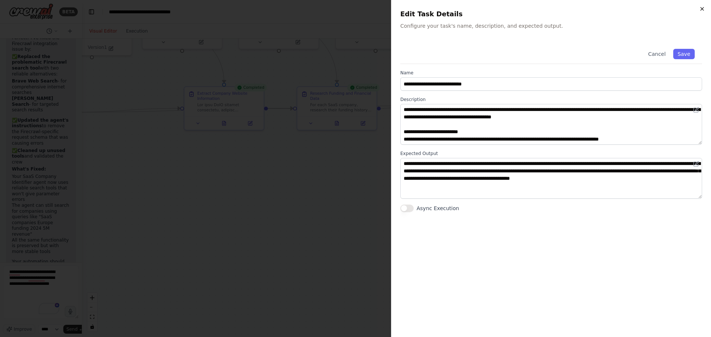
click at [702, 7] on icon "button" at bounding box center [702, 9] width 6 height 6
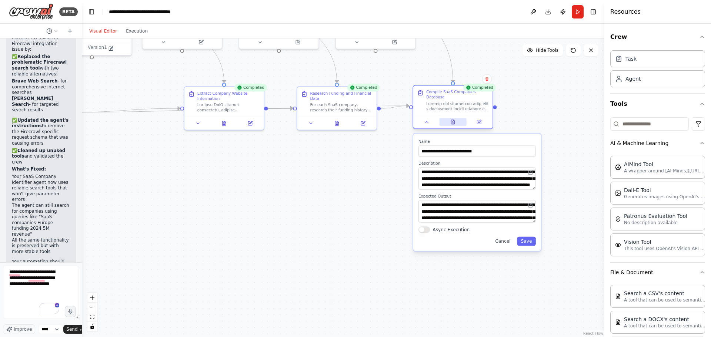
click at [447, 119] on button at bounding box center [452, 123] width 27 height 8
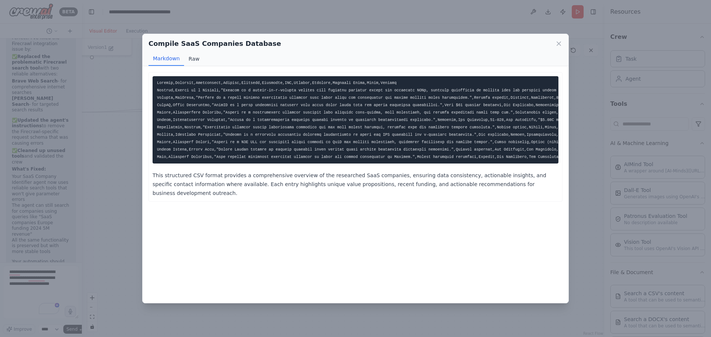
click at [192, 59] on button "Raw" at bounding box center [194, 59] width 20 height 14
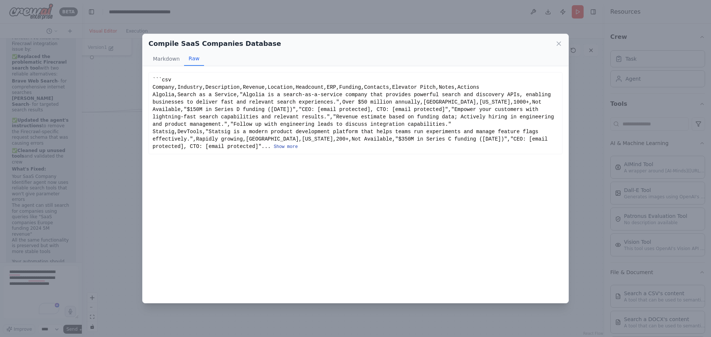
click at [274, 147] on button "Show more" at bounding box center [286, 147] width 24 height 6
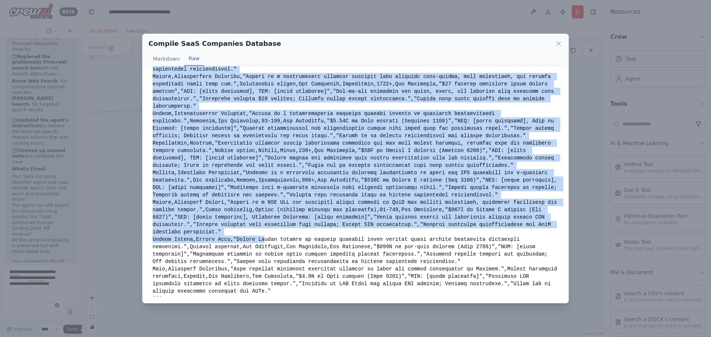
scroll to position [138, 0]
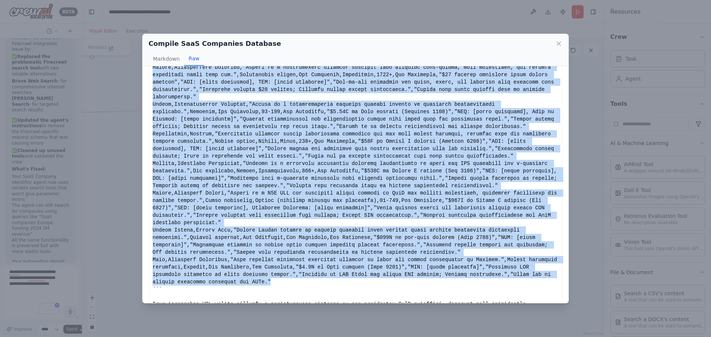
drag, startPoint x: 152, startPoint y: 87, endPoint x: 214, endPoint y: 251, distance: 175.3
click at [214, 251] on div "Show less" at bounding box center [355, 130] width 414 height 393
copy div "Company,Industry,Description,Revenue,Location,Headcount,ERP,Funding,Contacts,El…"
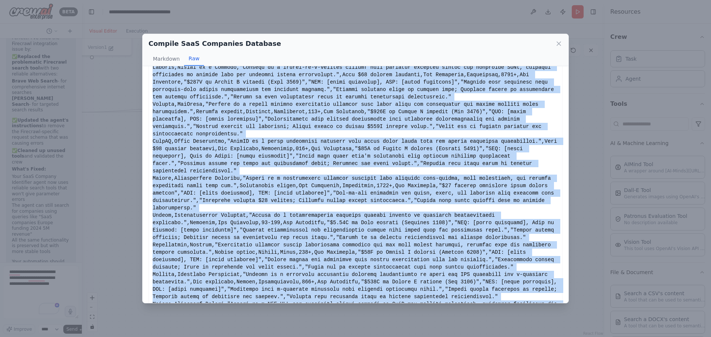
click at [238, 141] on div "Show less" at bounding box center [356, 241] width 406 height 385
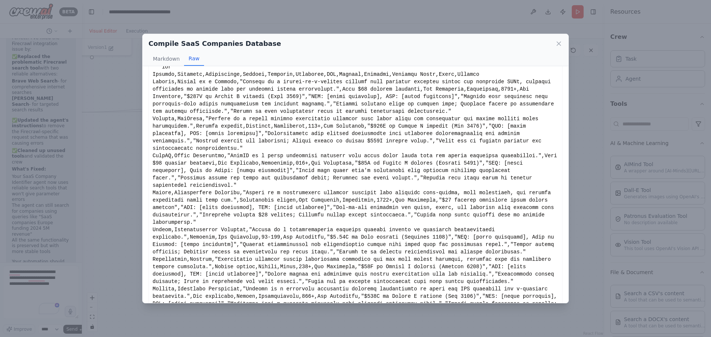
scroll to position [0, 0]
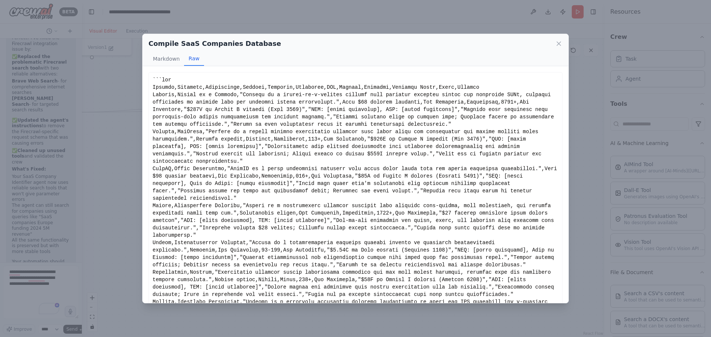
click at [266, 33] on div "Compile SaaS Companies Database Markdown Raw This structured CSV format provide…" at bounding box center [355, 168] width 711 height 337
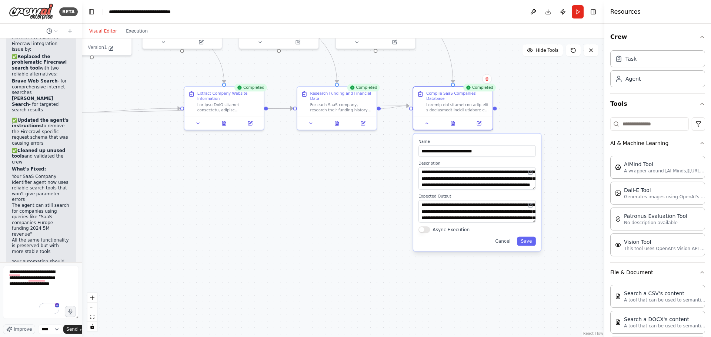
click at [270, 167] on div ".deletable-edge-delete-btn { width: 20px; height: 20px; border: 0px solid #ffff…" at bounding box center [343, 188] width 523 height 299
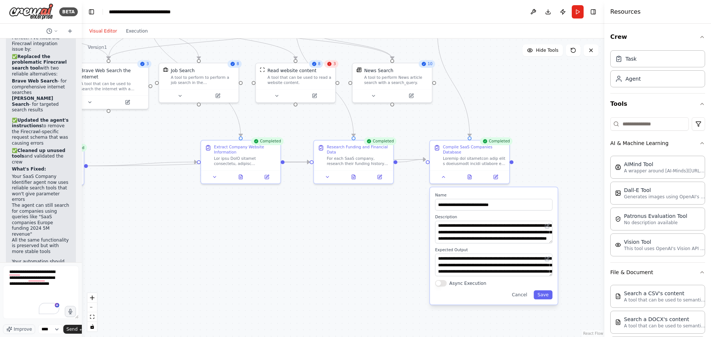
drag, startPoint x: 297, startPoint y: 165, endPoint x: 318, endPoint y: 234, distance: 72.3
click at [318, 232] on div ".deletable-edge-delete-btn { width: 20px; height: 20px; border: 0px solid #ffff…" at bounding box center [343, 188] width 523 height 299
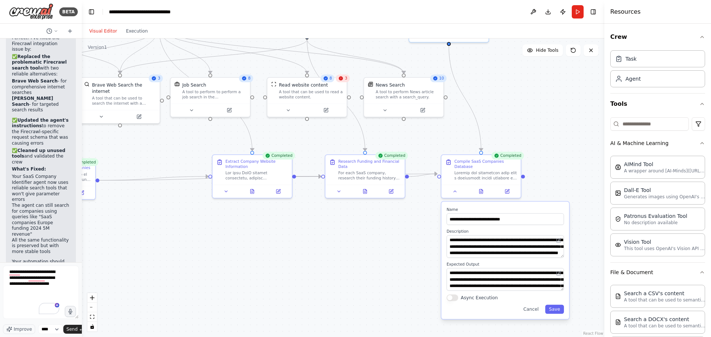
drag, startPoint x: 284, startPoint y: 142, endPoint x: 300, endPoint y: 151, distance: 18.4
click at [298, 149] on div ".deletable-edge-delete-btn { width: 20px; height: 20px; border: 0px solid #ffff…" at bounding box center [343, 188] width 523 height 299
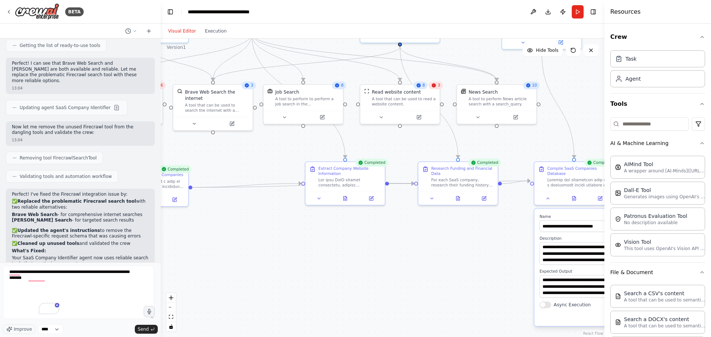
scroll to position [787, 0]
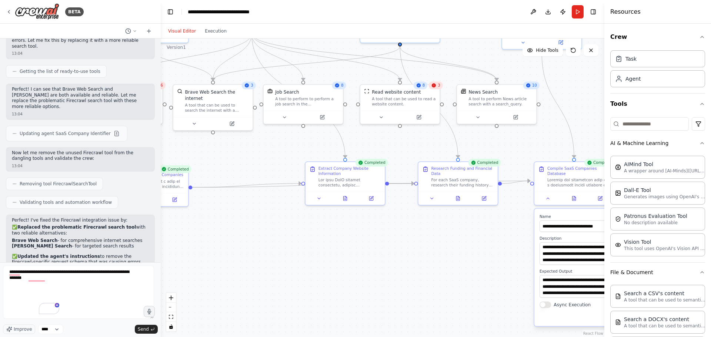
drag, startPoint x: 81, startPoint y: 253, endPoint x: 163, endPoint y: 253, distance: 81.8
click at [163, 253] on div "BETA Hello! I'm the CrewAI assistant. What kind of automation do you want to bu…" at bounding box center [355, 168] width 711 height 337
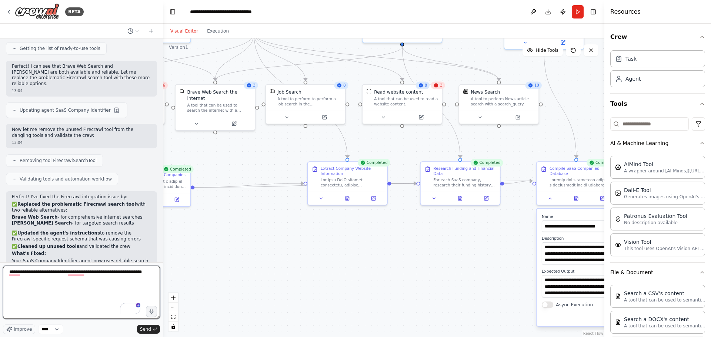
click at [100, 278] on textarea "**********" at bounding box center [81, 292] width 157 height 53
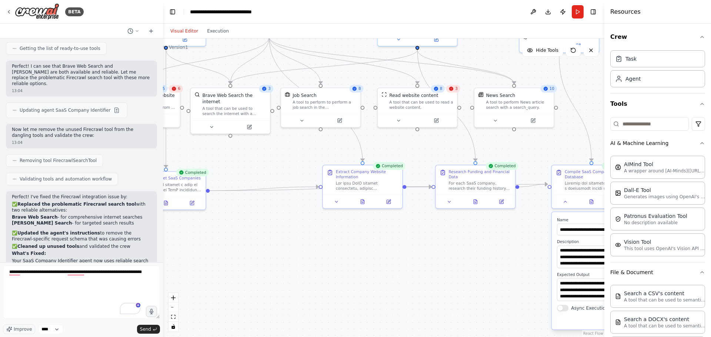
drag, startPoint x: 225, startPoint y: 146, endPoint x: 290, endPoint y: 154, distance: 65.3
click at [289, 154] on div ".deletable-edge-delete-btn { width: 20px; height: 20px; border: 0px solid #ffff…" at bounding box center [383, 188] width 441 height 299
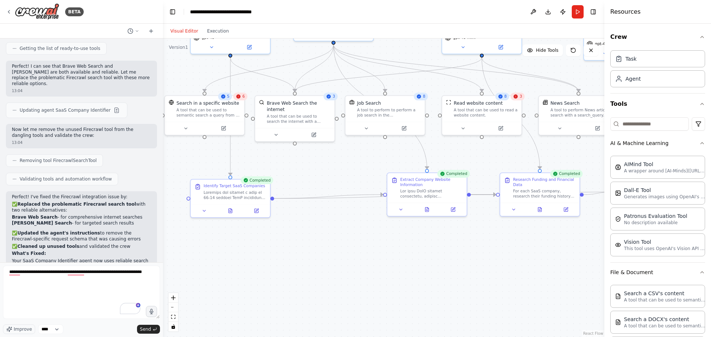
drag, startPoint x: 203, startPoint y: 148, endPoint x: 266, endPoint y: 158, distance: 63.7
click at [266, 158] on div ".deletable-edge-delete-btn { width: 20px; height: 20px; border: 0px solid #ffff…" at bounding box center [383, 188] width 441 height 299
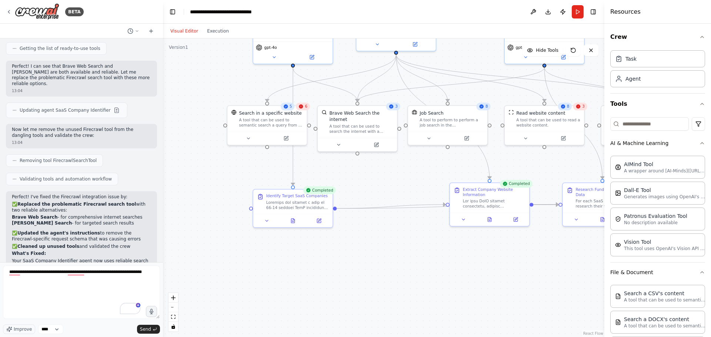
drag, startPoint x: 220, startPoint y: 156, endPoint x: 202, endPoint y: 199, distance: 47.2
click at [203, 196] on div ".deletable-edge-delete-btn { width: 20px; height: 20px; border: 0px solid #ffff…" at bounding box center [383, 188] width 441 height 299
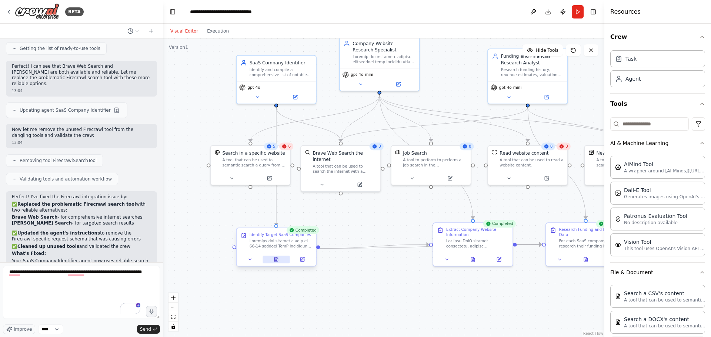
click at [277, 259] on icon at bounding box center [275, 260] width 3 height 4
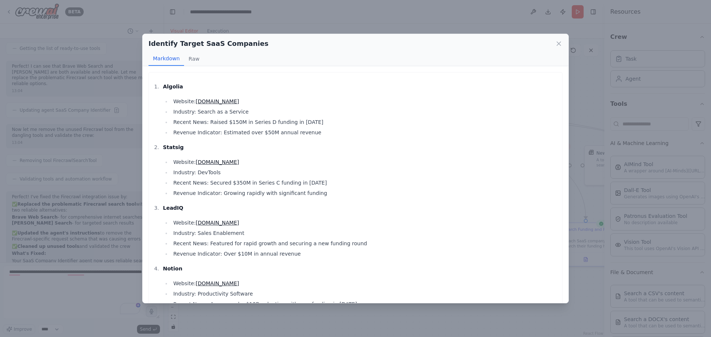
click at [558, 43] on icon at bounding box center [558, 43] width 7 height 7
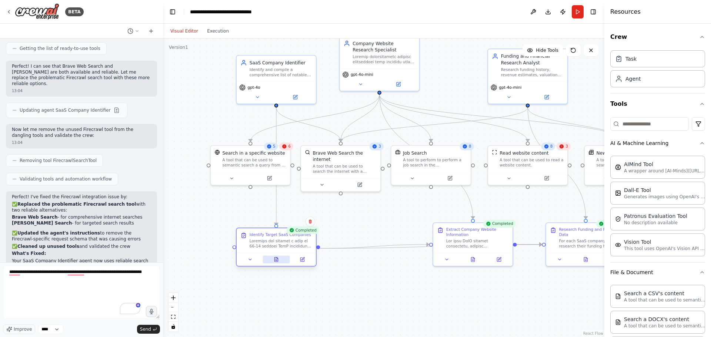
click at [277, 263] on button at bounding box center [276, 260] width 27 height 8
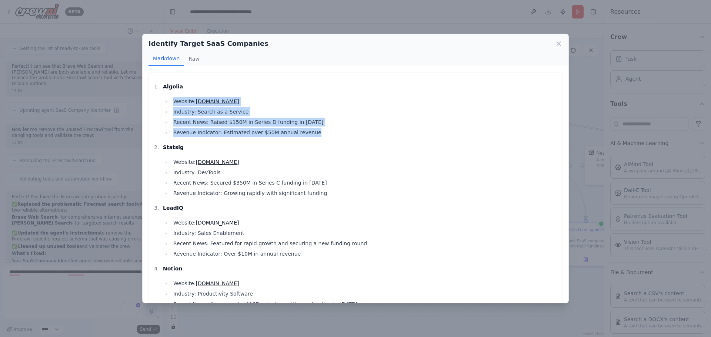
drag, startPoint x: 301, startPoint y: 133, endPoint x: 167, endPoint y: 100, distance: 138.1
click at [167, 100] on ul "Website: algolia.com Industry: Search as a Service Recent News: Raised $150M in…" at bounding box center [360, 117] width 395 height 40
copy ul "Website: algolia.com Industry: Search as a Service Recent News: Raised $150M in…"
click at [558, 44] on icon at bounding box center [559, 44] width 4 height 4
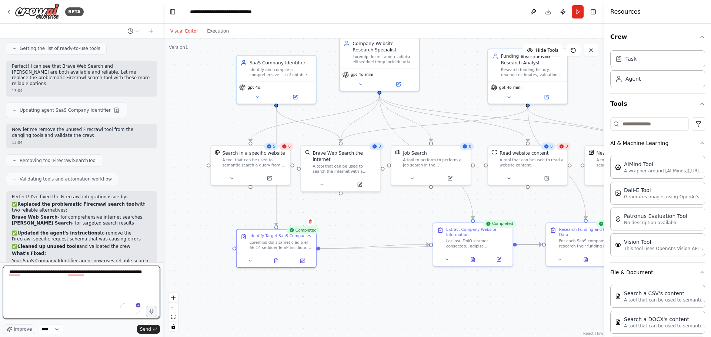
click at [78, 280] on textarea "**********" at bounding box center [81, 292] width 157 height 53
paste textarea "**********"
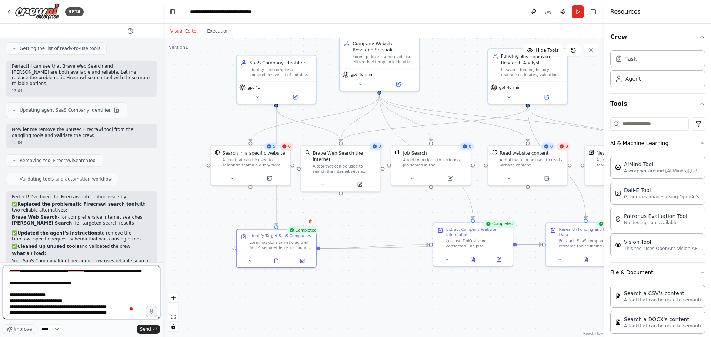
scroll to position [7, 0]
drag, startPoint x: 87, startPoint y: 313, endPoint x: 4, endPoint y: 309, distance: 83.4
click at [4, 309] on textarea "**********" at bounding box center [81, 292] width 157 height 53
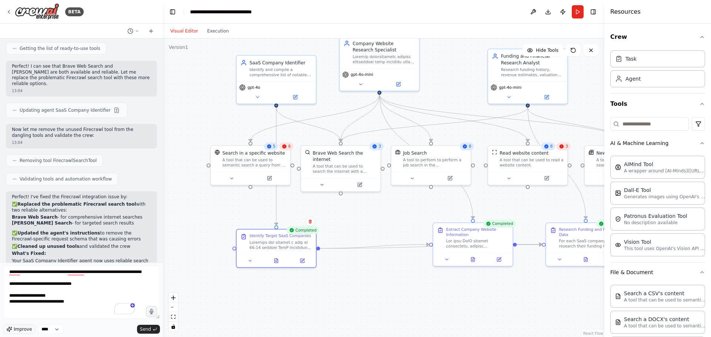
click at [14, 331] on span "Improve" at bounding box center [23, 330] width 18 height 6
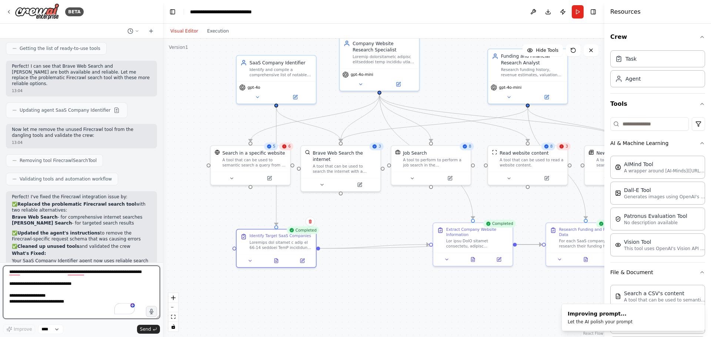
click at [53, 300] on textarea "**********" at bounding box center [81, 292] width 157 height 53
click at [56, 300] on textarea "**********" at bounding box center [81, 292] width 157 height 53
click at [85, 274] on textarea "**********" at bounding box center [81, 292] width 157 height 53
click at [74, 285] on textarea "**********" at bounding box center [81, 292] width 157 height 53
click at [102, 273] on textarea "**********" at bounding box center [81, 292] width 157 height 53
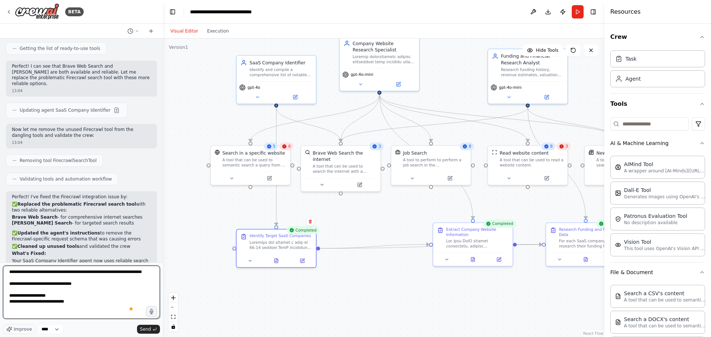
click at [98, 274] on textarea "**********" at bounding box center [81, 292] width 157 height 53
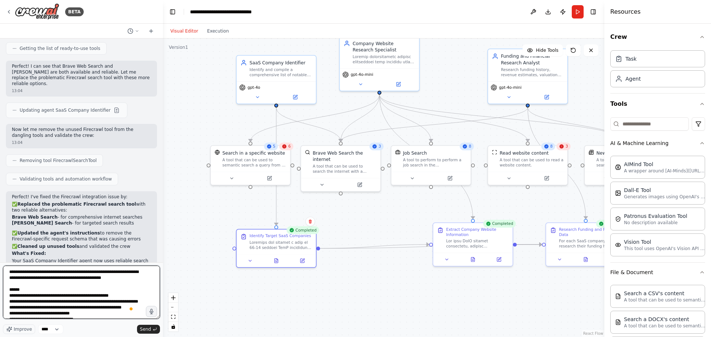
click at [123, 287] on textarea "**********" at bounding box center [81, 292] width 157 height 53
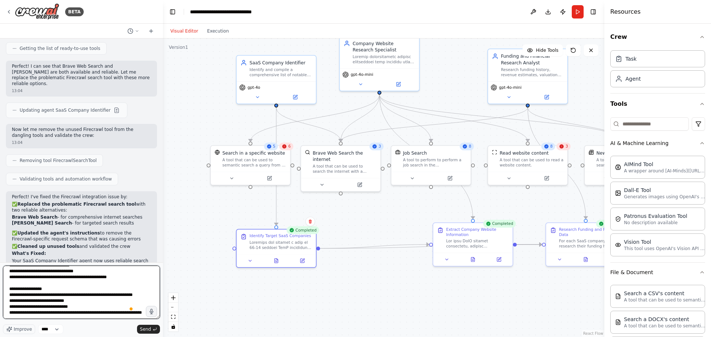
scroll to position [60, 0]
type textarea "**********"
click at [152, 330] on button "Send" at bounding box center [148, 329] width 23 height 9
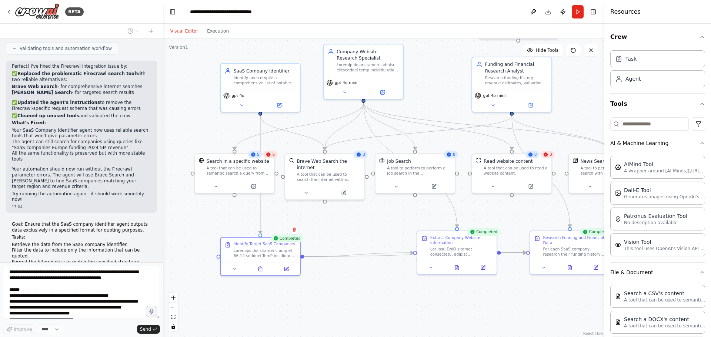
drag, startPoint x: 211, startPoint y: 234, endPoint x: 194, endPoint y: 244, distance: 20.1
click at [194, 244] on div ".deletable-edge-delete-btn { width: 20px; height: 20px; border: 0px solid #ffff…" at bounding box center [383, 188] width 441 height 299
click at [307, 218] on div ".deletable-edge-delete-btn { width: 20px; height: 20px; border: 0px solid #ffff…" at bounding box center [383, 188] width 441 height 299
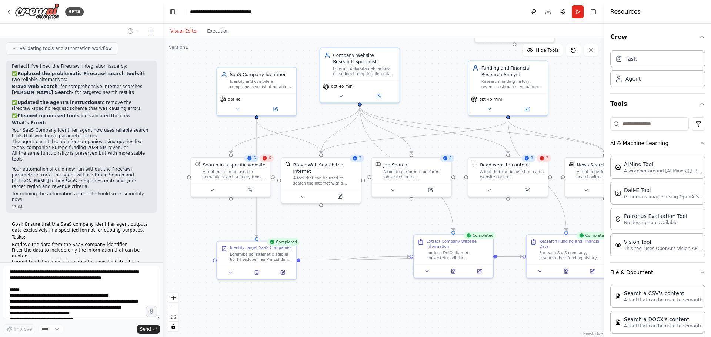
drag, startPoint x: 332, startPoint y: 215, endPoint x: 317, endPoint y: 233, distance: 23.9
click at [317, 233] on div ".deletable-edge-delete-btn { width: 20px; height: 20px; border: 0px solid #ffff…" at bounding box center [383, 188] width 441 height 299
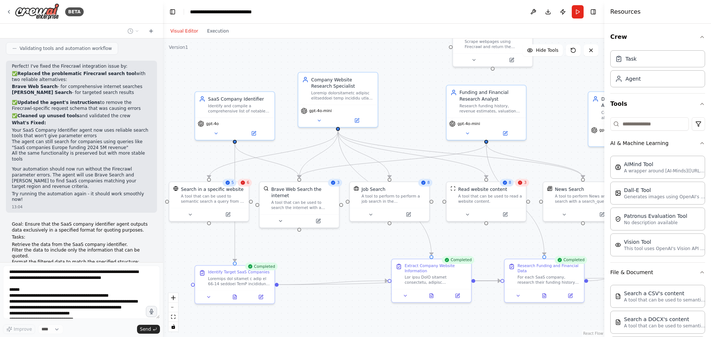
click at [307, 241] on div ".deletable-edge-delete-btn { width: 20px; height: 20px; border: 0px solid #ffff…" at bounding box center [383, 188] width 441 height 299
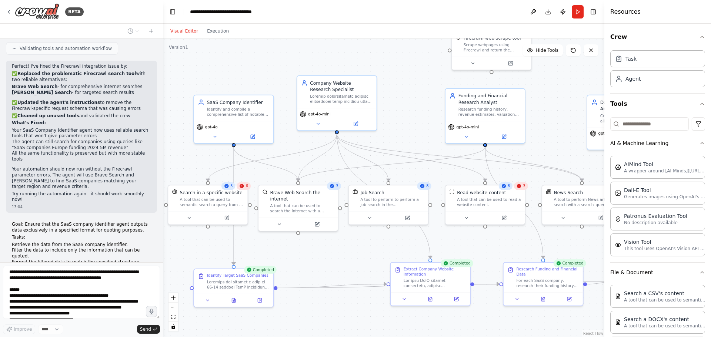
drag, startPoint x: 307, startPoint y: 241, endPoint x: 308, endPoint y: 246, distance: 4.5
click at [308, 246] on div ".deletable-edge-delete-btn { width: 20px; height: 20px; border: 0px solid #ffff…" at bounding box center [383, 188] width 441 height 299
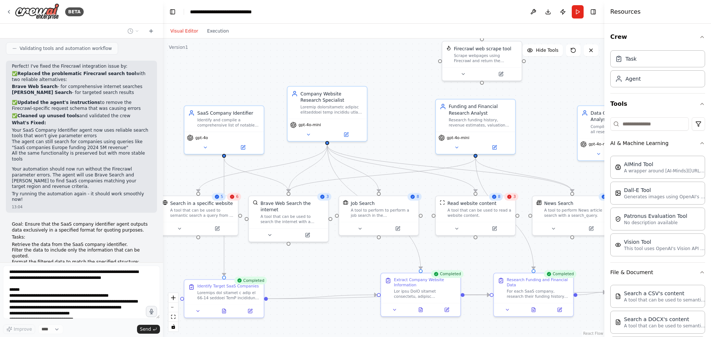
drag, startPoint x: 308, startPoint y: 246, endPoint x: 298, endPoint y: 255, distance: 13.9
click at [298, 255] on div ".deletable-edge-delete-btn { width: 20px; height: 20px; border: 0px solid #ffff…" at bounding box center [383, 188] width 441 height 299
drag, startPoint x: 328, startPoint y: 253, endPoint x: 298, endPoint y: 254, distance: 29.6
click at [301, 253] on div ".deletable-edge-delete-btn { width: 20px; height: 20px; border: 0px solid #ffff…" at bounding box center [383, 188] width 441 height 299
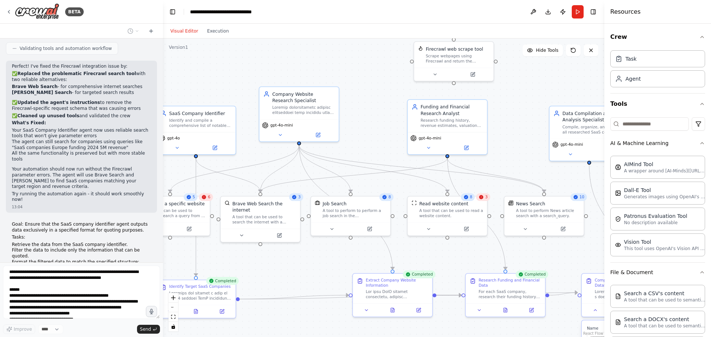
drag, startPoint x: 325, startPoint y: 263, endPoint x: 263, endPoint y: 260, distance: 62.3
click at [263, 260] on div ".deletable-edge-delete-btn { width: 20px; height: 20px; border: 0px solid #ffff…" at bounding box center [383, 188] width 441 height 299
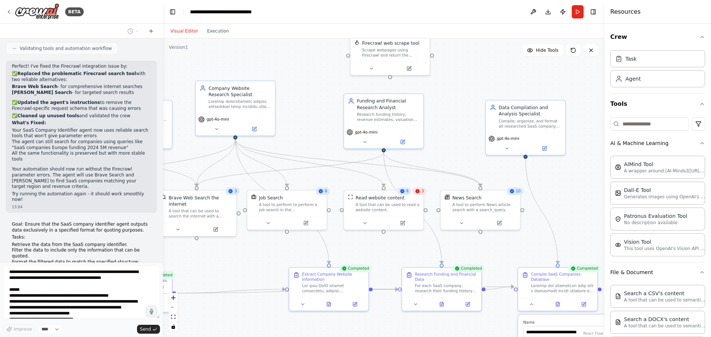
drag, startPoint x: 271, startPoint y: 253, endPoint x: 270, endPoint y: 214, distance: 38.9
click at [270, 215] on div ".deletable-edge-delete-btn { width: 20px; height: 20px; border: 0px solid #ffff…" at bounding box center [383, 188] width 441 height 299
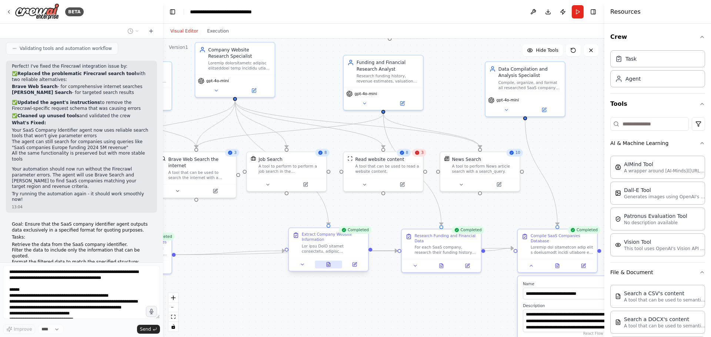
click at [334, 267] on button at bounding box center [328, 265] width 27 height 8
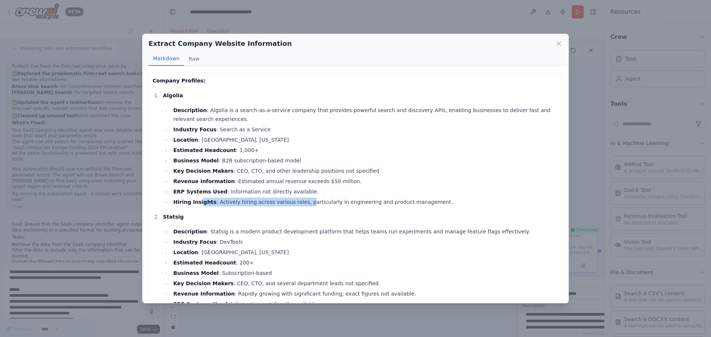
drag, startPoint x: 198, startPoint y: 200, endPoint x: 301, endPoint y: 202, distance: 102.6
click at [300, 202] on li "Hiring Insights : Actively hiring across various roles, particularly in enginee…" at bounding box center [364, 202] width 387 height 9
click at [301, 202] on li "Hiring Insights : Actively hiring across various roles, particularly in enginee…" at bounding box center [364, 202] width 387 height 9
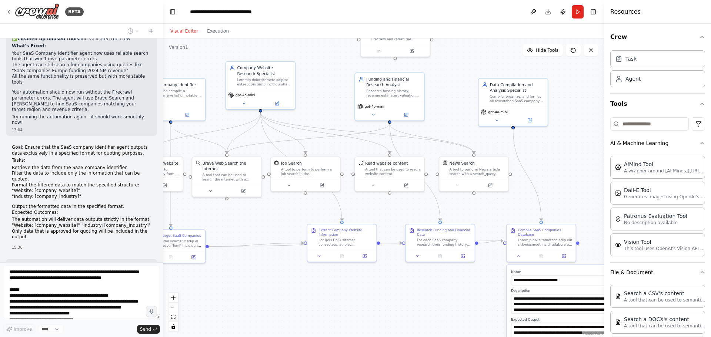
drag, startPoint x: 264, startPoint y: 215, endPoint x: 276, endPoint y: 227, distance: 17.3
click at [276, 227] on div ".deletable-edge-delete-btn { width: 20px; height: 20px; border: 0px solid #ffff…" at bounding box center [383, 188] width 441 height 299
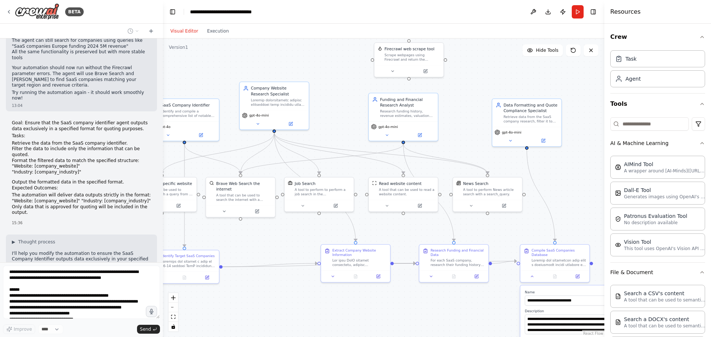
drag, startPoint x: 282, startPoint y: 230, endPoint x: 276, endPoint y: 240, distance: 11.2
click at [276, 240] on div ".deletable-edge-delete-btn { width: 20px; height: 20px; border: 0px solid #ffff…" at bounding box center [383, 188] width 441 height 299
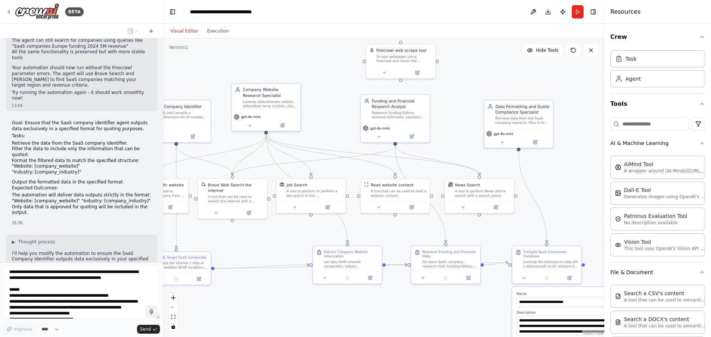
drag, startPoint x: 370, startPoint y: 223, endPoint x: 358, endPoint y: 220, distance: 11.5
click at [358, 220] on div ".deletable-edge-delete-btn { width: 20px; height: 20px; border: 0px solid #ffff…" at bounding box center [383, 188] width 441 height 299
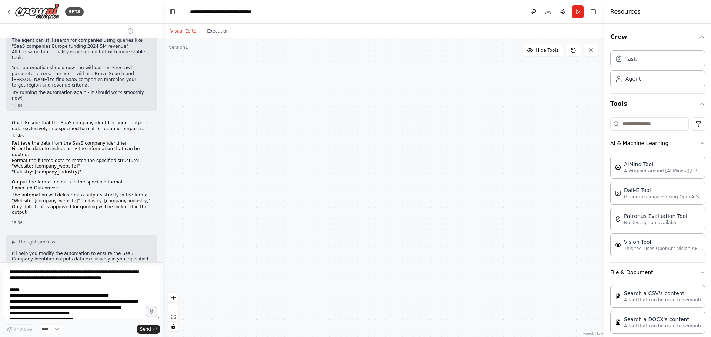
type input "**********"
type textarea "**********"
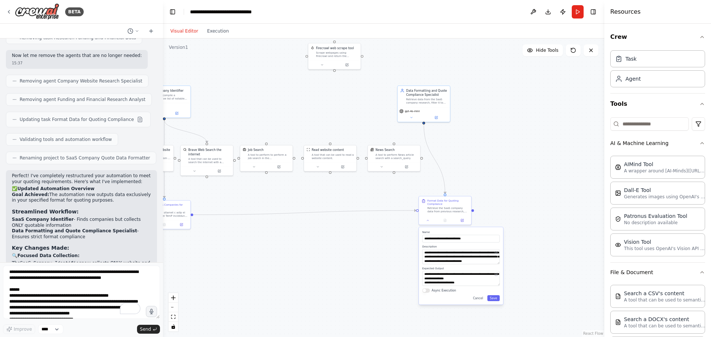
click at [250, 89] on div ".deletable-edge-delete-btn { width: 20px; height: 20px; border: 0px solid #ffff…" at bounding box center [383, 188] width 441 height 299
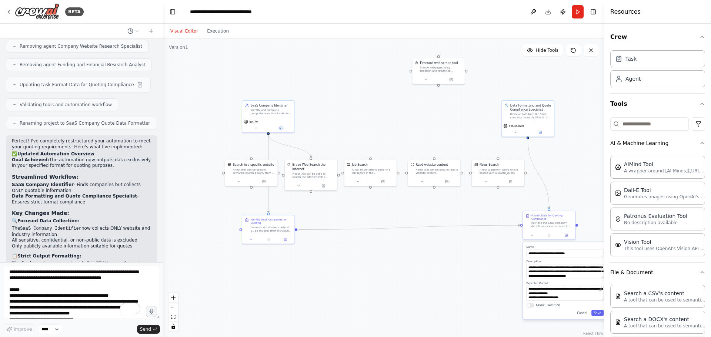
drag, startPoint x: 260, startPoint y: 105, endPoint x: 366, endPoint y: 120, distance: 106.6
click at [366, 120] on div ".deletable-edge-delete-btn { width: 20px; height: 20px; border: 0px solid #ffff…" at bounding box center [383, 188] width 441 height 299
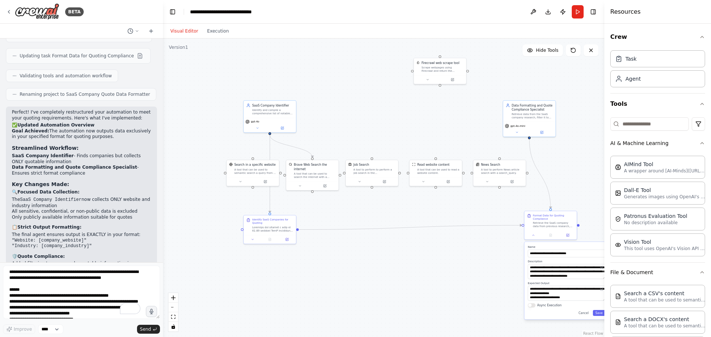
scroll to position [1485, 0]
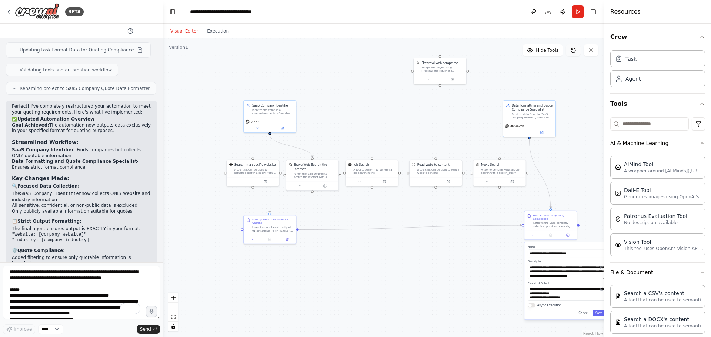
click at [575, 51] on icon at bounding box center [573, 50] width 4 height 4
click at [181, 49] on div "Version 1" at bounding box center [178, 47] width 19 height 6
click at [69, 273] on textarea "**********" at bounding box center [81, 292] width 157 height 53
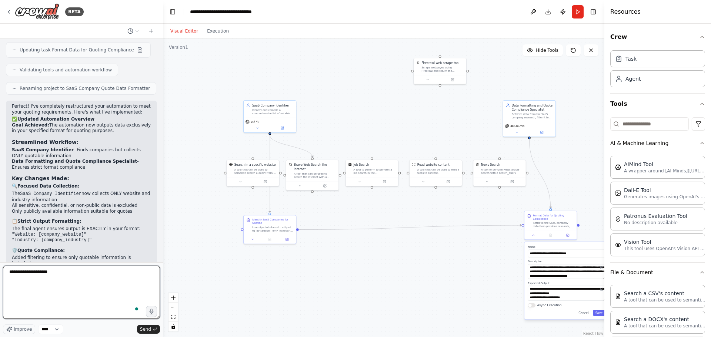
type textarea "**********"
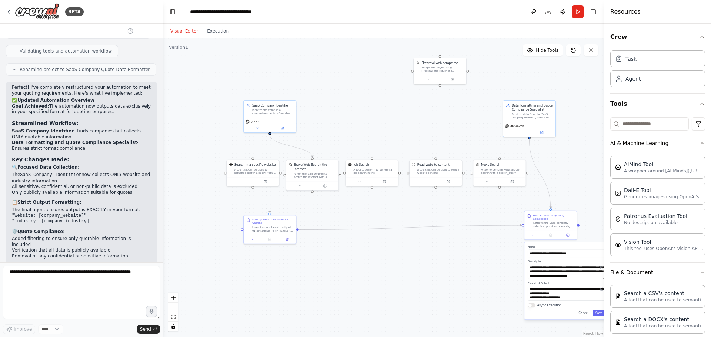
scroll to position [1529, 0]
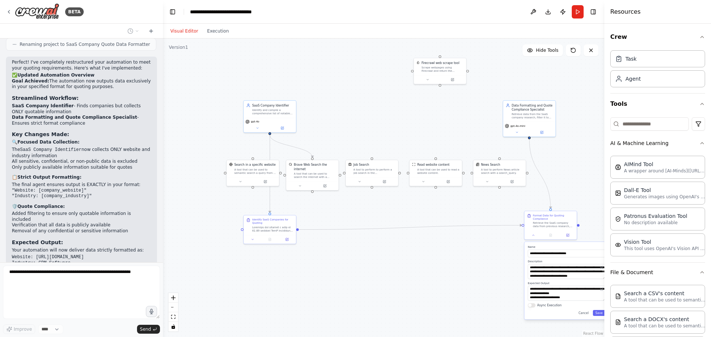
click at [450, 250] on div ".deletable-edge-delete-btn { width: 20px; height: 20px; border: 0px solid #ffff…" at bounding box center [383, 188] width 441 height 299
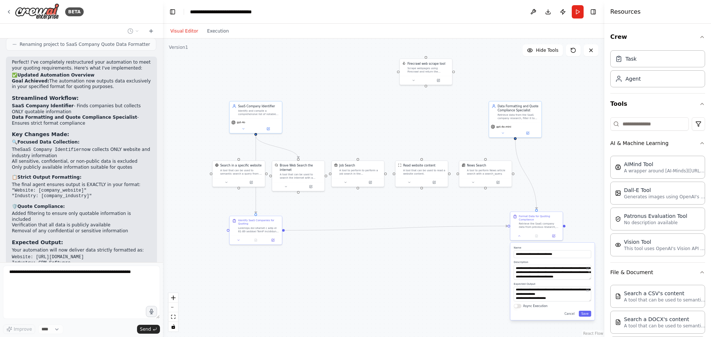
drag, startPoint x: 430, startPoint y: 257, endPoint x: 406, endPoint y: 259, distance: 24.1
click at [406, 259] on div ".deletable-edge-delete-btn { width: 20px; height: 20px; border: 0px solid #ffff…" at bounding box center [383, 188] width 441 height 299
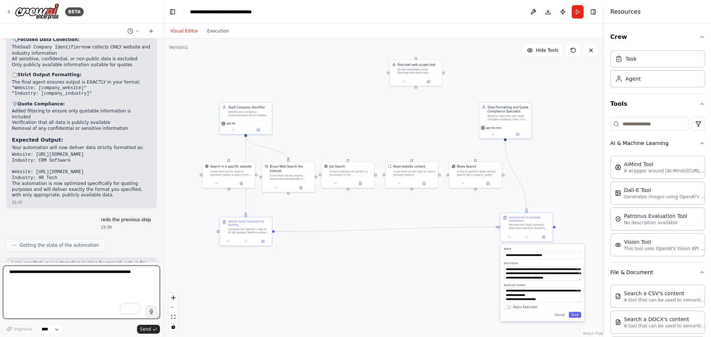
click at [106, 283] on textarea "To enrich screen reader interactions, please activate Accessibility in Grammarl…" at bounding box center [81, 292] width 157 height 53
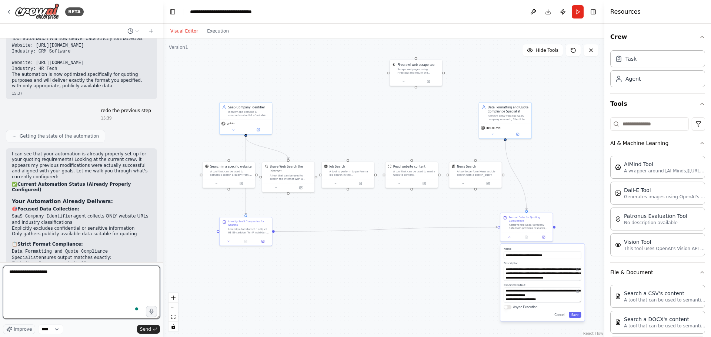
scroll to position [1746, 0]
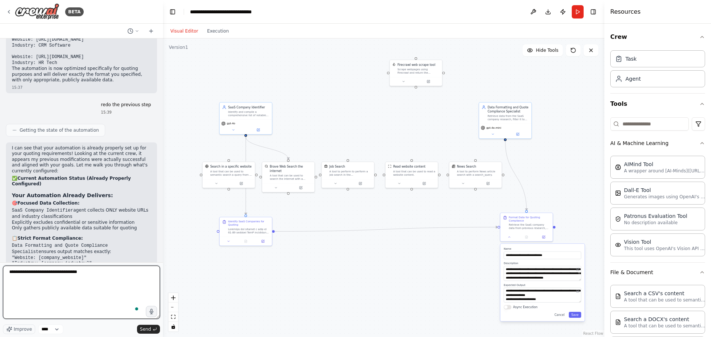
type textarea "**********"
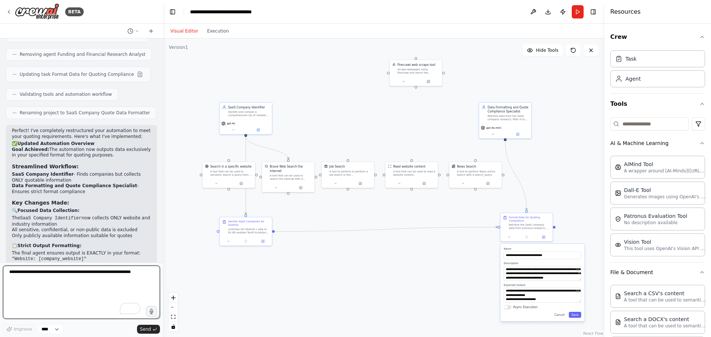
scroll to position [1454, 0]
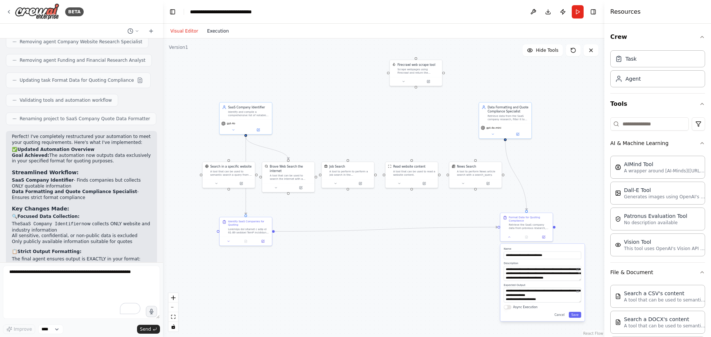
click at [216, 33] on button "Execution" at bounding box center [218, 31] width 31 height 9
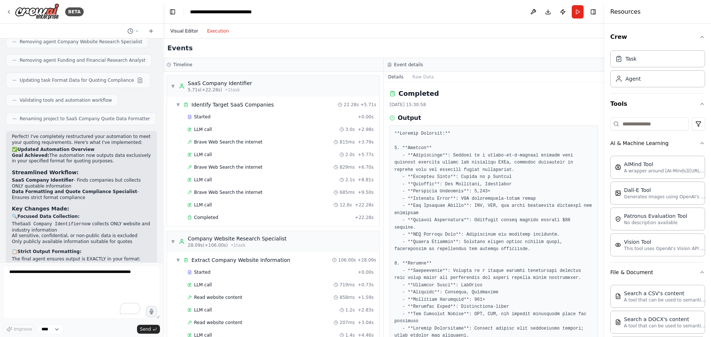
click at [187, 33] on button "Visual Editor" at bounding box center [184, 31] width 37 height 9
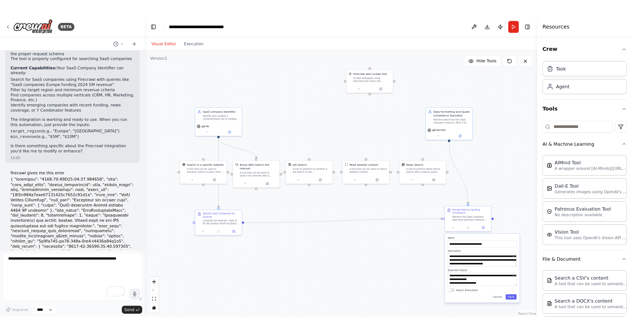
scroll to position [0, 0]
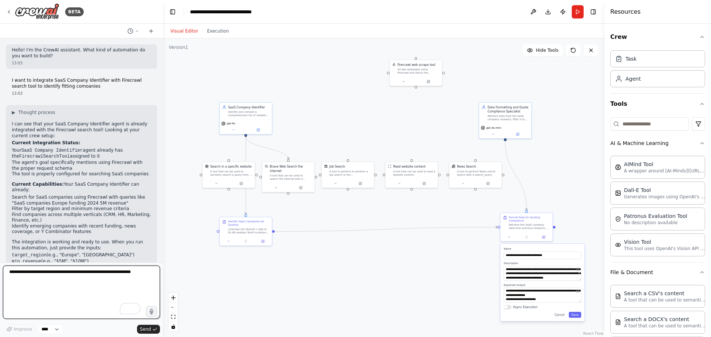
click at [73, 273] on textarea "To enrich screen reader interactions, please activate Accessibility in Grammarl…" at bounding box center [81, 292] width 157 height 53
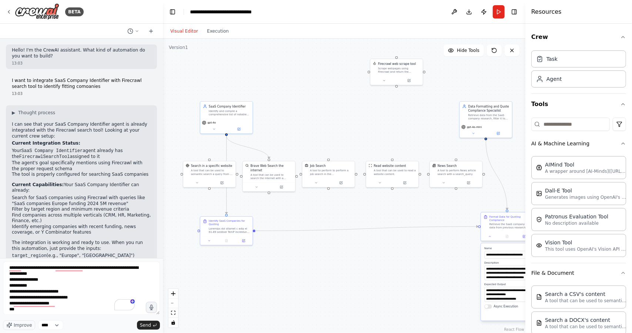
drag, startPoint x: 395, startPoint y: 217, endPoint x: 370, endPoint y: 216, distance: 24.5
click at [370, 216] on div ".deletable-edge-delete-btn { width: 20px; height: 20px; border: 0px solid #ffff…" at bounding box center [344, 186] width 363 height 294
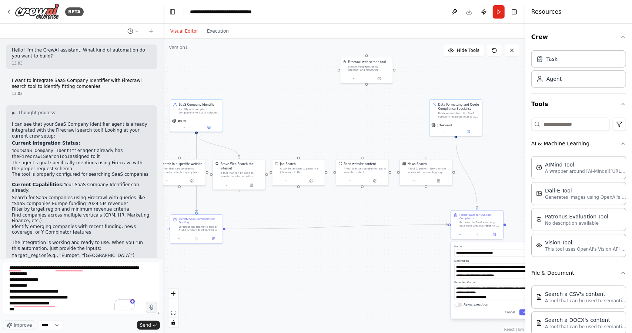
drag, startPoint x: 381, startPoint y: 215, endPoint x: 354, endPoint y: 213, distance: 27.5
click at [354, 213] on div ".deletable-edge-delete-btn { width: 20px; height: 20px; border: 0px solid #ffff…" at bounding box center [344, 186] width 363 height 294
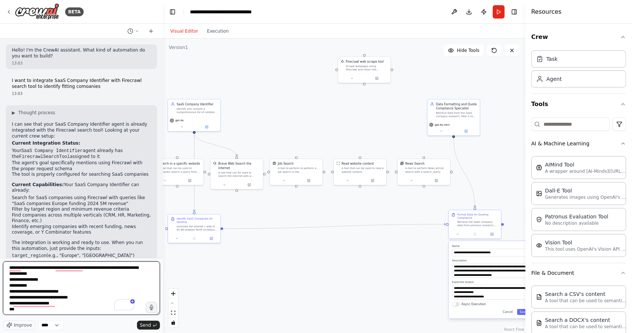
click at [53, 309] on textarea "**********" at bounding box center [81, 287] width 157 height 53
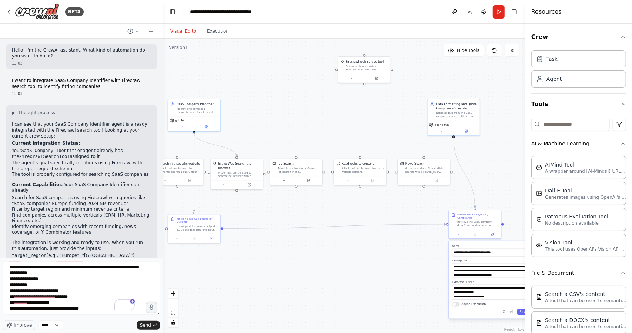
click at [402, 253] on div ".deletable-edge-delete-btn { width: 20px; height: 20px; border: 0px solid #ffff…" at bounding box center [344, 186] width 363 height 294
click at [42, 306] on textarea "**********" at bounding box center [81, 287] width 157 height 53
paste textarea "**********"
type textarea "**********"
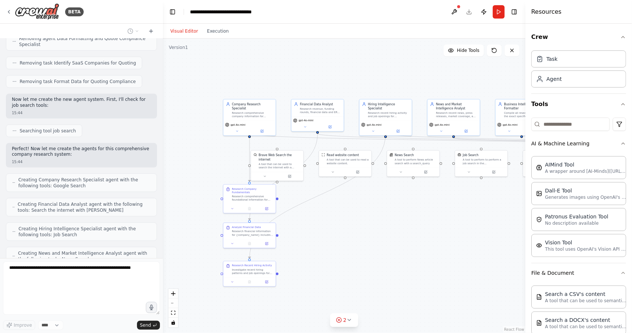
scroll to position [2599, 0]
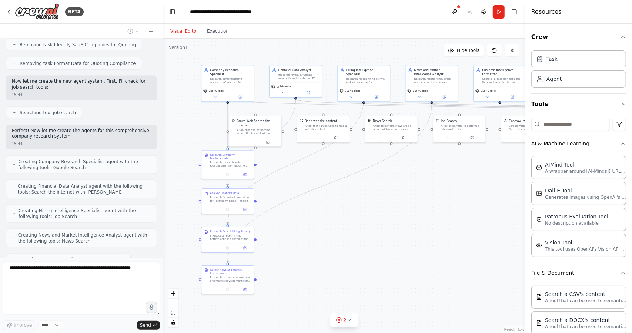
drag, startPoint x: 374, startPoint y: 285, endPoint x: 345, endPoint y: 246, distance: 48.4
click at [345, 246] on div ".deletable-edge-delete-btn { width: 20px; height: 20px; border: 0px solid #ffff…" at bounding box center [344, 186] width 363 height 294
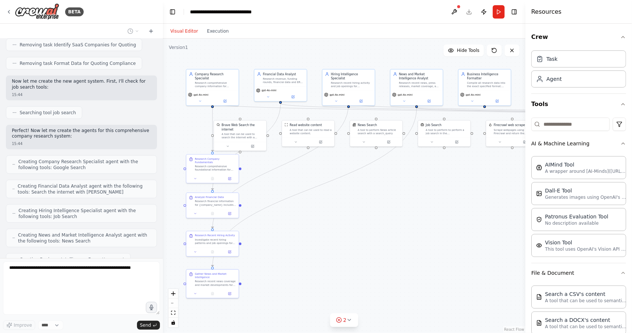
drag, startPoint x: 375, startPoint y: 243, endPoint x: 364, endPoint y: 254, distance: 14.9
click at [364, 254] on div ".deletable-edge-delete-btn { width: 20px; height: 20px; border: 0px solid #ffff…" at bounding box center [344, 186] width 363 height 294
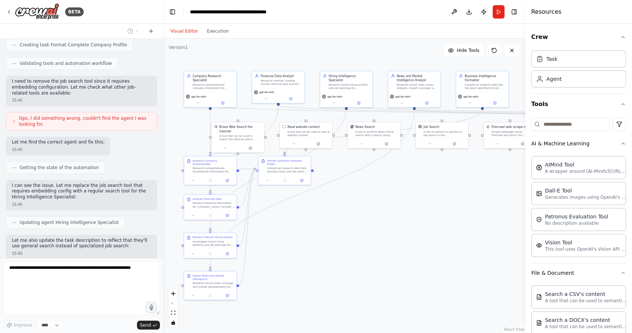
scroll to position [2955, 0]
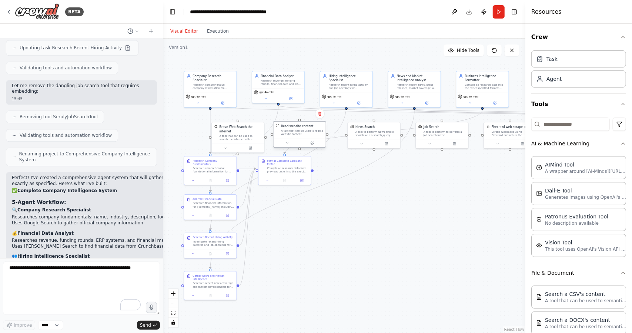
drag, startPoint x: 308, startPoint y: 136, endPoint x: 303, endPoint y: 139, distance: 6.1
click at [302, 138] on div "Read website content A tool that can be used to read a website content." at bounding box center [300, 129] width 52 height 17
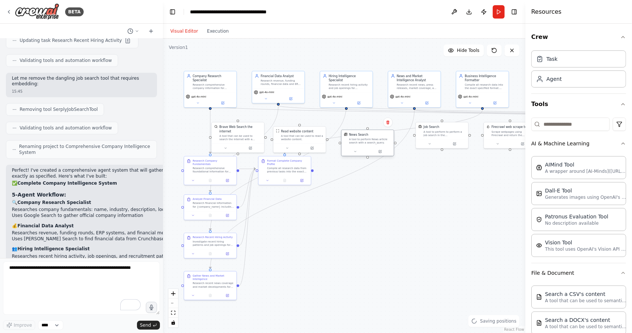
drag, startPoint x: 374, startPoint y: 134, endPoint x: 370, endPoint y: 141, distance: 8.0
click at [370, 141] on div "A tool to perform News article search with a search_query." at bounding box center [370, 140] width 42 height 7
drag, startPoint x: 443, startPoint y: 136, endPoint x: 435, endPoint y: 138, distance: 7.7
click at [434, 138] on div "Job Search A tool to perform to perform a job search in the US with a search_qu…" at bounding box center [435, 147] width 53 height 27
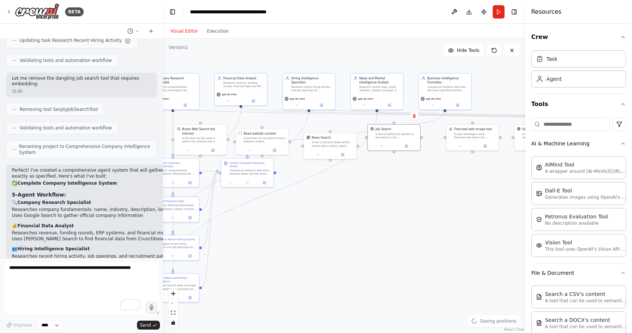
drag, startPoint x: 402, startPoint y: 187, endPoint x: 278, endPoint y: 208, distance: 126.0
click at [278, 209] on div ".deletable-edge-delete-btn { width: 20px; height: 20px; border: 0px solid #ffff…" at bounding box center [344, 186] width 363 height 294
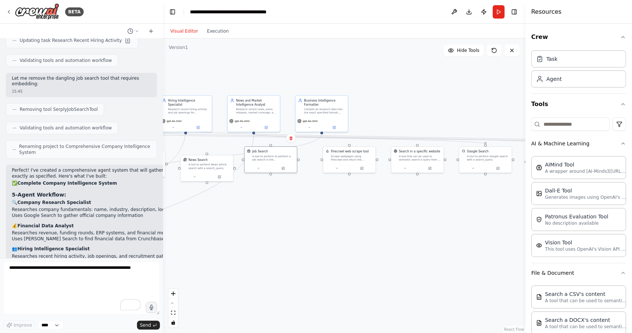
drag, startPoint x: 308, startPoint y: 214, endPoint x: 277, endPoint y: 211, distance: 31.2
click at [254, 207] on div ".deletable-edge-delete-btn { width: 20px; height: 20px; border: 0px solid #ffff…" at bounding box center [344, 186] width 363 height 294
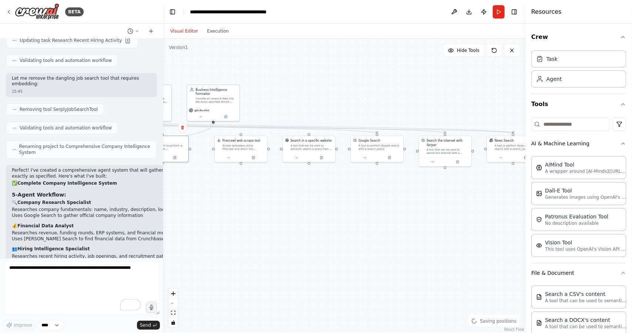
drag, startPoint x: 332, startPoint y: 208, endPoint x: 290, endPoint y: 212, distance: 42.3
click at [282, 211] on div ".deletable-edge-delete-btn { width: 20px; height: 20px; border: 0px solid #ffff…" at bounding box center [344, 186] width 363 height 294
drag, startPoint x: 290, startPoint y: 212, endPoint x: 357, endPoint y: 208, distance: 66.8
click at [356, 210] on div ".deletable-edge-delete-btn { width: 20px; height: 20px; border: 0px solid #ffff…" at bounding box center [344, 186] width 363 height 294
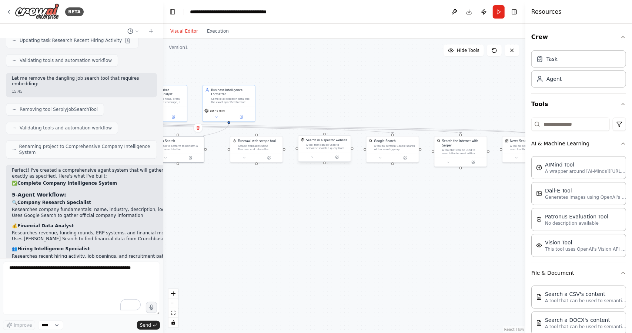
click at [324, 147] on div "A tool that can be used to semantic search a query from a specific URL content." at bounding box center [327, 146] width 42 height 7
click at [350, 130] on button at bounding box center [347, 128] width 10 height 10
click at [335, 129] on button "Confirm" at bounding box center [326, 127] width 26 height 9
click at [260, 150] on div "Firecrawl web scrape tool Scrape webpages using Firecrawl and return the conten…" at bounding box center [256, 144] width 52 height 17
click at [278, 130] on icon at bounding box center [276, 128] width 4 height 4
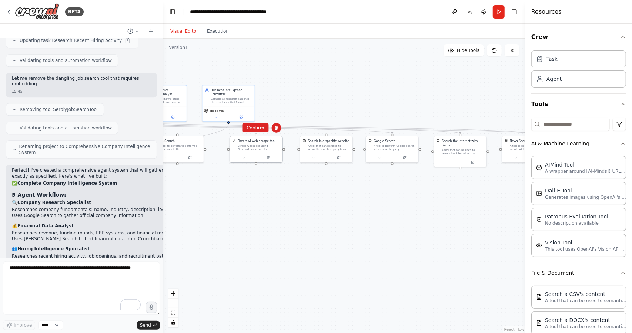
click at [257, 129] on button "Confirm" at bounding box center [255, 127] width 26 height 9
click at [333, 146] on div "A tool that can be used to semantic search a query from a specific URL content." at bounding box center [329, 146] width 42 height 7
click at [348, 132] on button at bounding box center [347, 128] width 10 height 10
click at [324, 128] on button "Confirm" at bounding box center [326, 127] width 26 height 9
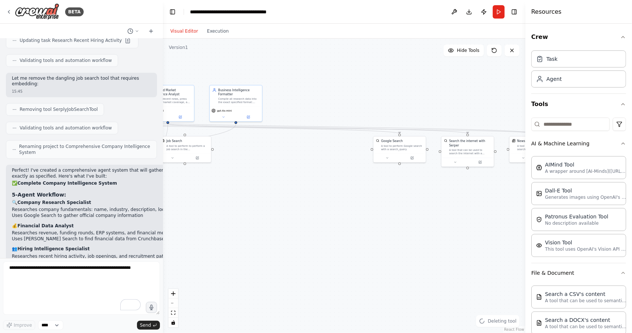
drag, startPoint x: 245, startPoint y: 161, endPoint x: 390, endPoint y: 165, distance: 145.2
click at [392, 165] on div ".deletable-edge-delete-btn { width: 20px; height: 20px; border: 0px solid #ffff…" at bounding box center [344, 186] width 363 height 294
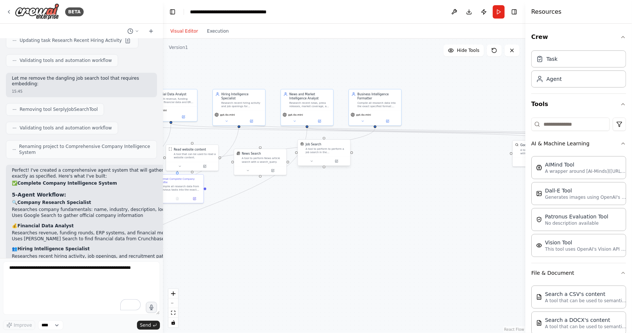
click at [304, 150] on div "Job Search A tool to perform to perform a job search in the US with a search_qu…" at bounding box center [324, 148] width 47 height 12
click at [343, 132] on icon at bounding box center [344, 132] width 3 height 4
click at [327, 131] on button "Confirm" at bounding box center [323, 131] width 26 height 9
click at [318, 133] on button "Confirm" at bounding box center [320, 131] width 26 height 9
drag, startPoint x: 271, startPoint y: 136, endPoint x: 333, endPoint y: 138, distance: 61.9
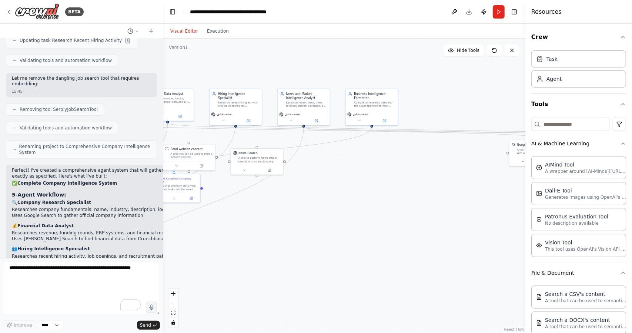
click at [333, 138] on div ".deletable-edge-delete-btn { width: 20px; height: 20px; border: 0px solid #ffff…" at bounding box center [344, 186] width 363 height 294
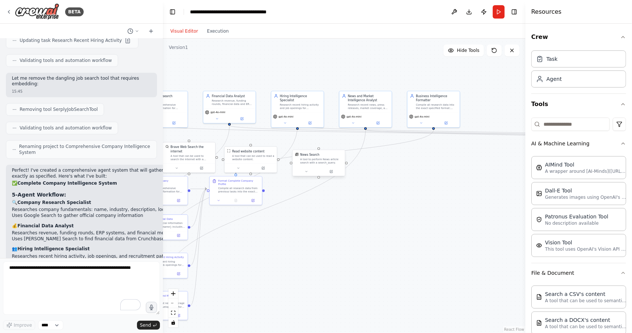
click at [331, 154] on div "News Search" at bounding box center [321, 155] width 42 height 4
click at [338, 145] on button at bounding box center [339, 142] width 10 height 10
click at [338, 142] on icon at bounding box center [339, 142] width 4 height 4
click at [344, 140] on div "Confirm" at bounding box center [339, 142] width 10 height 10
click at [341, 143] on icon at bounding box center [339, 142] width 4 height 4
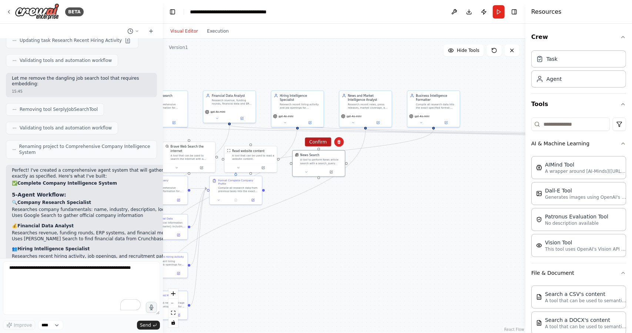
click at [328, 143] on button "Confirm" at bounding box center [318, 141] width 26 height 9
click at [267, 154] on div "A tool that can be used to read a website content." at bounding box center [253, 156] width 42 height 7
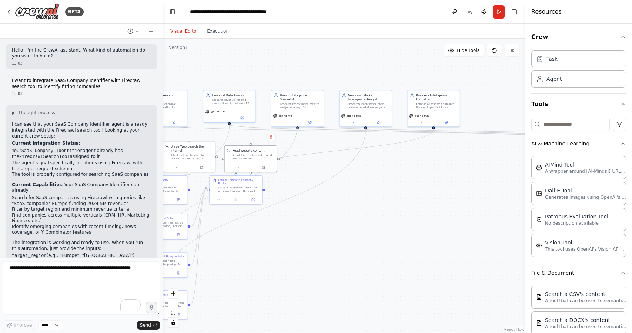
click at [275, 137] on button at bounding box center [271, 137] width 10 height 10
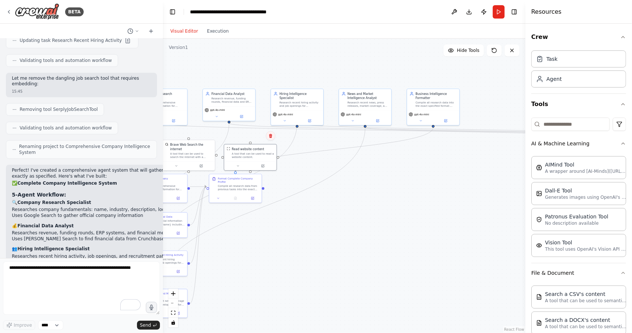
click at [270, 137] on icon at bounding box center [270, 135] width 4 height 4
click at [269, 136] on icon at bounding box center [269, 135] width 3 height 4
click at [267, 134] on button at bounding box center [269, 134] width 10 height 10
click at [269, 134] on icon at bounding box center [269, 133] width 4 height 4
click at [255, 135] on button "Confirm" at bounding box center [249, 133] width 26 height 9
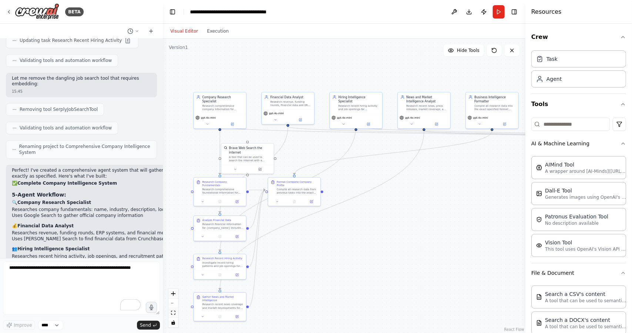
drag, startPoint x: 256, startPoint y: 142, endPoint x: 323, endPoint y: 148, distance: 67.0
click at [322, 148] on div ".deletable-edge-delete-btn { width: 20px; height: 20px; border: 0px solid #ffff…" at bounding box center [344, 186] width 363 height 294
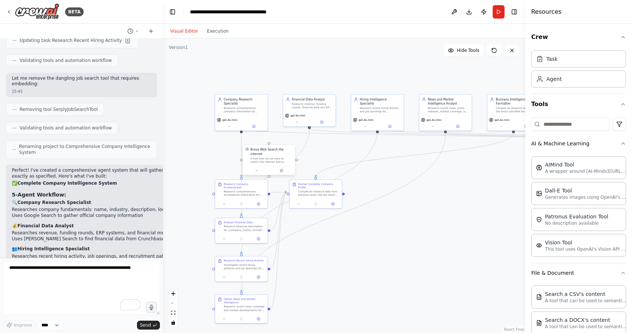
click at [277, 157] on div "A tool that can be used to search the internet with a search_query." at bounding box center [272, 160] width 42 height 7
click at [291, 140] on button at bounding box center [289, 137] width 10 height 10
click at [264, 141] on button "Confirm" at bounding box center [268, 137] width 26 height 9
drag, startPoint x: 308, startPoint y: 190, endPoint x: 401, endPoint y: 209, distance: 95.2
click at [394, 208] on div "Compile all research data from previous tasks into the exact specified format. …" at bounding box center [401, 209] width 41 height 7
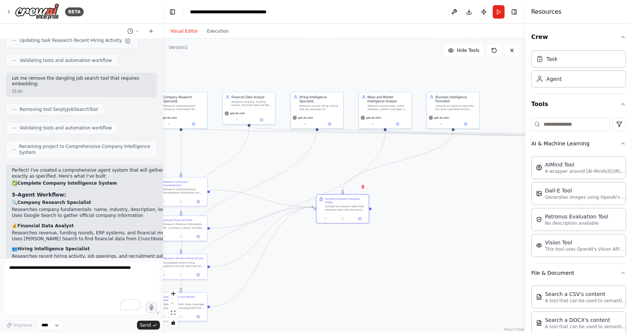
drag, startPoint x: 418, startPoint y: 237, endPoint x: 342, endPoint y: 230, distance: 76.2
click at [341, 230] on div ".deletable-edge-delete-btn { width: 20px; height: 20px; border: 0px solid #ffff…" at bounding box center [344, 186] width 363 height 294
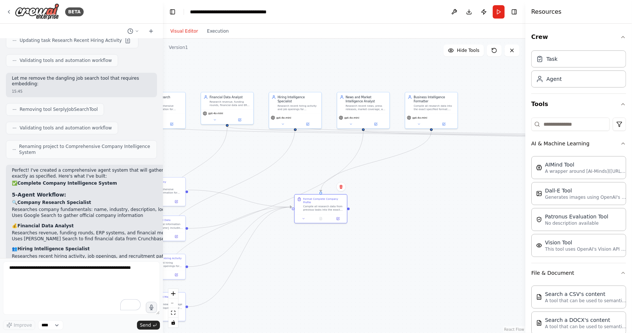
drag, startPoint x: 335, startPoint y: 236, endPoint x: 376, endPoint y: 228, distance: 42.1
click at [376, 228] on div ".deletable-edge-delete-btn { width: 20px; height: 20px; border: 0px solid #ffff…" at bounding box center [344, 186] width 363 height 294
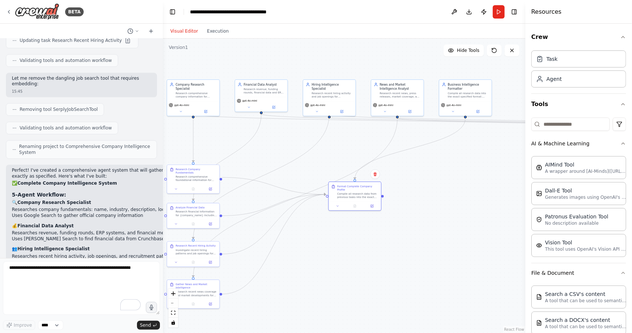
drag, startPoint x: 362, startPoint y: 221, endPoint x: 347, endPoint y: 191, distance: 32.8
click at [347, 191] on div ".deletable-edge-delete-btn { width: 20px; height: 20px; border: 0px solid #ffff…" at bounding box center [344, 186] width 363 height 294
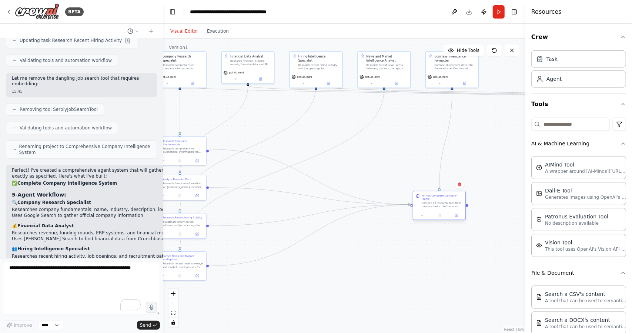
drag, startPoint x: 350, startPoint y: 168, endPoint x: 443, endPoint y: 203, distance: 100.1
click at [443, 203] on div "Format Complete Company Profile Compile all research data from previous tasks i…" at bounding box center [439, 201] width 52 height 20
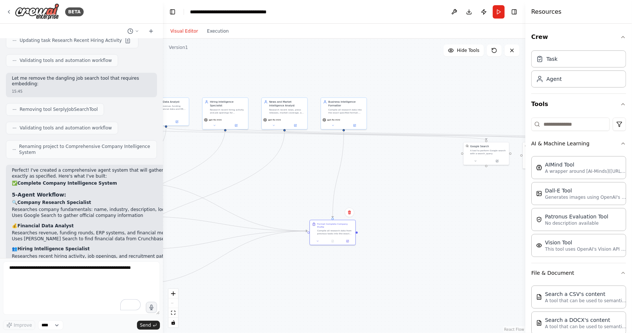
drag, startPoint x: 435, startPoint y: 237, endPoint x: 329, endPoint y: 259, distance: 108.9
click at [330, 259] on div ".deletable-edge-delete-btn { width: 20px; height: 20px; border: 0px solid #ffff…" at bounding box center [344, 186] width 363 height 294
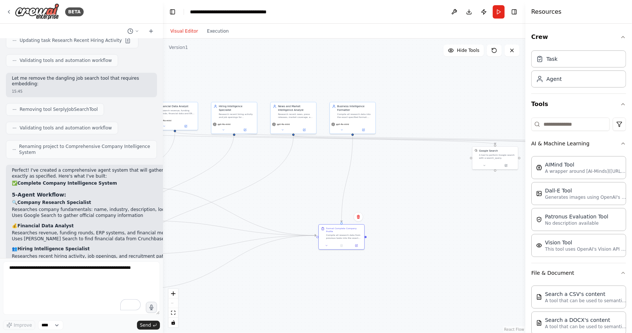
drag, startPoint x: 450, startPoint y: 186, endPoint x: 471, endPoint y: 180, distance: 21.6
click at [451, 186] on div ".deletable-edge-delete-btn { width: 20px; height: 20px; border: 0px solid #ffff…" at bounding box center [344, 186] width 363 height 294
drag, startPoint x: 495, startPoint y: 158, endPoint x: 190, endPoint y: 165, distance: 305.2
click at [190, 167] on div "A tool to perform Google search with a search_query." at bounding box center [203, 170] width 37 height 6
drag, startPoint x: 461, startPoint y: 186, endPoint x: 439, endPoint y: 190, distance: 22.3
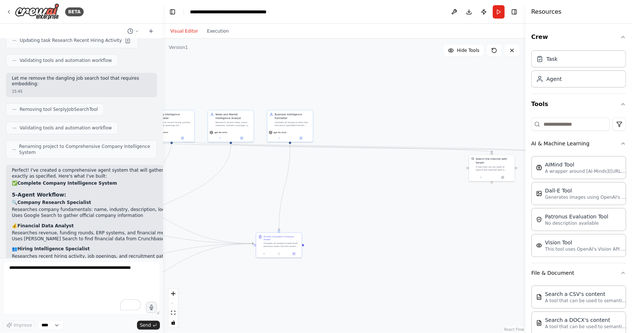
click at [439, 190] on div ".deletable-edge-delete-btn { width: 20px; height: 20px; border: 0px solid #ffff…" at bounding box center [344, 186] width 363 height 294
drag, startPoint x: 483, startPoint y: 167, endPoint x: 187, endPoint y: 167, distance: 296.3
click at [187, 167] on div "Search the internet with Serper A tool that can be used to search the internet …" at bounding box center [198, 163] width 46 height 19
drag, startPoint x: 435, startPoint y: 207, endPoint x: 384, endPoint y: 205, distance: 51.5
click at [375, 206] on div ".deletable-edge-delete-btn { width: 20px; height: 20px; border: 0px solid #ffff…" at bounding box center [344, 186] width 363 height 294
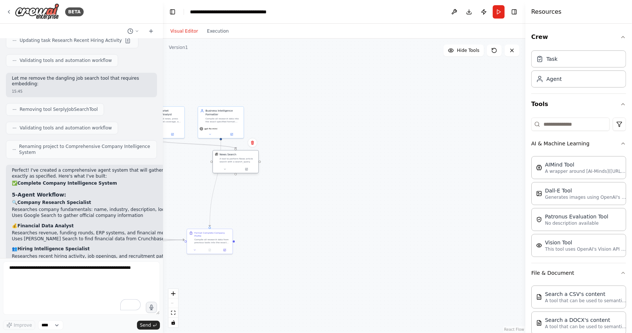
drag, startPoint x: 484, startPoint y: 161, endPoint x: 217, endPoint y: 162, distance: 267.7
click at [220, 162] on div "A tool to perform News article search with a search_query." at bounding box center [238, 160] width 37 height 6
drag, startPoint x: 289, startPoint y: 220, endPoint x: 455, endPoint y: 224, distance: 166.0
click at [442, 224] on div ".deletable-edge-delete-btn { width: 20px; height: 20px; border: 0px solid #ffff…" at bounding box center [344, 186] width 363 height 294
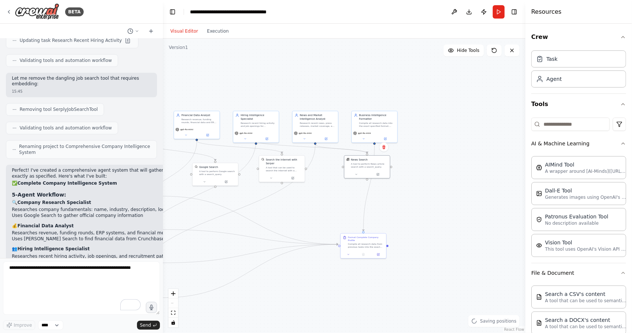
drag, startPoint x: 321, startPoint y: 214, endPoint x: 433, endPoint y: 222, distance: 112.1
click at [433, 222] on div ".deletable-edge-delete-btn { width: 20px; height: 20px; border: 0px solid #ffff…" at bounding box center [344, 186] width 363 height 294
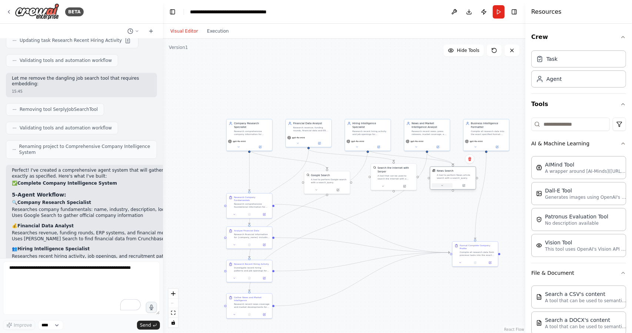
drag, startPoint x: 474, startPoint y: 179, endPoint x: 446, endPoint y: 183, distance: 28.4
click at [446, 183] on button at bounding box center [442, 185] width 21 height 4
drag, startPoint x: 313, startPoint y: 178, endPoint x: 267, endPoint y: 167, distance: 47.2
click at [267, 167] on div "A tool to perform Google search with a search_query." at bounding box center [281, 169] width 37 height 6
drag, startPoint x: 410, startPoint y: 176, endPoint x: 347, endPoint y: 172, distance: 63.1
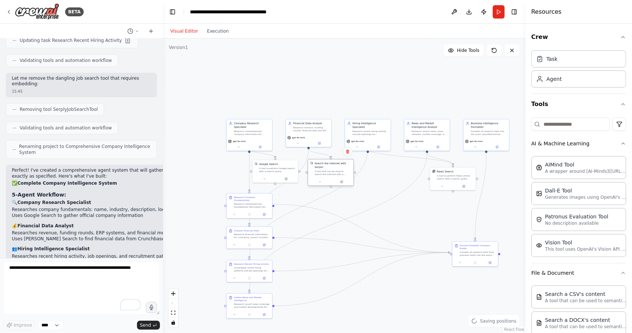
click at [347, 172] on div "Search the internet with Serper A tool that can be used to search the internet …" at bounding box center [331, 168] width 46 height 19
drag, startPoint x: 465, startPoint y: 178, endPoint x: 413, endPoint y: 174, distance: 52.4
click at [413, 174] on div "A tool to perform News article search with a search_query." at bounding box center [399, 173] width 37 height 6
click at [424, 218] on div ".deletable-edge-delete-btn { width: 20px; height: 20px; border: 0px solid #ffff…" at bounding box center [344, 186] width 363 height 294
click at [276, 170] on div "A tool to perform Google search with a search_query." at bounding box center [277, 169] width 37 height 6
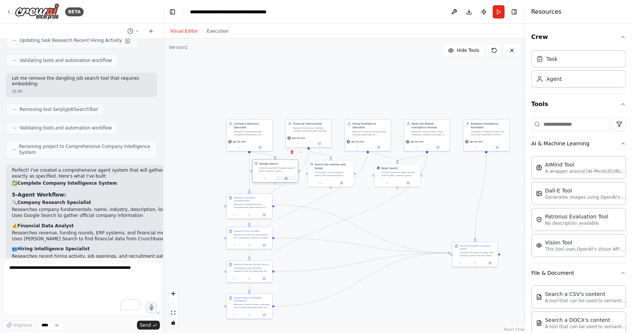
click at [287, 179] on icon at bounding box center [286, 178] width 2 height 2
click at [288, 177] on button at bounding box center [286, 178] width 21 height 4
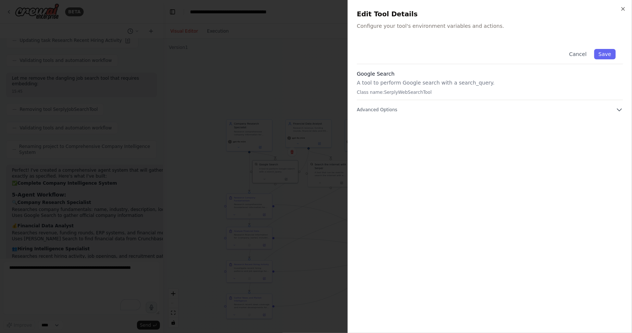
click at [403, 116] on div "Cancel Save Google Search A tool to perform Google search with a search_query. …" at bounding box center [490, 182] width 266 height 282
click at [403, 111] on button "Advanced Options" at bounding box center [490, 109] width 266 height 7
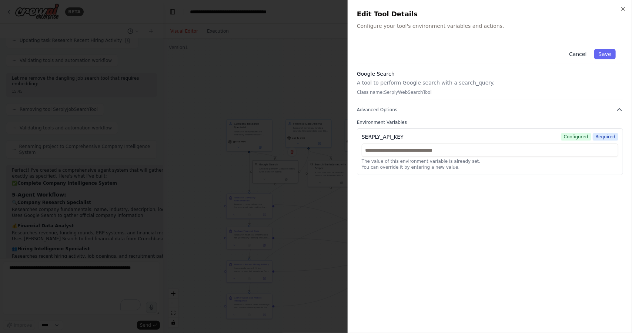
click at [578, 53] on button "Cancel" at bounding box center [578, 54] width 26 height 10
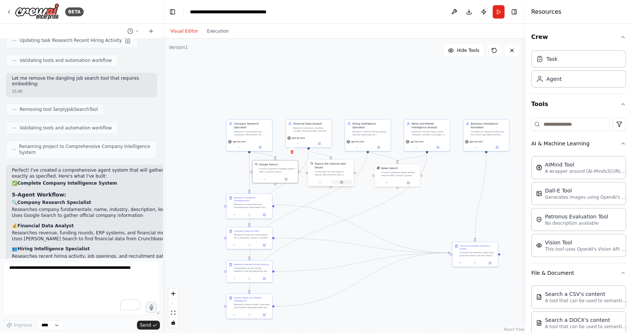
click at [341, 181] on icon at bounding box center [342, 182] width 2 height 2
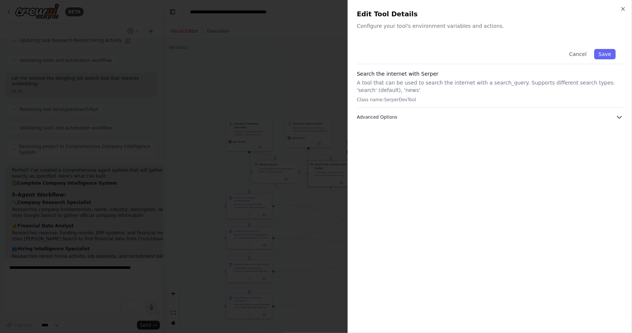
click at [454, 115] on button "Advanced Options" at bounding box center [490, 116] width 266 height 7
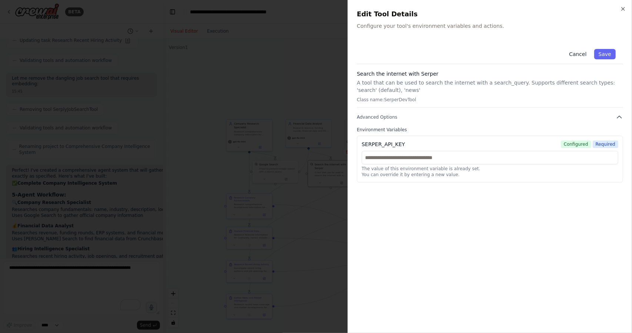
click at [581, 51] on button "Cancel" at bounding box center [578, 54] width 26 height 10
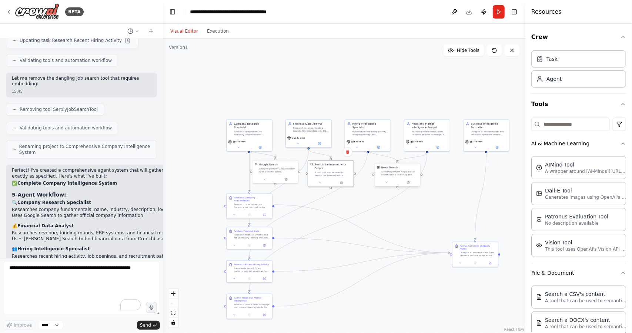
click at [403, 168] on div "News Search" at bounding box center [399, 168] width 37 height 4
click at [409, 184] on button at bounding box center [408, 182] width 21 height 4
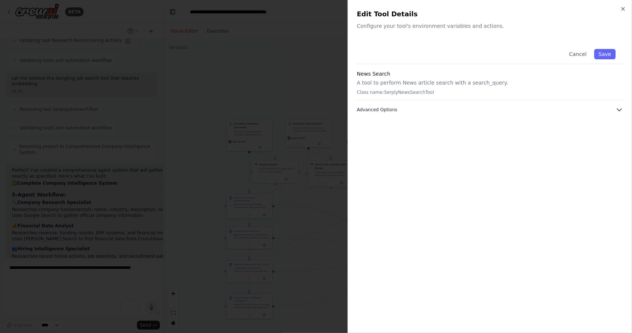
click at [503, 112] on button "Advanced Options" at bounding box center [490, 109] width 266 height 7
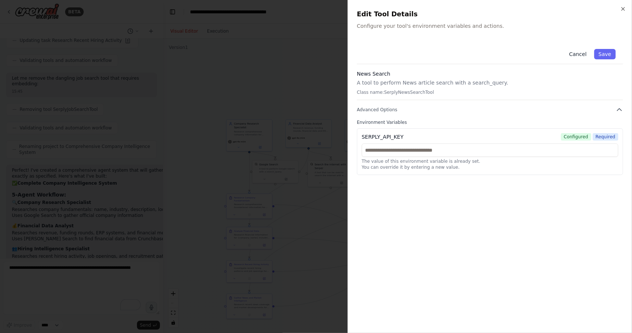
click at [577, 51] on button "Cancel" at bounding box center [578, 54] width 26 height 10
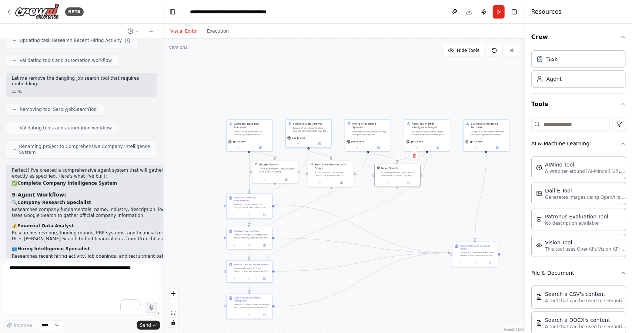
click at [419, 208] on div ".deletable-edge-delete-btn { width: 20px; height: 20px; border: 0px solid #ffff…" at bounding box center [344, 186] width 363 height 294
drag, startPoint x: 430, startPoint y: 211, endPoint x: 409, endPoint y: 200, distance: 23.5
click at [409, 200] on div ".deletable-edge-delete-btn { width: 20px; height: 20px; border: 0px solid #ffff…" at bounding box center [344, 186] width 363 height 294
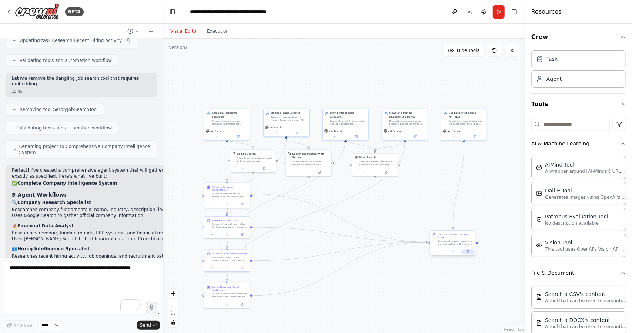
click at [467, 250] on button at bounding box center [468, 251] width 13 height 4
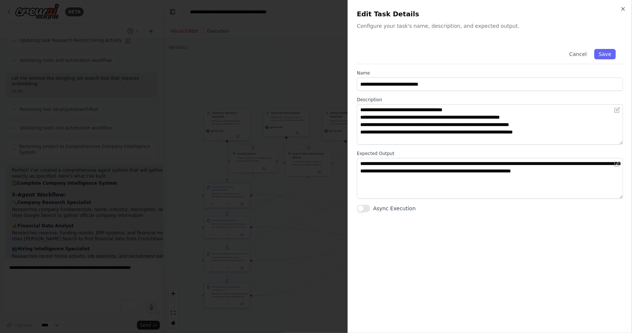
scroll to position [52, 0]
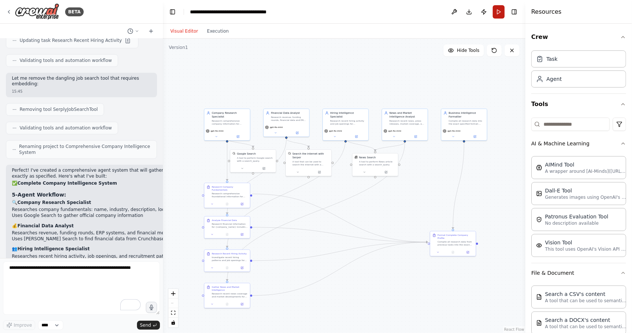
click at [499, 12] on button "Run" at bounding box center [499, 11] width 12 height 13
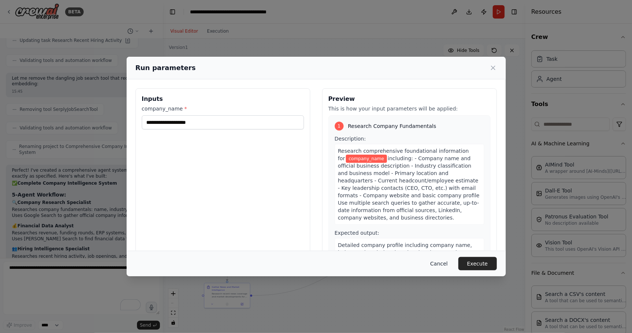
click at [435, 266] on button "Cancel" at bounding box center [438, 263] width 29 height 13
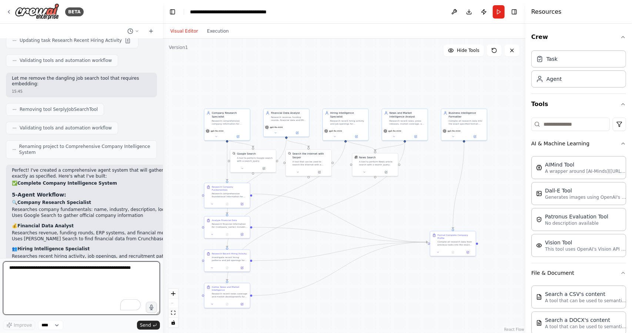
click at [83, 292] on textarea "To enrich screen reader interactions, please activate Accessibility in Grammarl…" at bounding box center [81, 287] width 157 height 53
type textarea "**********"
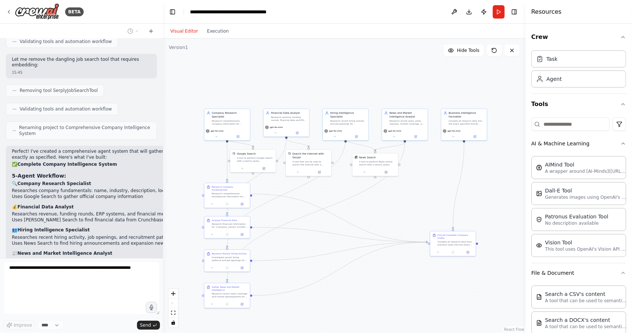
scroll to position [3214, 0]
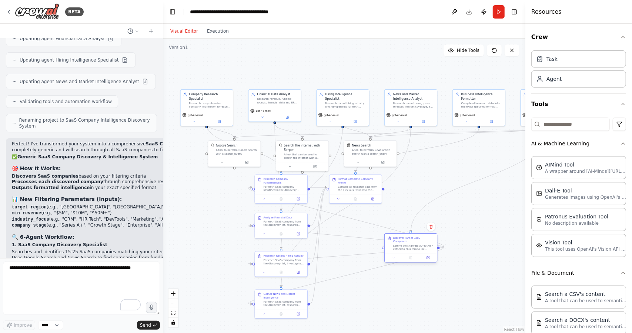
drag, startPoint x: 207, startPoint y: 187, endPoint x: 422, endPoint y: 245, distance: 222.4
click at [415, 246] on div at bounding box center [413, 247] width 41 height 7
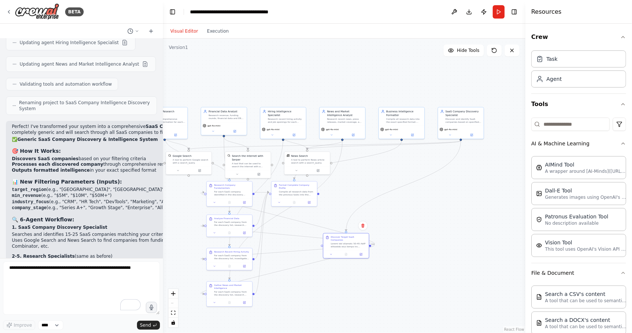
scroll to position [3929, 0]
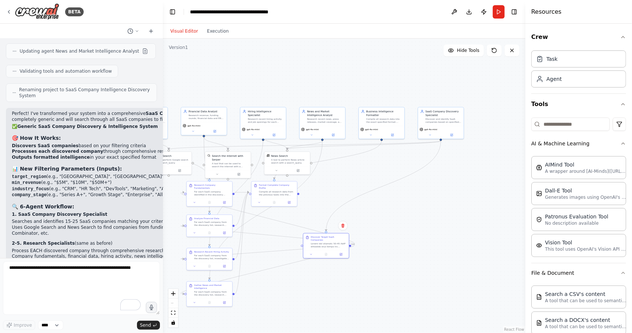
drag, startPoint x: 480, startPoint y: 218, endPoint x: 389, endPoint y: 217, distance: 90.4
click at [389, 217] on div ".deletable-edge-delete-btn { width: 20px; height: 20px; border: 0px solid #ffff…" at bounding box center [344, 186] width 363 height 294
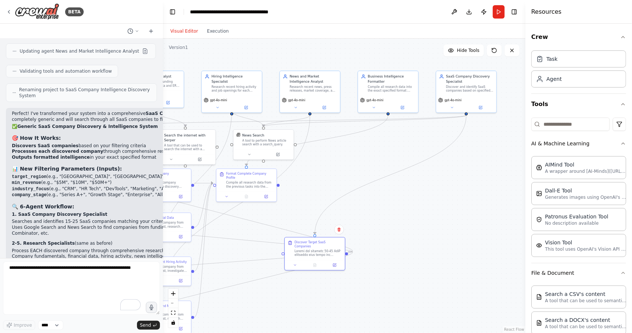
drag, startPoint x: 397, startPoint y: 224, endPoint x: 412, endPoint y: 225, distance: 15.6
click at [412, 225] on div ".deletable-edge-delete-btn { width: 20px; height: 20px; border: 0px solid #ffff…" at bounding box center [344, 186] width 363 height 294
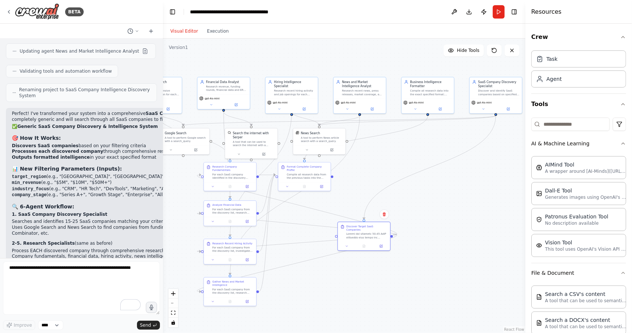
drag, startPoint x: 412, startPoint y: 229, endPoint x: 428, endPoint y: 218, distance: 19.2
click at [451, 214] on div ".deletable-edge-delete-btn { width: 20px; height: 20px; border: 0px solid #ffff…" at bounding box center [344, 186] width 363 height 294
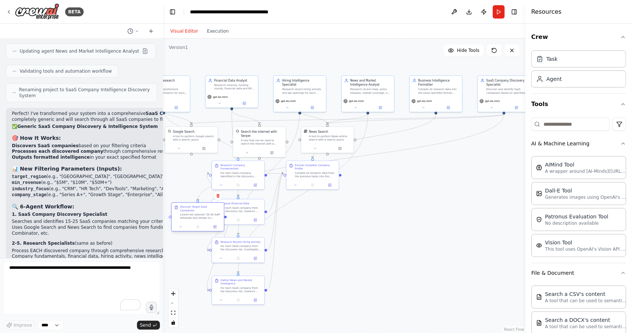
drag, startPoint x: 374, startPoint y: 230, endPoint x: 182, endPoint y: 212, distance: 193.0
click at [182, 213] on div at bounding box center [200, 216] width 41 height 7
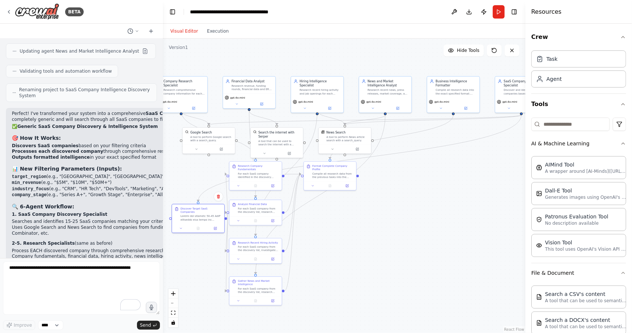
drag, startPoint x: 372, startPoint y: 231, endPoint x: 408, endPoint y: 235, distance: 36.8
click at [407, 235] on div ".deletable-edge-delete-btn { width: 20px; height: 20px; border: 0px solid #ffff…" at bounding box center [344, 186] width 363 height 294
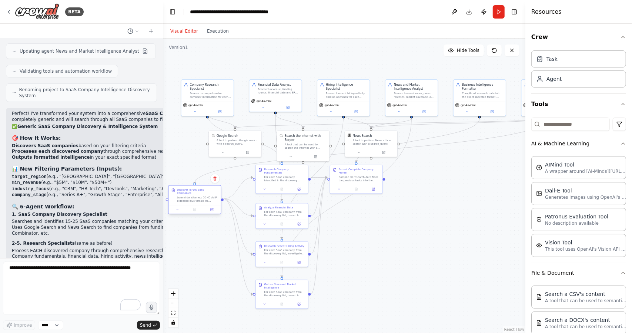
drag, startPoint x: 221, startPoint y: 215, endPoint x: 189, endPoint y: 196, distance: 37.1
click at [189, 196] on div at bounding box center [197, 199] width 41 height 7
click at [378, 237] on div ".deletable-edge-delete-btn { width: 20px; height: 20px; border: 0px solid #ffff…" at bounding box center [344, 186] width 363 height 294
click at [500, 13] on button "Run" at bounding box center [499, 11] width 12 height 13
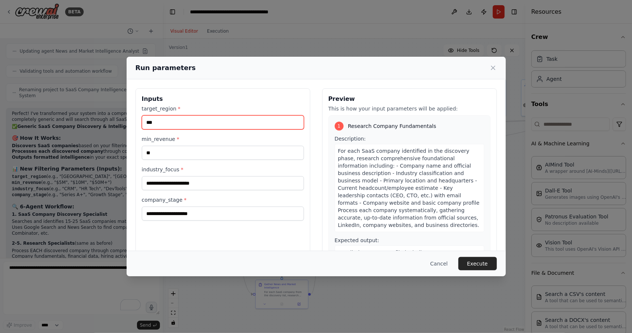
click at [192, 125] on input "***" at bounding box center [223, 122] width 162 height 14
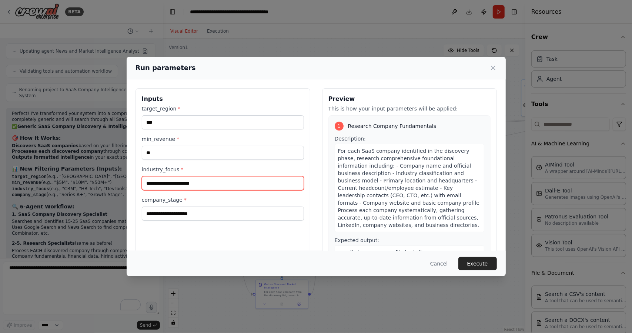
click at [184, 186] on input "industry_focus *" at bounding box center [223, 183] width 162 height 14
type input "****"
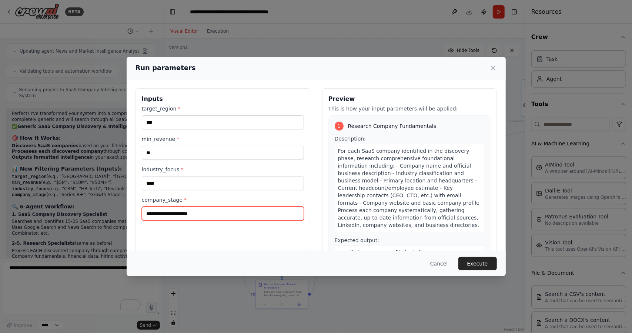
click at [197, 218] on input "company_stage *" at bounding box center [223, 213] width 162 height 14
type input "*"
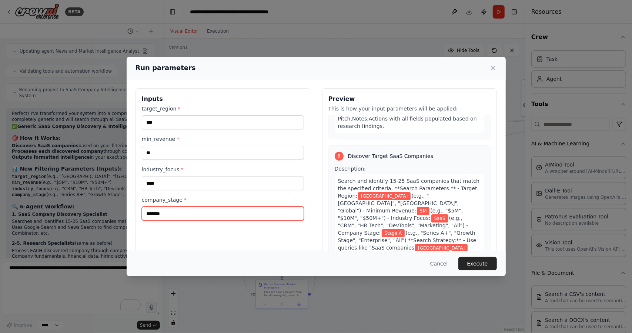
scroll to position [887, 0]
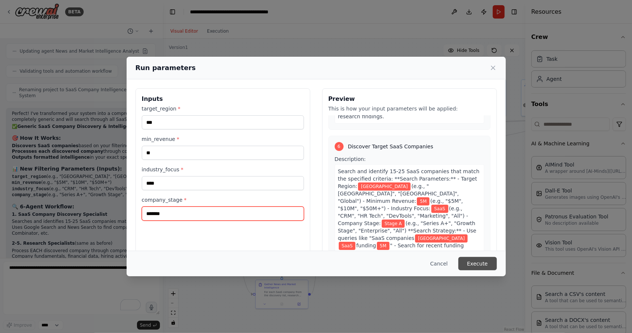
type input "*******"
click at [470, 261] on button "Execute" at bounding box center [477, 263] width 39 height 13
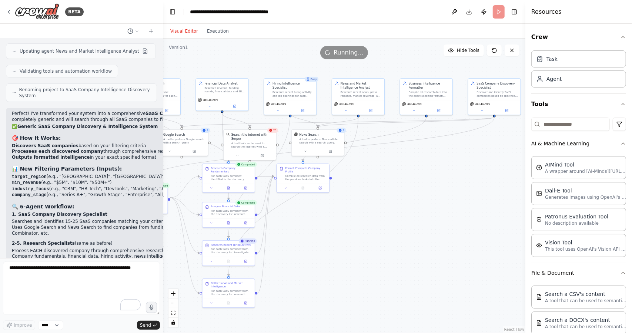
drag, startPoint x: 435, startPoint y: 197, endPoint x: 382, endPoint y: 196, distance: 53.3
click at [382, 196] on div ".deletable-edge-delete-btn { width: 20px; height: 20px; border: 0px solid #ffff…" at bounding box center [344, 186] width 363 height 294
drag, startPoint x: 303, startPoint y: 174, endPoint x: 345, endPoint y: 203, distance: 50.4
click at [345, 203] on div "Compile all research data from the previous tasks into the exact specified form…" at bounding box center [348, 201] width 41 height 7
click at [398, 191] on div ".deletable-edge-delete-btn { width: 20px; height: 20px; border: 0px solid #ffff…" at bounding box center [344, 186] width 363 height 294
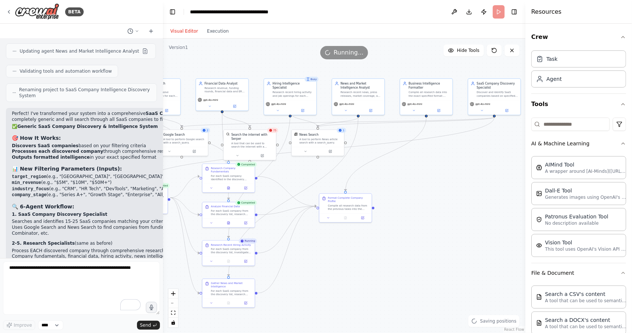
drag, startPoint x: 294, startPoint y: 174, endPoint x: 321, endPoint y: 177, distance: 27.6
click at [321, 177] on div ".deletable-edge-delete-btn { width: 20px; height: 20px; border: 0px solid #ffff…" at bounding box center [344, 186] width 363 height 294
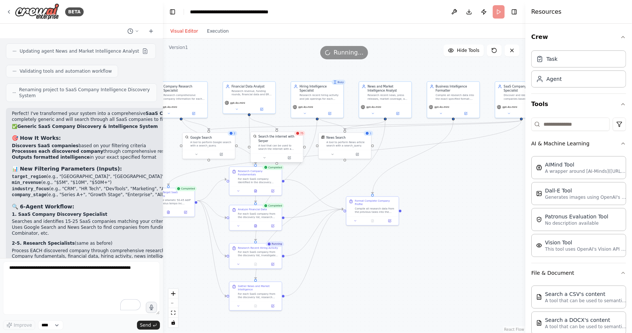
click at [275, 144] on div "A tool that can be used to search the internet with a search_query. Supports di…" at bounding box center [279, 147] width 42 height 7
drag, startPoint x: 286, startPoint y: 143, endPoint x: 288, endPoint y: 147, distance: 4.8
click at [288, 148] on div "A tool that can be used to search the internet with a search_query. Supports di…" at bounding box center [282, 151] width 42 height 7
click at [301, 130] on button at bounding box center [299, 129] width 10 height 10
click at [284, 132] on button "Confirm" at bounding box center [278, 128] width 26 height 9
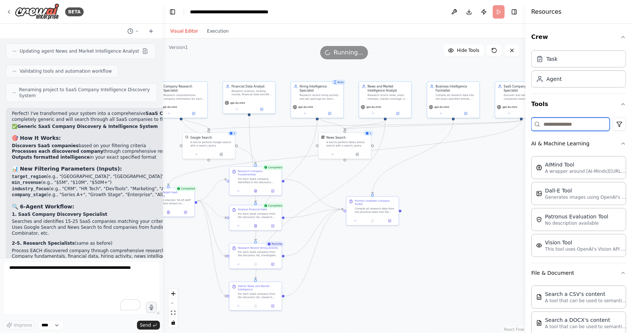
click at [563, 123] on input at bounding box center [570, 123] width 79 height 13
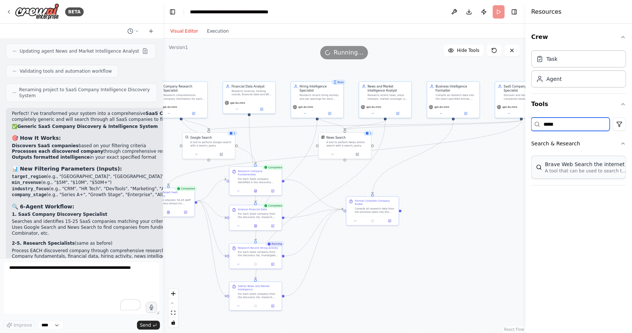
type input "*****"
drag, startPoint x: 304, startPoint y: 149, endPoint x: 268, endPoint y: 139, distance: 37.3
click at [277, 148] on div "A tool that can be used to search the internet with a search_query." at bounding box center [298, 151] width 42 height 7
drag, startPoint x: 249, startPoint y: 114, endPoint x: 268, endPoint y: 129, distance: 23.9
click at [268, 129] on div "Company Research Specialist Research comprehensive company information for each…" at bounding box center [237, 144] width 208 height 169
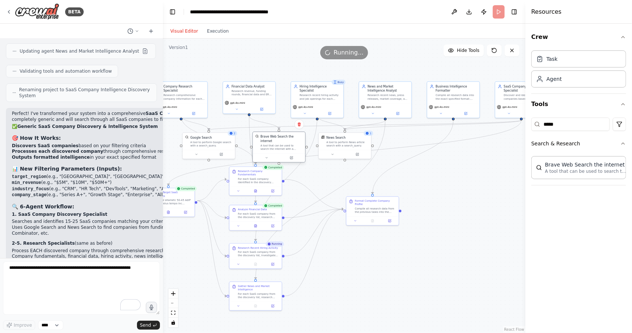
drag, startPoint x: 273, startPoint y: 141, endPoint x: 288, endPoint y: 146, distance: 15.0
click at [288, 146] on div "A tool that can be used to search the internet with a search_query." at bounding box center [282, 147] width 42 height 7
click at [296, 155] on button at bounding box center [292, 157] width 24 height 5
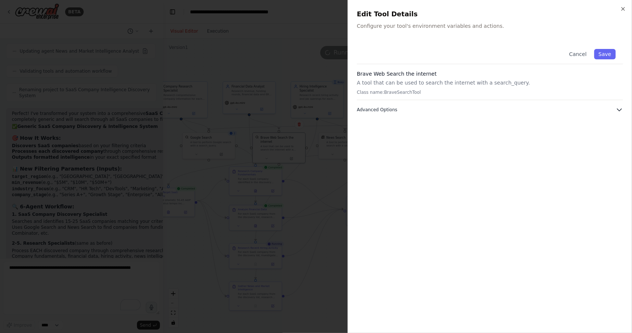
click at [461, 109] on button "Advanced Options" at bounding box center [490, 109] width 266 height 7
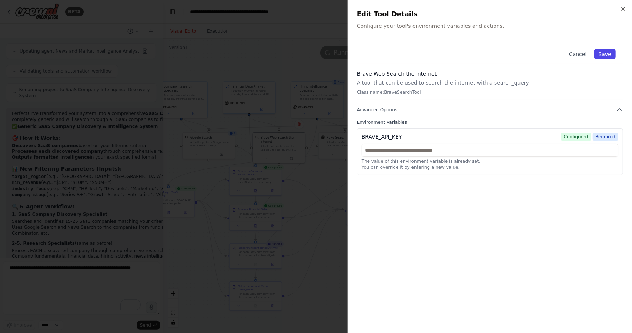
click at [607, 52] on button "Save" at bounding box center [604, 54] width 21 height 10
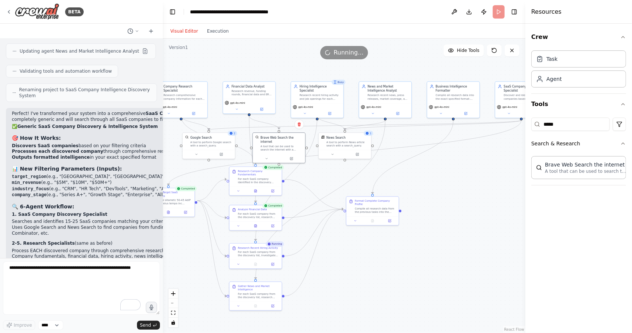
click at [416, 201] on div ".deletable-edge-delete-btn { width: 20px; height: 20px; border: 0px solid #ffff…" at bounding box center [344, 186] width 363 height 294
click at [307, 258] on div ".deletable-edge-delete-btn { width: 20px; height: 20px; border: 0px solid #ffff…" at bounding box center [344, 186] width 363 height 294
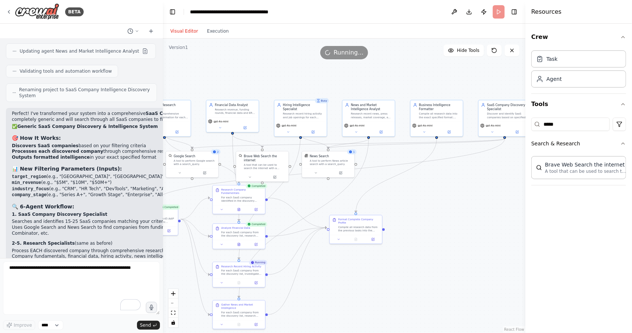
drag, startPoint x: 455, startPoint y: 193, endPoint x: 446, endPoint y: 212, distance: 21.1
click at [446, 212] on div ".deletable-edge-delete-btn { width: 20px; height: 20px; border: 0px solid #ffff…" at bounding box center [344, 186] width 363 height 294
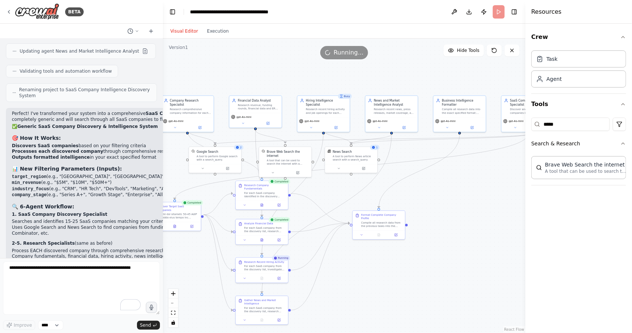
drag, startPoint x: 412, startPoint y: 210, endPoint x: 444, endPoint y: 194, distance: 35.8
click at [444, 194] on div ".deletable-edge-delete-btn { width: 20px; height: 20px; border: 0px solid #ffff…" at bounding box center [344, 186] width 363 height 294
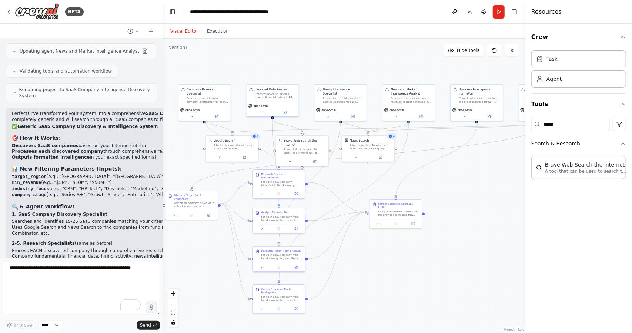
click at [404, 243] on div ".deletable-edge-delete-btn { width: 20px; height: 20px; border: 0px solid #ffff…" at bounding box center [344, 186] width 363 height 294
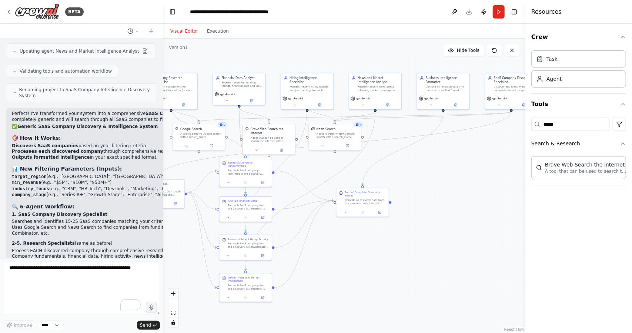
drag, startPoint x: 414, startPoint y: 245, endPoint x: 365, endPoint y: 230, distance: 52.0
click at [365, 230] on div ".deletable-edge-delete-btn { width: 20px; height: 20px; border: 0px solid #ffff…" at bounding box center [344, 186] width 363 height 294
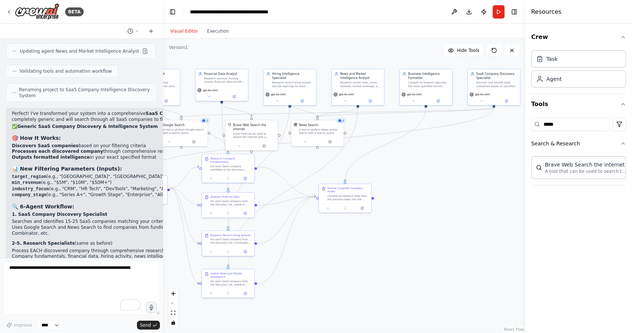
drag, startPoint x: 400, startPoint y: 227, endPoint x: 388, endPoint y: 230, distance: 12.0
click at [388, 230] on div ".deletable-edge-delete-btn { width: 20px; height: 20px; border: 0px solid #ffff…" at bounding box center [344, 186] width 363 height 294
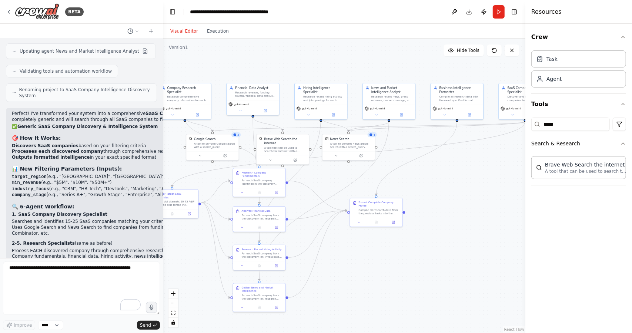
drag, startPoint x: 356, startPoint y: 230, endPoint x: 399, endPoint y: 241, distance: 45.0
click at [399, 241] on div ".deletable-edge-delete-btn { width: 20px; height: 20px; border: 0px solid #ffff…" at bounding box center [344, 186] width 363 height 294
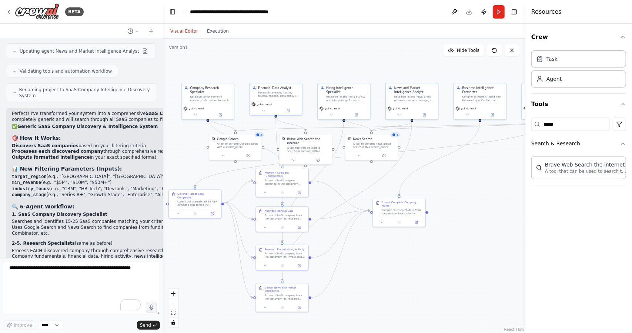
drag, startPoint x: 348, startPoint y: 179, endPoint x: 365, endPoint y: 179, distance: 17.0
click at [365, 179] on div ".deletable-edge-delete-btn { width: 20px; height: 20px; border: 0px solid #ffff…" at bounding box center [344, 186] width 363 height 294
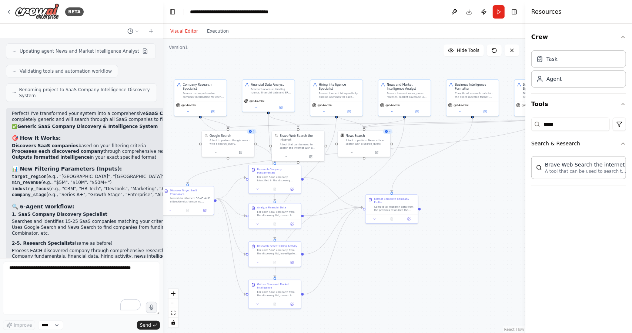
drag, startPoint x: 365, startPoint y: 182, endPoint x: 355, endPoint y: 176, distance: 11.4
click at [355, 176] on div ".deletable-edge-delete-btn { width: 20px; height: 20px; border: 0px solid #ffff…" at bounding box center [344, 186] width 363 height 294
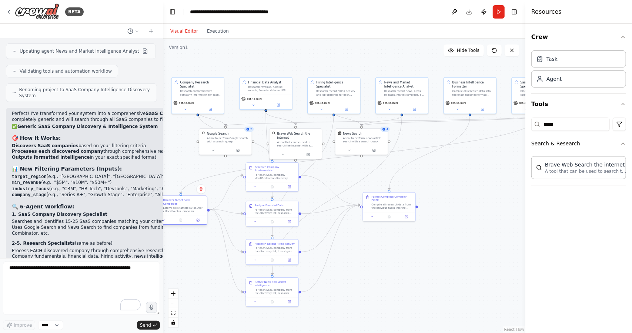
drag, startPoint x: 191, startPoint y: 191, endPoint x: 189, endPoint y: 201, distance: 10.6
click at [189, 206] on div at bounding box center [183, 209] width 41 height 7
click at [236, 199] on div ".deletable-edge-delete-btn { width: 20px; height: 20px; border: 0px solid #ffff…" at bounding box center [344, 186] width 363 height 294
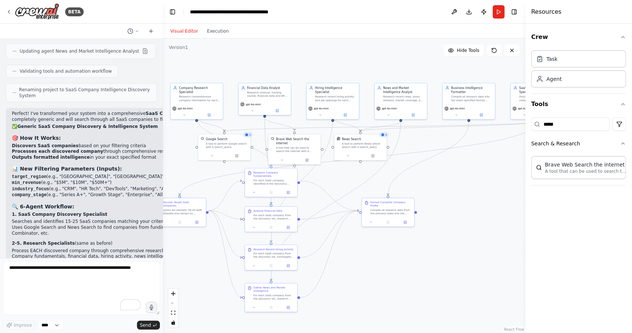
drag, startPoint x: 438, startPoint y: 183, endPoint x: 435, endPoint y: 188, distance: 5.6
click at [436, 188] on div ".deletable-edge-delete-btn { width: 20px; height: 20px; border: 0px solid #ffff…" at bounding box center [344, 186] width 363 height 294
drag, startPoint x: 434, startPoint y: 191, endPoint x: 408, endPoint y: 191, distance: 25.6
click at [408, 191] on div ".deletable-edge-delete-btn { width: 20px; height: 20px; border: 0px solid #ffff…" at bounding box center [344, 186] width 363 height 294
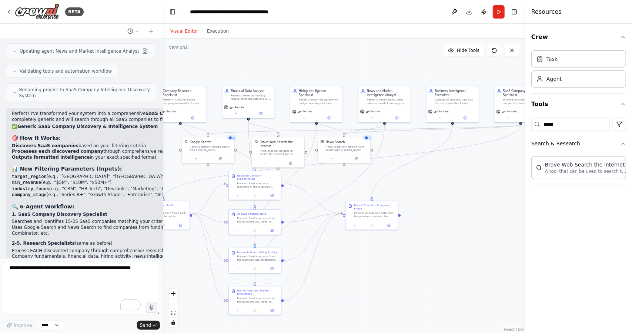
drag, startPoint x: 331, startPoint y: 183, endPoint x: 349, endPoint y: 186, distance: 17.9
click at [349, 186] on div ".deletable-edge-delete-btn { width: 20px; height: 20px; border: 0px solid #ffff…" at bounding box center [344, 186] width 363 height 294
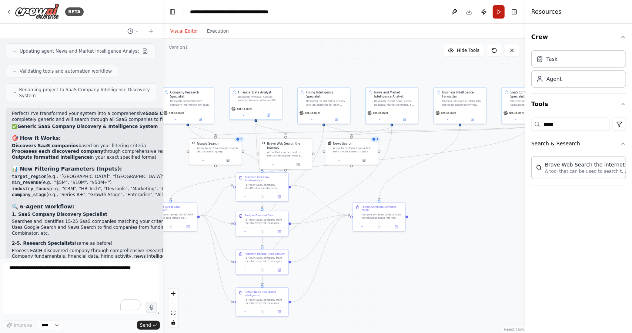
click at [494, 14] on button "Run" at bounding box center [499, 11] width 12 height 13
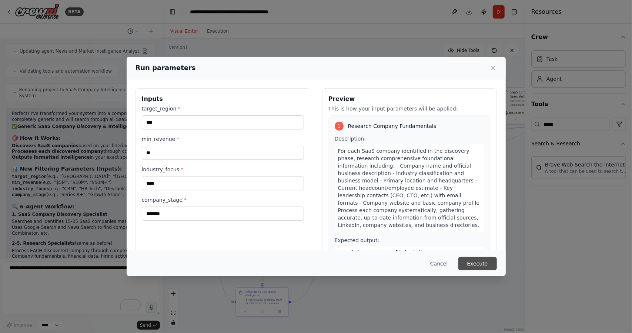
click at [484, 261] on button "Execute" at bounding box center [477, 263] width 39 height 13
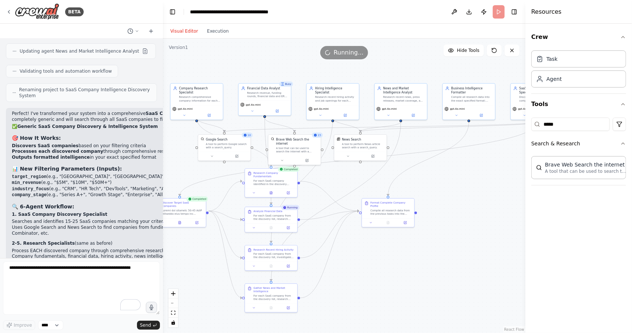
drag, startPoint x: 321, startPoint y: 185, endPoint x: 333, endPoint y: 178, distance: 14.1
click at [335, 177] on div ".deletable-edge-delete-btn { width: 20px; height: 20px; border: 0px solid #ffff…" at bounding box center [344, 186] width 363 height 294
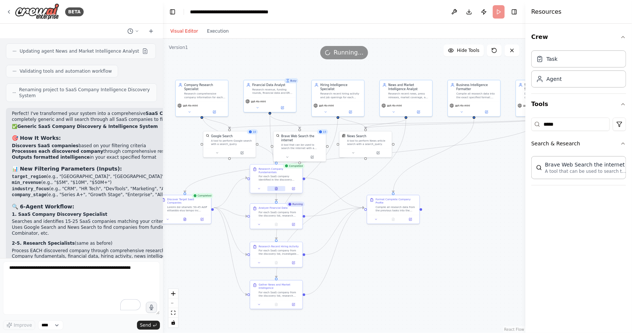
click at [278, 187] on button at bounding box center [276, 188] width 18 height 5
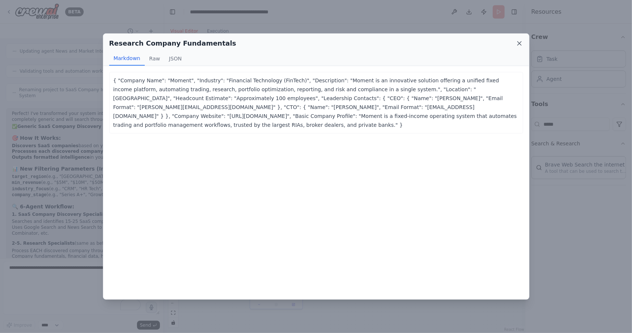
click at [519, 42] on icon at bounding box center [520, 43] width 4 height 4
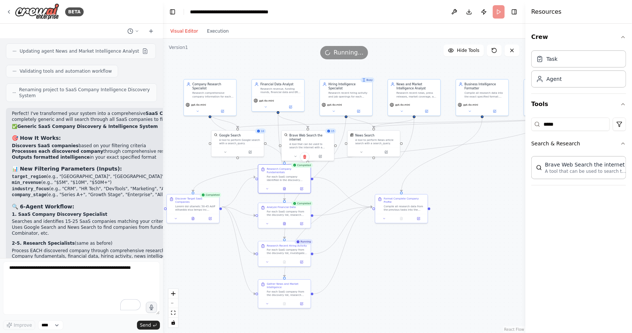
drag, startPoint x: 341, startPoint y: 175, endPoint x: 352, endPoint y: 174, distance: 11.2
click at [355, 171] on div ".deletable-edge-delete-btn { width: 20px; height: 20px; border: 0px solid #ffff…" at bounding box center [344, 186] width 363 height 294
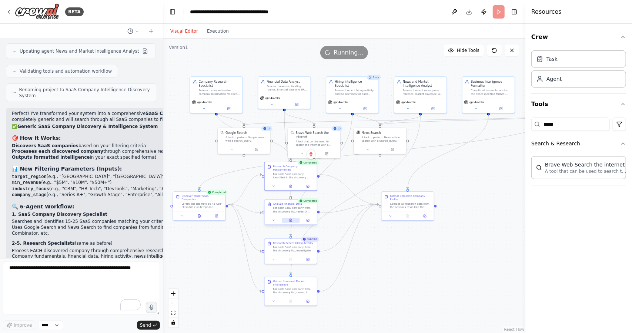
click at [294, 218] on button at bounding box center [291, 219] width 18 height 5
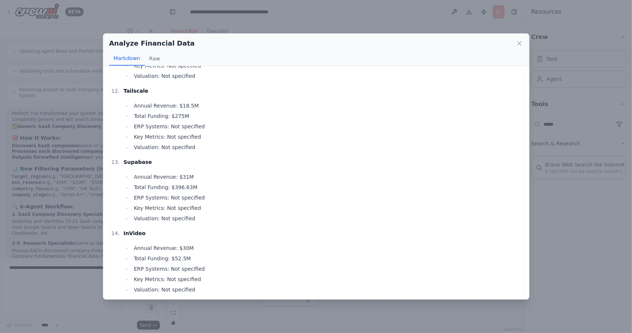
scroll to position [778, 0]
click at [517, 43] on icon at bounding box center [519, 43] width 7 height 7
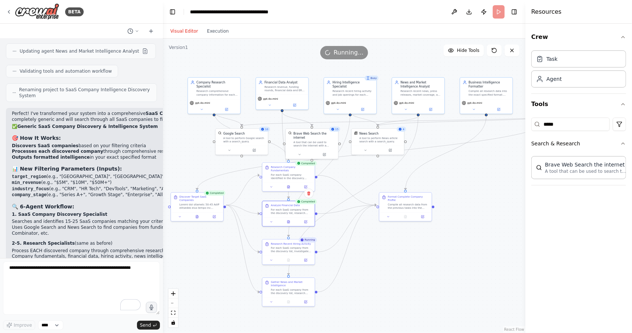
drag, startPoint x: 338, startPoint y: 227, endPoint x: 334, endPoint y: 230, distance: 5.9
click at [334, 230] on div ".deletable-edge-delete-btn { width: 20px; height: 20px; border: 0px solid #ffff…" at bounding box center [344, 186] width 363 height 294
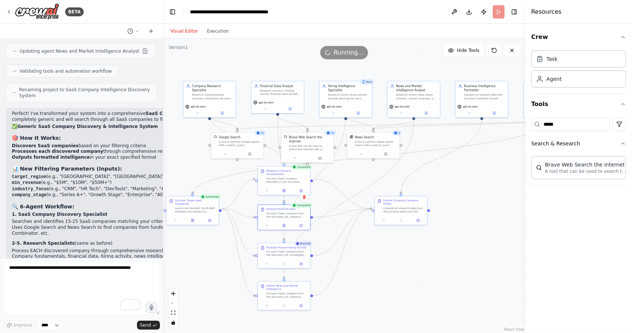
drag, startPoint x: 333, startPoint y: 231, endPoint x: 330, endPoint y: 241, distance: 10.9
click at [330, 241] on div ".deletable-edge-delete-btn { width: 20px; height: 20px; border: 0px solid #ffff…" at bounding box center [344, 186] width 363 height 294
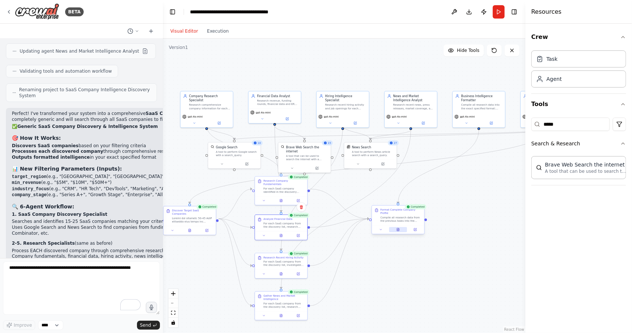
click at [403, 227] on button at bounding box center [398, 229] width 18 height 5
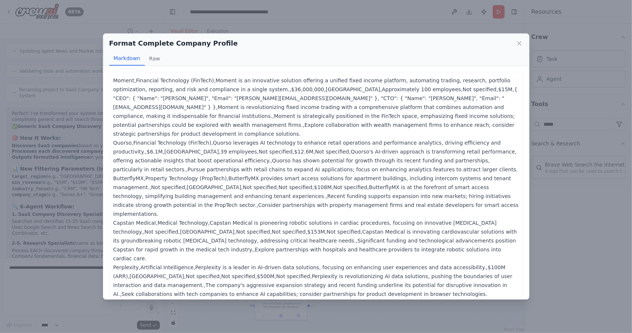
click at [521, 46] on icon at bounding box center [519, 43] width 7 height 7
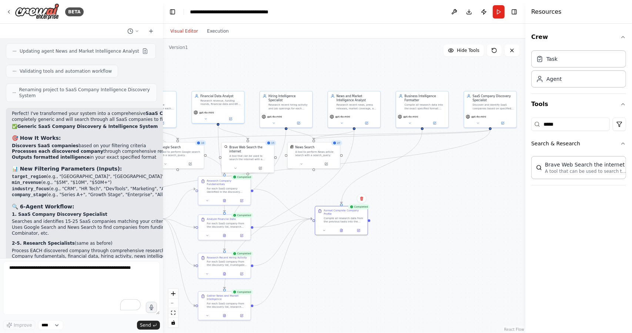
drag, startPoint x: 444, startPoint y: 193, endPoint x: 401, endPoint y: 195, distance: 43.4
click at [400, 195] on div ".deletable-edge-delete-btn { width: 20px; height: 20px; border: 0px solid #ffff…" at bounding box center [344, 186] width 363 height 294
click at [345, 228] on button at bounding box center [345, 229] width 18 height 5
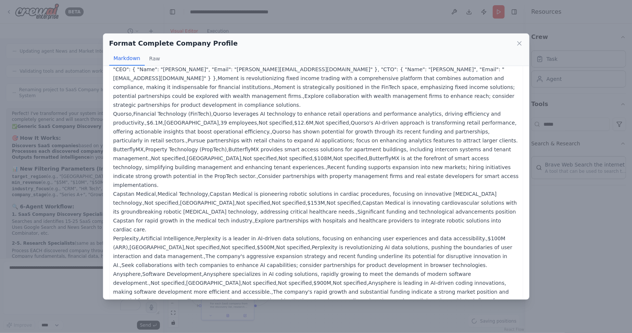
scroll to position [37, 0]
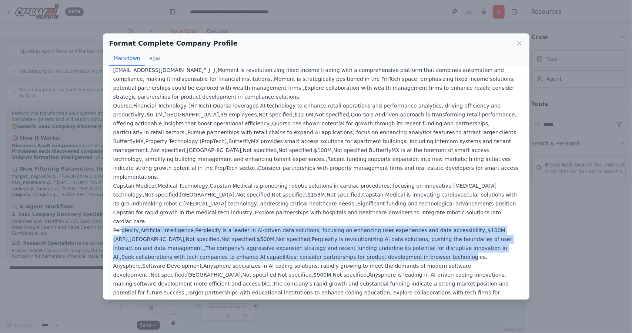
drag, startPoint x: 289, startPoint y: 231, endPoint x: 121, endPoint y: 202, distance: 170.2
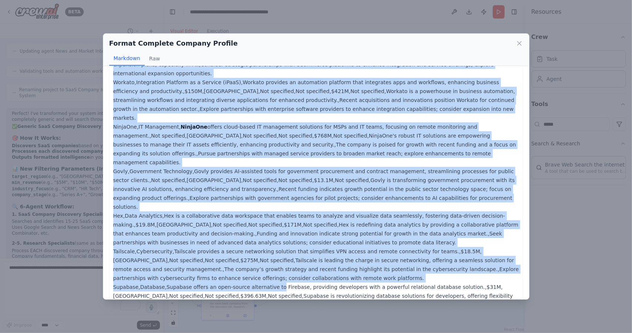
scroll to position [337, 0]
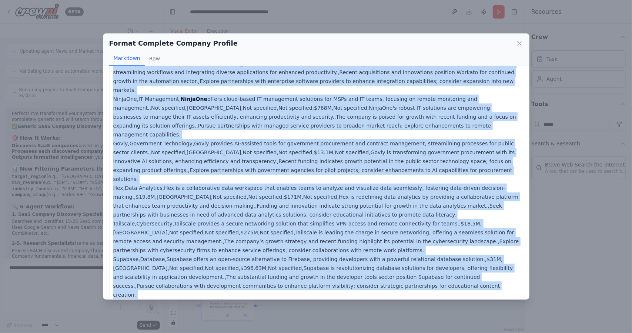
drag, startPoint x: 113, startPoint y: 81, endPoint x: 278, endPoint y: 284, distance: 262.4
click at [278, 284] on div "Moment,Financial Technology (FinTech),Moment is an innovative solution offering…" at bounding box center [316, 54] width 414 height 639
copy p "Moment,Financial Technology (FinTech),Moment is an innovative solution offering…"
click at [191, 109] on p "Moment,Financial Technology (FinTech),Moment is an innovative solution offering…" at bounding box center [316, 54] width 406 height 631
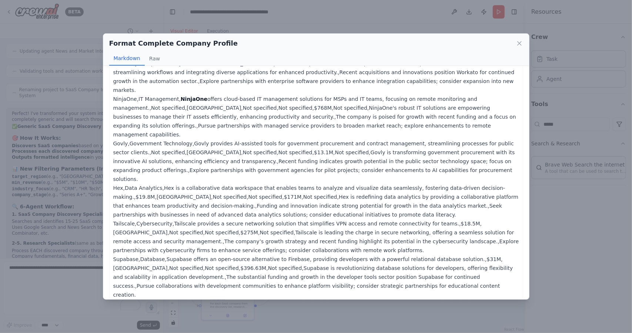
click at [520, 46] on icon at bounding box center [519, 43] width 7 height 7
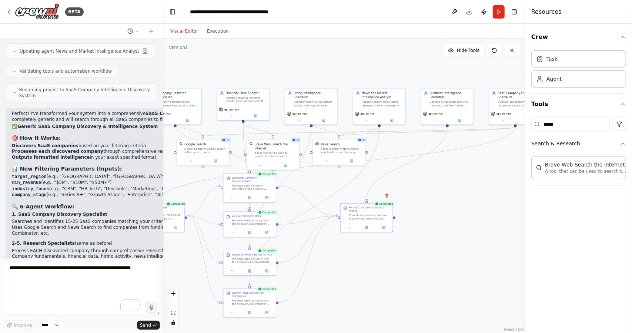
drag, startPoint x: 391, startPoint y: 246, endPoint x: 427, endPoint y: 239, distance: 36.7
click at [427, 239] on div ".deletable-edge-delete-btn { width: 20px; height: 20px; border: 0px solid #ffff…" at bounding box center [344, 186] width 363 height 294
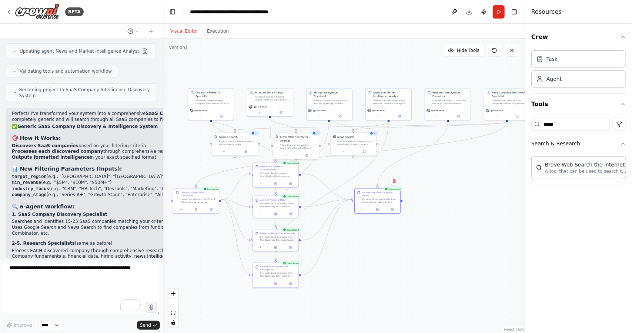
drag, startPoint x: 401, startPoint y: 245, endPoint x: 386, endPoint y: 233, distance: 19.7
click at [387, 233] on div ".deletable-edge-delete-btn { width: 20px; height: 20px; border: 0px solid #ffff…" at bounding box center [344, 186] width 363 height 294
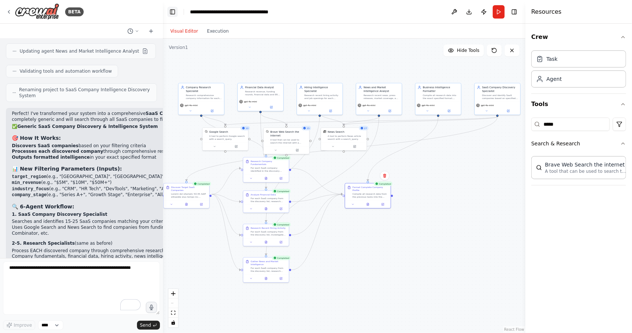
click at [171, 13] on button "Toggle Left Sidebar" at bounding box center [172, 12] width 10 height 10
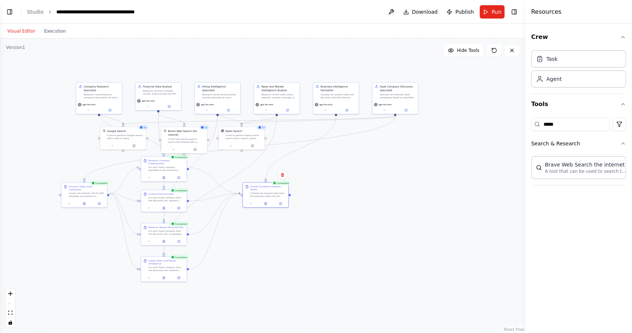
drag, startPoint x: 168, startPoint y: 59, endPoint x: 229, endPoint y: 58, distance: 61.1
click at [229, 58] on div ".deletable-edge-delete-btn { width: 20px; height: 20px; border: 0px solid #ffff…" at bounding box center [262, 186] width 525 height 294
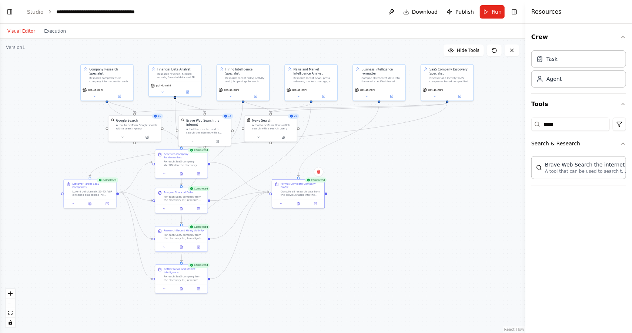
drag, startPoint x: 333, startPoint y: 177, endPoint x: 365, endPoint y: 157, distance: 37.1
click at [365, 158] on div ".deletable-edge-delete-btn { width: 20px; height: 20px; border: 0px solid #ffff…" at bounding box center [262, 186] width 525 height 294
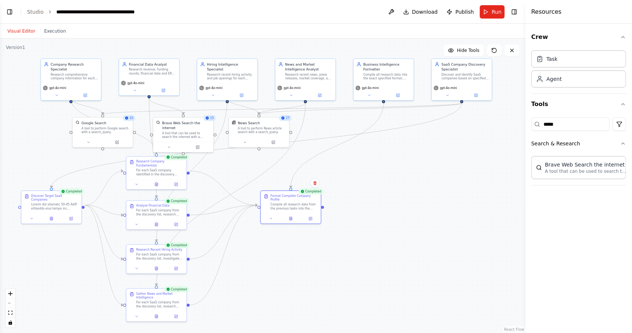
drag, startPoint x: 365, startPoint y: 157, endPoint x: 361, endPoint y: 172, distance: 15.0
click at [361, 172] on div ".deletable-edge-delete-btn { width: 20px; height: 20px; border: 0px solid #ffff…" at bounding box center [262, 186] width 525 height 294
click at [82, 91] on button at bounding box center [85, 94] width 28 height 6
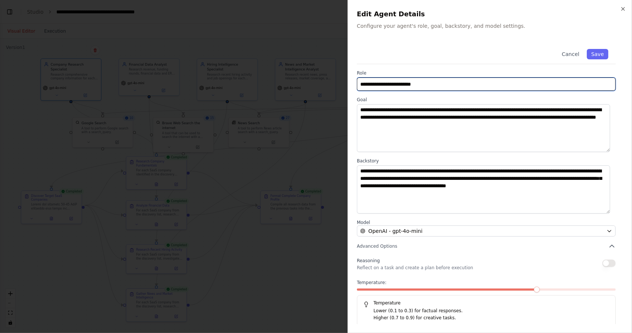
click at [407, 84] on input "**********" at bounding box center [486, 83] width 259 height 13
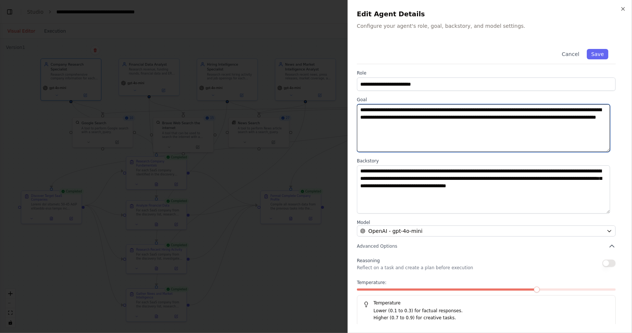
click at [407, 126] on textarea "**********" at bounding box center [483, 128] width 253 height 48
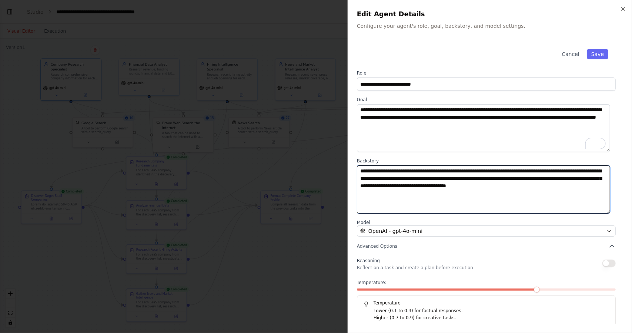
click at [417, 180] on textarea "**********" at bounding box center [483, 189] width 253 height 48
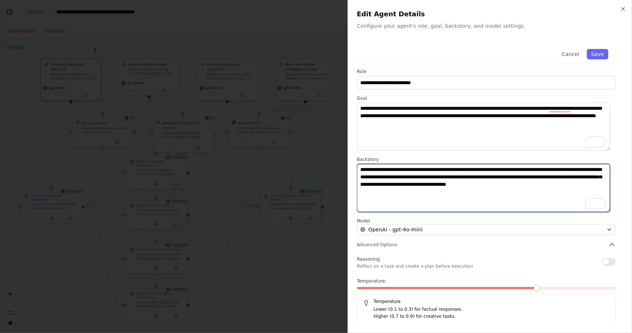
scroll to position [2, 0]
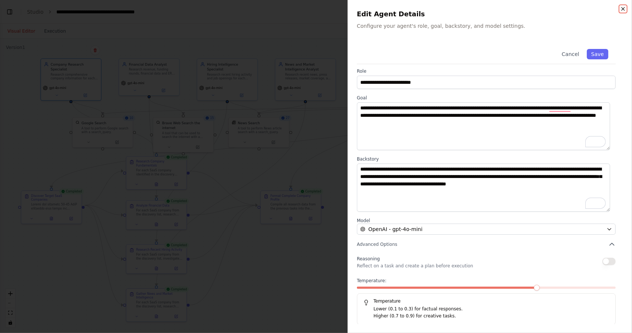
click at [623, 6] on icon "button" at bounding box center [623, 9] width 6 height 6
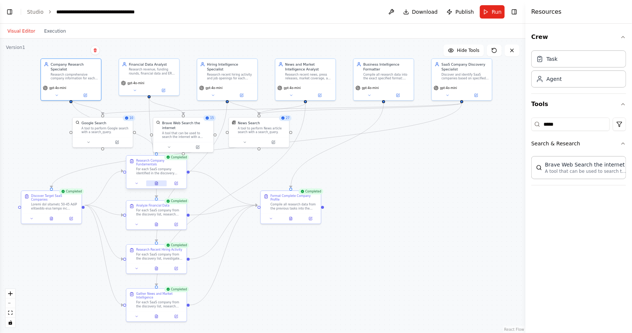
click at [158, 180] on button at bounding box center [156, 183] width 21 height 6
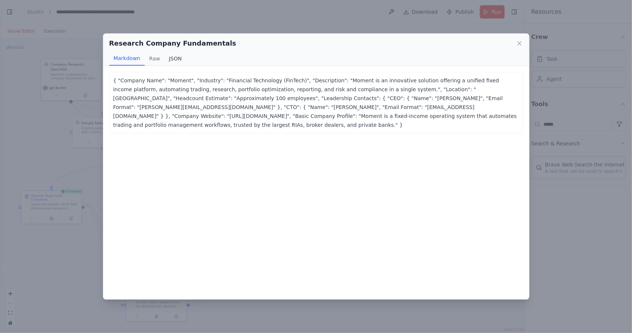
click at [171, 57] on button "JSON" at bounding box center [175, 58] width 22 height 14
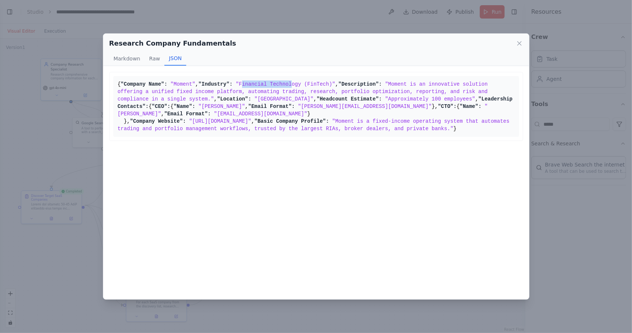
drag, startPoint x: 163, startPoint y: 97, endPoint x: 216, endPoint y: 97, distance: 53.0
click at [236, 87] on span ""Financial Technology (FinTech)"" at bounding box center [286, 84] width 100 height 6
drag, startPoint x: 181, startPoint y: 209, endPoint x: 232, endPoint y: 211, distance: 51.1
click at [232, 124] on span ""[URL][DOMAIN_NAME]"" at bounding box center [220, 121] width 62 height 6
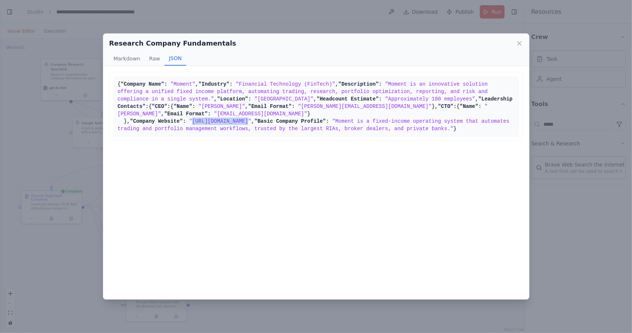
copy span "[URL][DOMAIN_NAME]"
click at [254, 124] on span ""Basic Company Profile":" at bounding box center [291, 121] width 75 height 6
click at [79, 160] on div "Research Company Fundamentals Markdown Raw JSON { "Company Name": "Moment", "In…" at bounding box center [316, 166] width 632 height 333
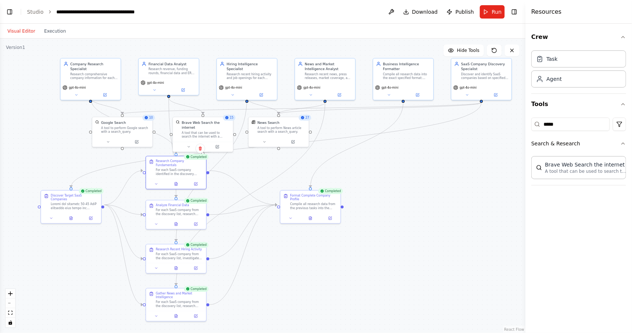
drag, startPoint x: 24, startPoint y: 168, endPoint x: 44, endPoint y: 168, distance: 19.6
click at [44, 168] on div ".deletable-edge-delete-btn { width: 20px; height: 20px; border: 0px solid #ffff…" at bounding box center [262, 186] width 525 height 294
click at [308, 215] on icon at bounding box center [310, 217] width 4 height 4
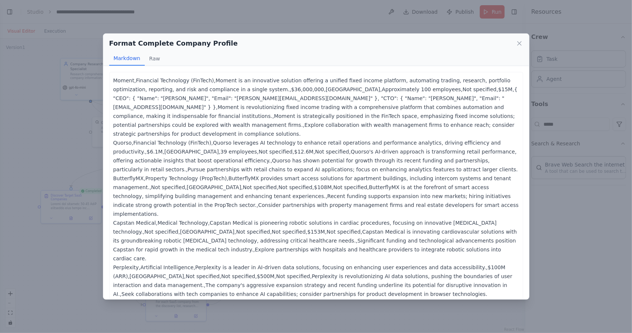
click at [58, 109] on div "Format Complete Company Profile Markdown Raw Moment,Financial Technology (FinTe…" at bounding box center [316, 166] width 632 height 333
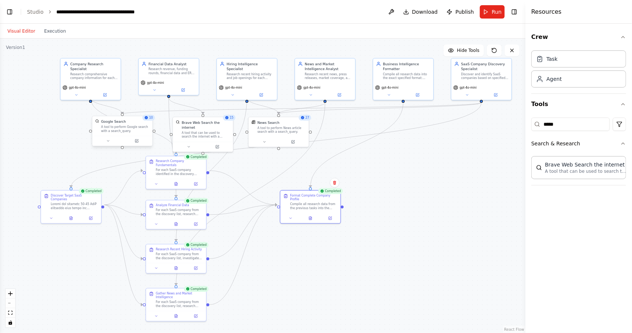
click at [131, 133] on div "Google Search A tool to perform Google search with a search_query." at bounding box center [122, 126] width 60 height 20
click at [133, 140] on button at bounding box center [137, 141] width 28 height 6
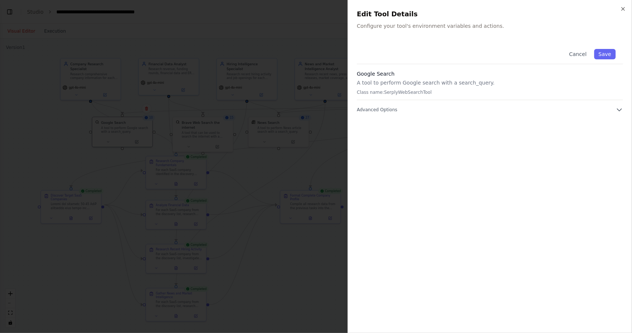
click at [383, 114] on div "Cancel Save Google Search A tool to perform Google search with a search_query. …" at bounding box center [490, 182] width 266 height 282
click at [383, 111] on span "Advanced Options" at bounding box center [377, 110] width 40 height 6
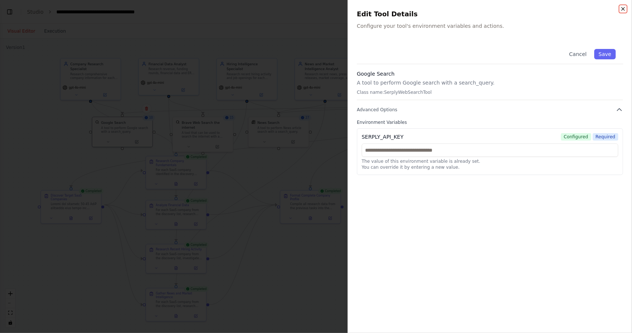
click at [622, 7] on icon "button" at bounding box center [623, 9] width 6 height 6
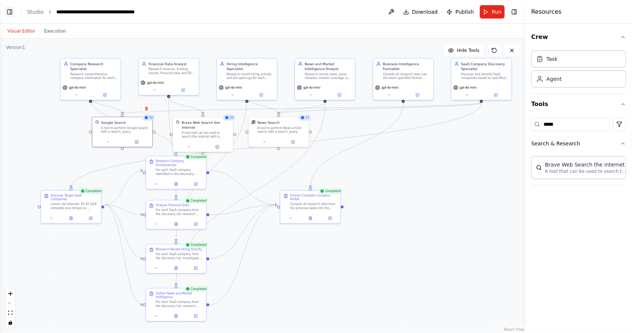
click at [10, 7] on button "Toggle Left Sidebar" at bounding box center [9, 12] width 10 height 10
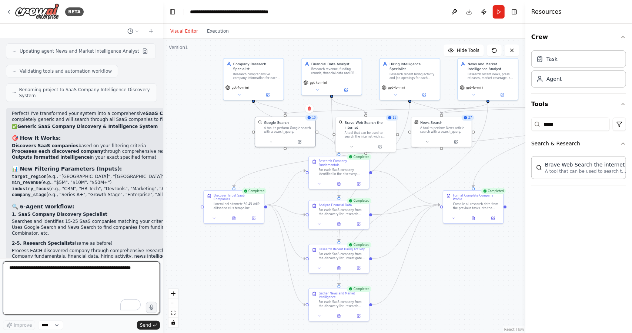
click at [55, 295] on textarea "To enrich screen reader interactions, please activate Accessibility in Grammarl…" at bounding box center [81, 287] width 157 height 53
click at [154, 31] on button at bounding box center [151, 31] width 12 height 9
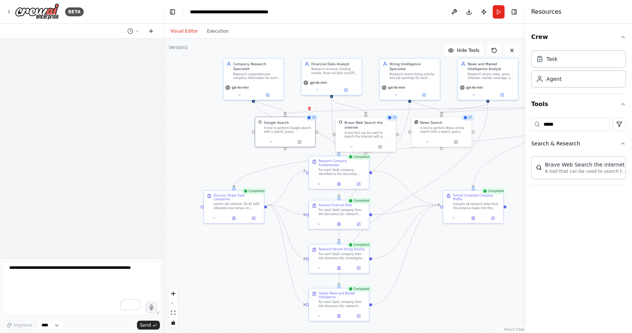
scroll to position [0, 0]
click at [71, 268] on textarea "To enrich screen reader interactions, please activate Accessibility in Grammarl…" at bounding box center [81, 287] width 157 height 53
click at [474, 7] on button "Download" at bounding box center [469, 11] width 12 height 13
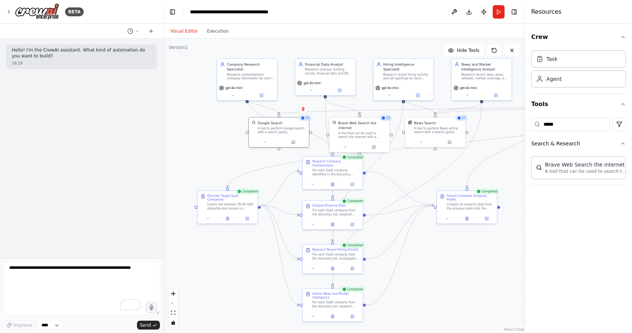
drag, startPoint x: 231, startPoint y: 155, endPoint x: 218, endPoint y: 157, distance: 13.9
click at [218, 157] on div ".deletable-edge-delete-btn { width: 20px; height: 20px; border: 0px solid #ffff…" at bounding box center [344, 186] width 363 height 294
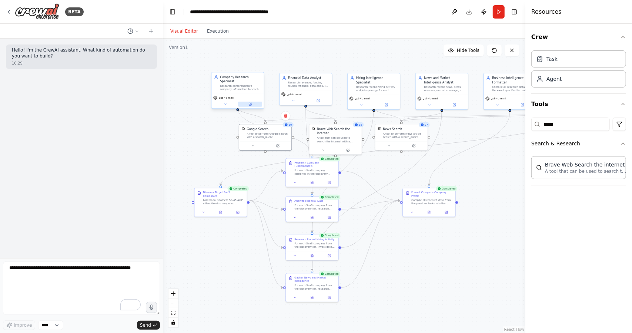
click at [253, 101] on button at bounding box center [250, 103] width 24 height 5
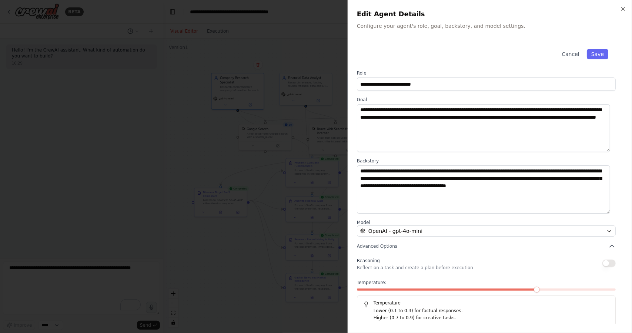
click at [619, 10] on h2 "Edit Agent Details" at bounding box center [490, 14] width 266 height 10
click at [620, 9] on h2 "Edit Agent Details" at bounding box center [490, 14] width 266 height 10
click at [621, 8] on icon "button" at bounding box center [623, 9] width 6 height 6
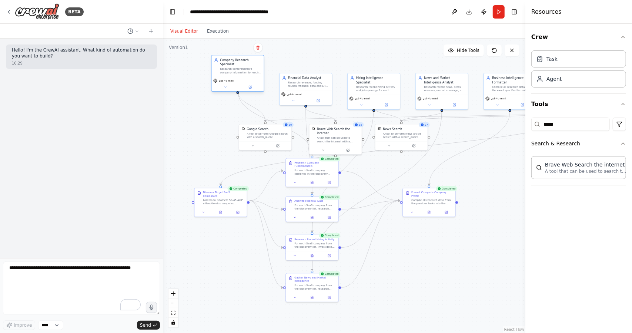
drag, startPoint x: 237, startPoint y: 86, endPoint x: 236, endPoint y: 68, distance: 18.5
click at [236, 67] on div "Company Research Specialist Research comprehensive company information for each…" at bounding box center [237, 65] width 52 height 21
drag, startPoint x: 303, startPoint y: 172, endPoint x: 193, endPoint y: 157, distance: 110.6
click at [181, 159] on div "Research Company Fundamentals For each SaaS company identified in the discovery…" at bounding box center [191, 150] width 52 height 20
drag, startPoint x: 265, startPoint y: 136, endPoint x: 246, endPoint y: 125, distance: 22.4
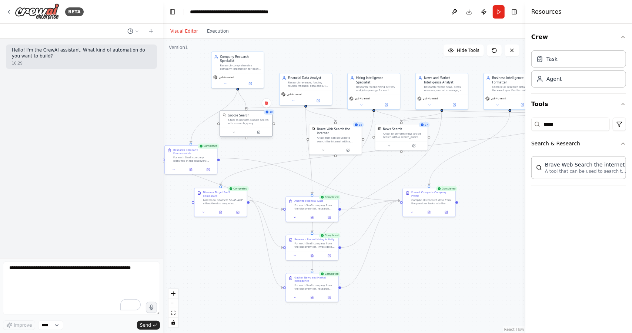
click at [246, 125] on div "A tool to perform Google search with a search_query." at bounding box center [249, 121] width 42 height 7
click at [238, 64] on div "Research comprehensive company information for each discovered SaaS company inc…" at bounding box center [240, 66] width 41 height 7
click at [193, 166] on button at bounding box center [191, 168] width 18 height 5
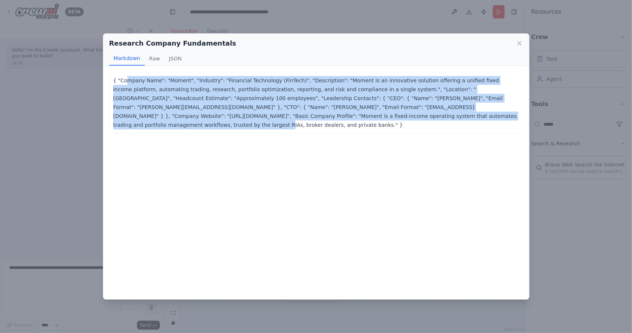
drag, startPoint x: 127, startPoint y: 83, endPoint x: 346, endPoint y: 115, distance: 221.2
click at [346, 115] on p "{ "Company Name": "Moment", "Industry": "Financial Technology (FinTech)", "Desc…" at bounding box center [316, 102] width 406 height 53
click at [344, 115] on p "{ "Company Name": "Moment", "Industry": "Financial Technology (FinTech)", "Desc…" at bounding box center [316, 102] width 406 height 53
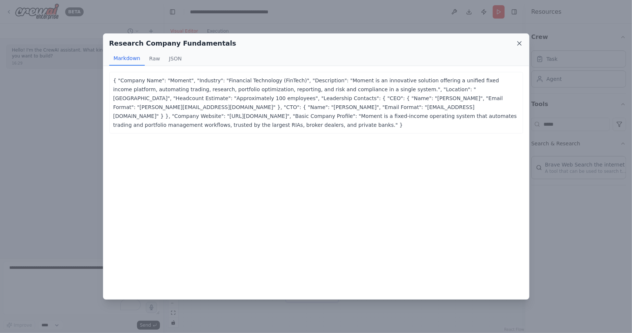
click at [516, 44] on icon at bounding box center [519, 43] width 7 height 7
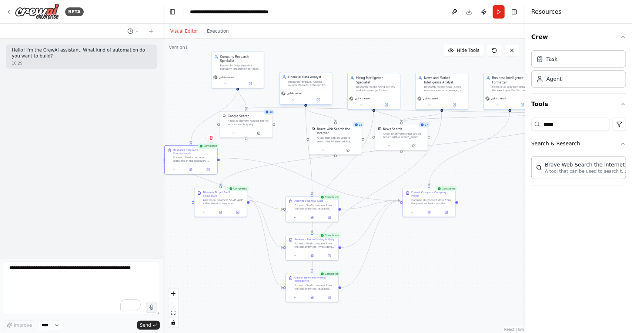
click at [309, 85] on div "Research revenue, funding rounds, financial data and ERP systems for each disco…" at bounding box center [308, 83] width 41 height 7
click at [324, 99] on button at bounding box center [318, 99] width 24 height 5
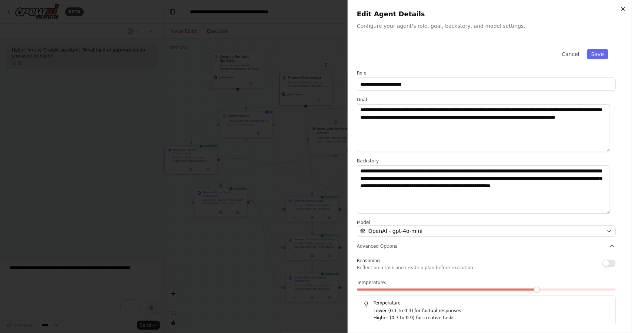
click at [623, 10] on icon "button" at bounding box center [623, 9] width 6 height 6
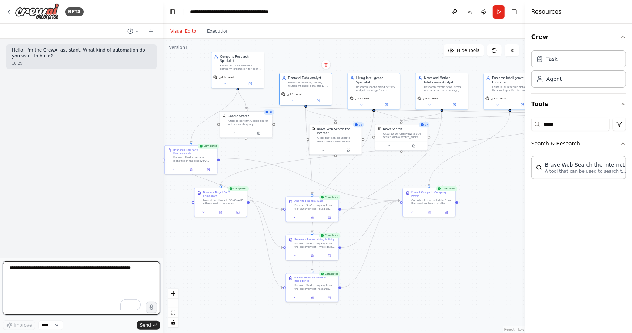
click at [87, 286] on textarea "To enrich screen reader interactions, please activate Accessibility in Grammarl…" at bounding box center [81, 287] width 157 height 53
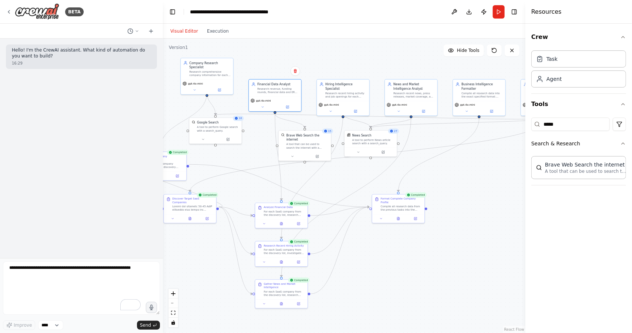
drag, startPoint x: 369, startPoint y: 177, endPoint x: 349, endPoint y: 182, distance: 21.1
click at [349, 182] on div ".deletable-edge-delete-btn { width: 20px; height: 20px; border: 0px solid #ffff…" at bounding box center [344, 186] width 363 height 294
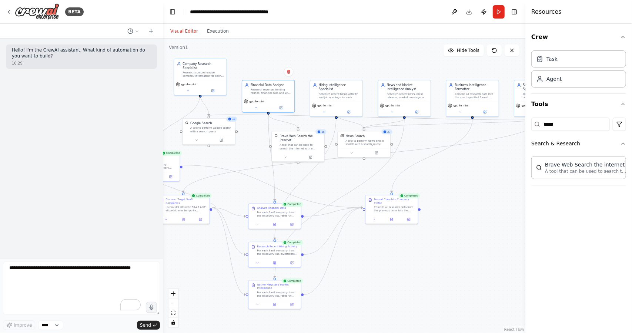
drag, startPoint x: 348, startPoint y: 182, endPoint x: 341, endPoint y: 183, distance: 6.7
click at [341, 183] on div ".deletable-edge-delete-btn { width: 20px; height: 20px; border: 0px solid #ffff…" at bounding box center [344, 186] width 363 height 294
click at [148, 33] on icon at bounding box center [151, 31] width 6 height 6
click at [154, 36] on div at bounding box center [81, 31] width 163 height 15
click at [155, 34] on button at bounding box center [151, 31] width 12 height 9
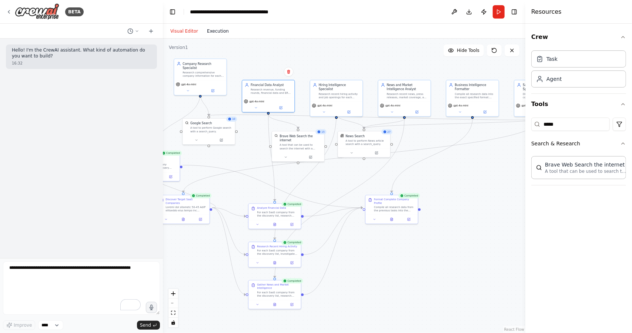
click at [212, 31] on button "Execution" at bounding box center [218, 31] width 31 height 9
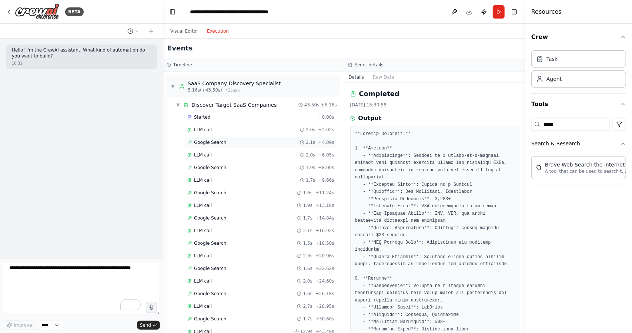
click at [213, 143] on span "Google Search" at bounding box center [210, 142] width 32 height 6
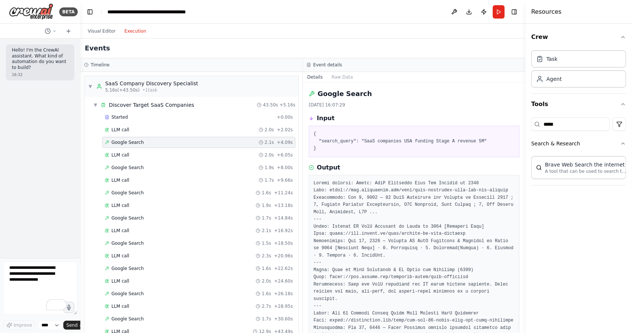
drag, startPoint x: 162, startPoint y: 99, endPoint x: 79, endPoint y: 115, distance: 85.2
click at [79, 115] on div "**********" at bounding box center [316, 166] width 632 height 333
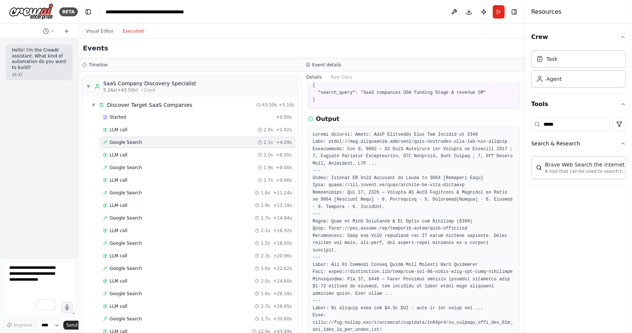
scroll to position [37, 0]
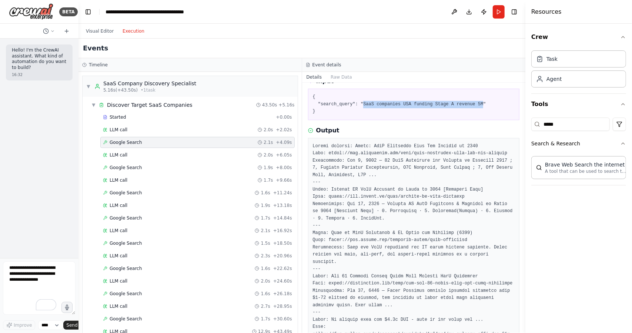
drag, startPoint x: 358, startPoint y: 104, endPoint x: 468, endPoint y: 105, distance: 109.6
click at [468, 105] on pre "{ "search_query": "SaaS companies USA funding Stage A revenue 5M" }" at bounding box center [414, 104] width 202 height 22
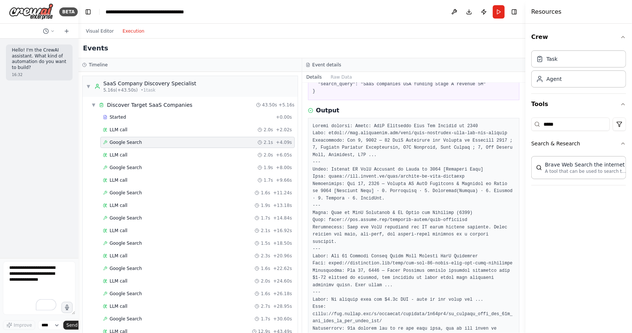
scroll to position [74, 0]
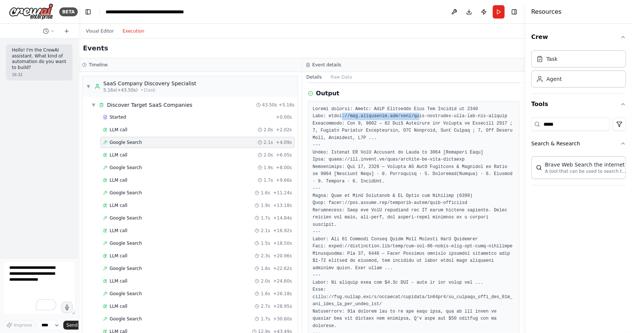
drag, startPoint x: 336, startPoint y: 123, endPoint x: 407, endPoint y: 126, distance: 71.2
drag, startPoint x: 358, startPoint y: 166, endPoint x: 400, endPoint y: 165, distance: 41.5
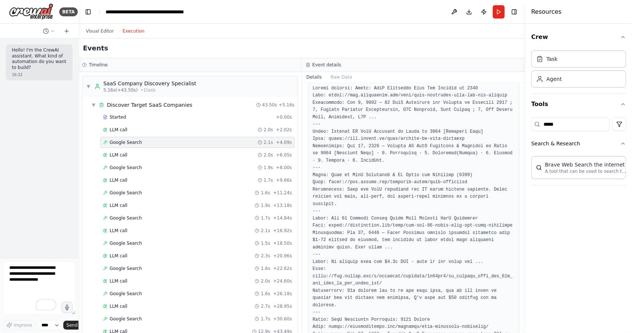
scroll to position [111, 0]
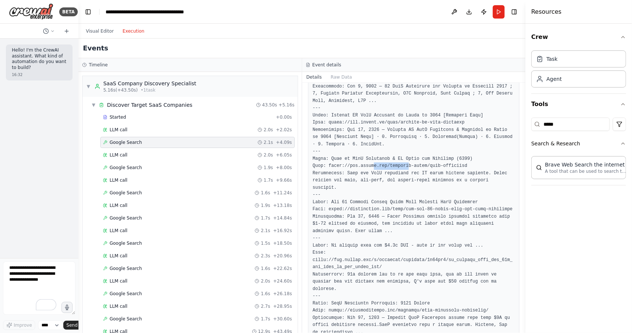
drag, startPoint x: 367, startPoint y: 173, endPoint x: 400, endPoint y: 172, distance: 32.6
click at [400, 172] on pre at bounding box center [414, 304] width 202 height 470
click at [399, 172] on pre at bounding box center [414, 304] width 202 height 470
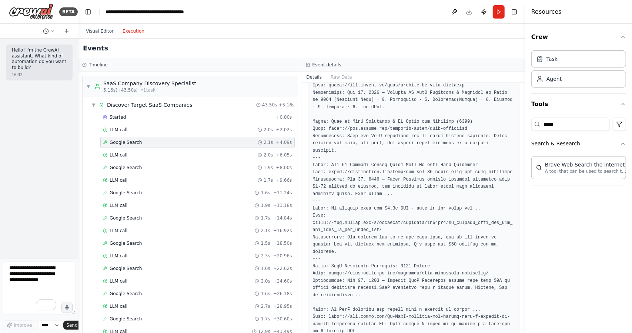
click at [388, 158] on pre at bounding box center [414, 266] width 202 height 470
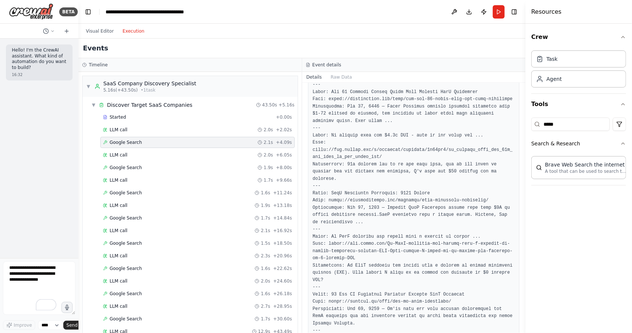
scroll to position [259, 0]
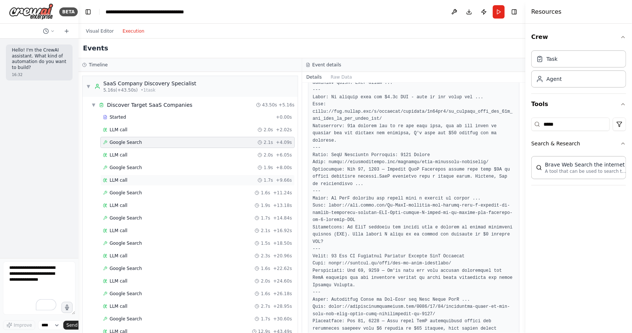
click at [197, 174] on div "LLM call 1.7s + 9.66s" at bounding box center [197, 179] width 194 height 11
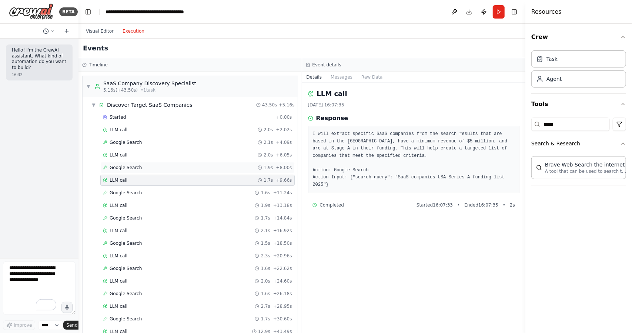
click at [196, 170] on div "Google Search 1.9s + 8.00s" at bounding box center [197, 167] width 194 height 11
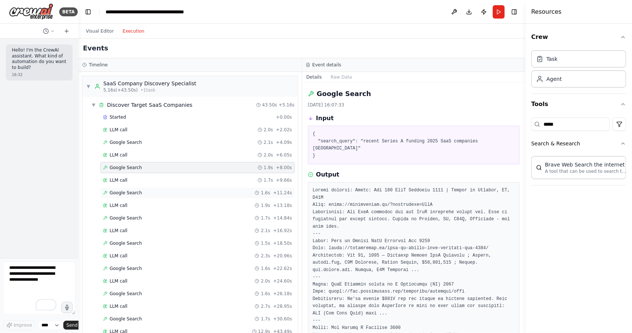
click at [184, 190] on div "Google Search 1.6s + 11.24s" at bounding box center [197, 193] width 189 height 6
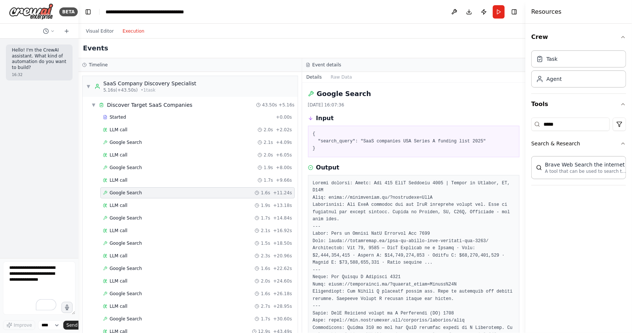
scroll to position [37, 0]
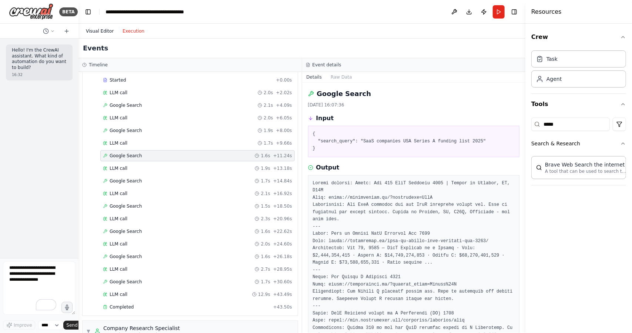
click at [105, 33] on button "Visual Editor" at bounding box center [99, 31] width 37 height 9
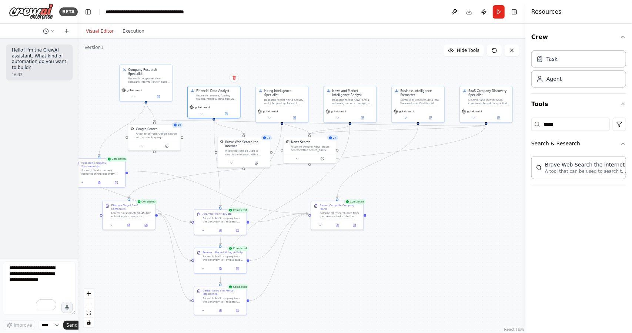
drag, startPoint x: 242, startPoint y: 185, endPoint x: 272, endPoint y: 191, distance: 30.6
click at [272, 191] on div ".deletable-edge-delete-btn { width: 20px; height: 20px; border: 0px solid #ffff…" at bounding box center [302, 186] width 447 height 294
click at [564, 123] on input "*****" at bounding box center [570, 123] width 79 height 13
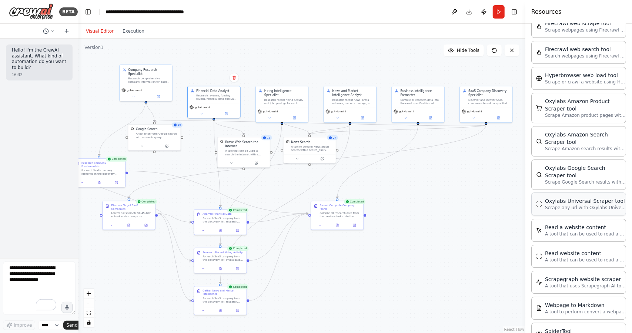
scroll to position [1458, 0]
click at [253, 148] on div "A tool that can be used to search the internet with a search_query." at bounding box center [246, 151] width 42 height 7
click at [135, 33] on button "Execution" at bounding box center [133, 31] width 31 height 9
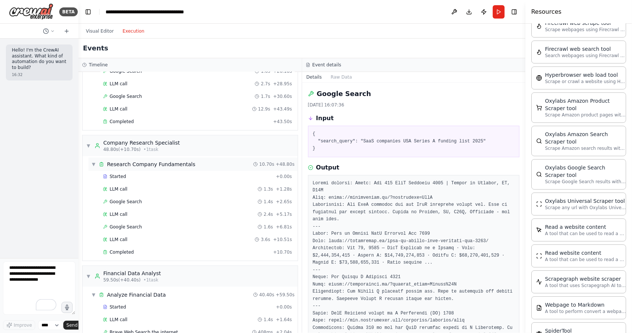
scroll to position [444, 0]
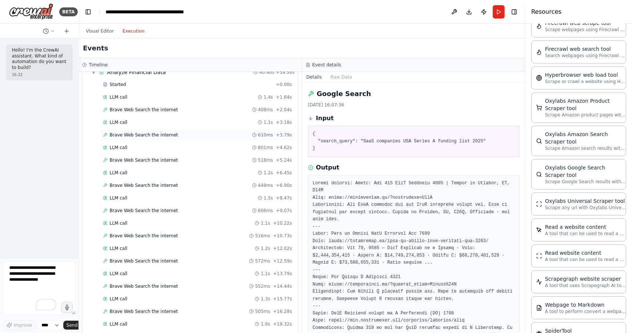
click at [144, 129] on div "Brave Web Search the internet 610ms + 3.79s" at bounding box center [197, 134] width 194 height 11
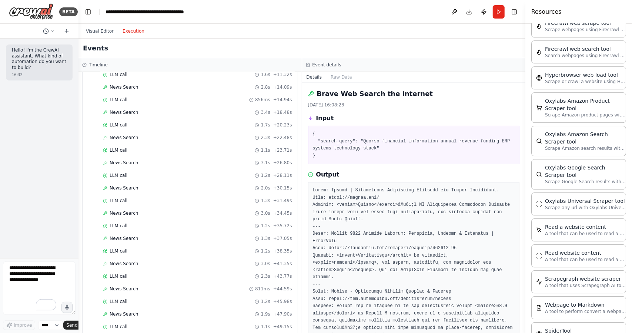
scroll to position [1148, 0]
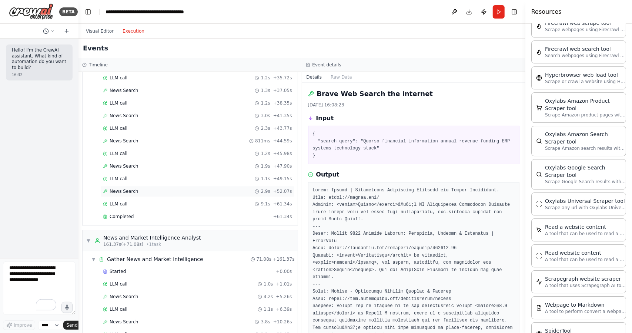
click at [136, 188] on div "News Search 2.9s + 52.07s" at bounding box center [197, 191] width 189 height 6
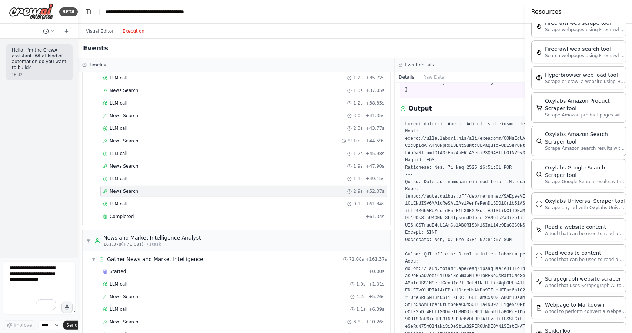
scroll to position [74, 0]
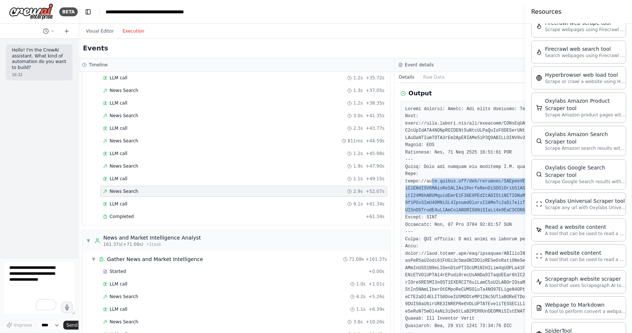
drag, startPoint x: 428, startPoint y: 190, endPoint x: 451, endPoint y: 214, distance: 33.5
